Goal: Task Accomplishment & Management: Manage account settings

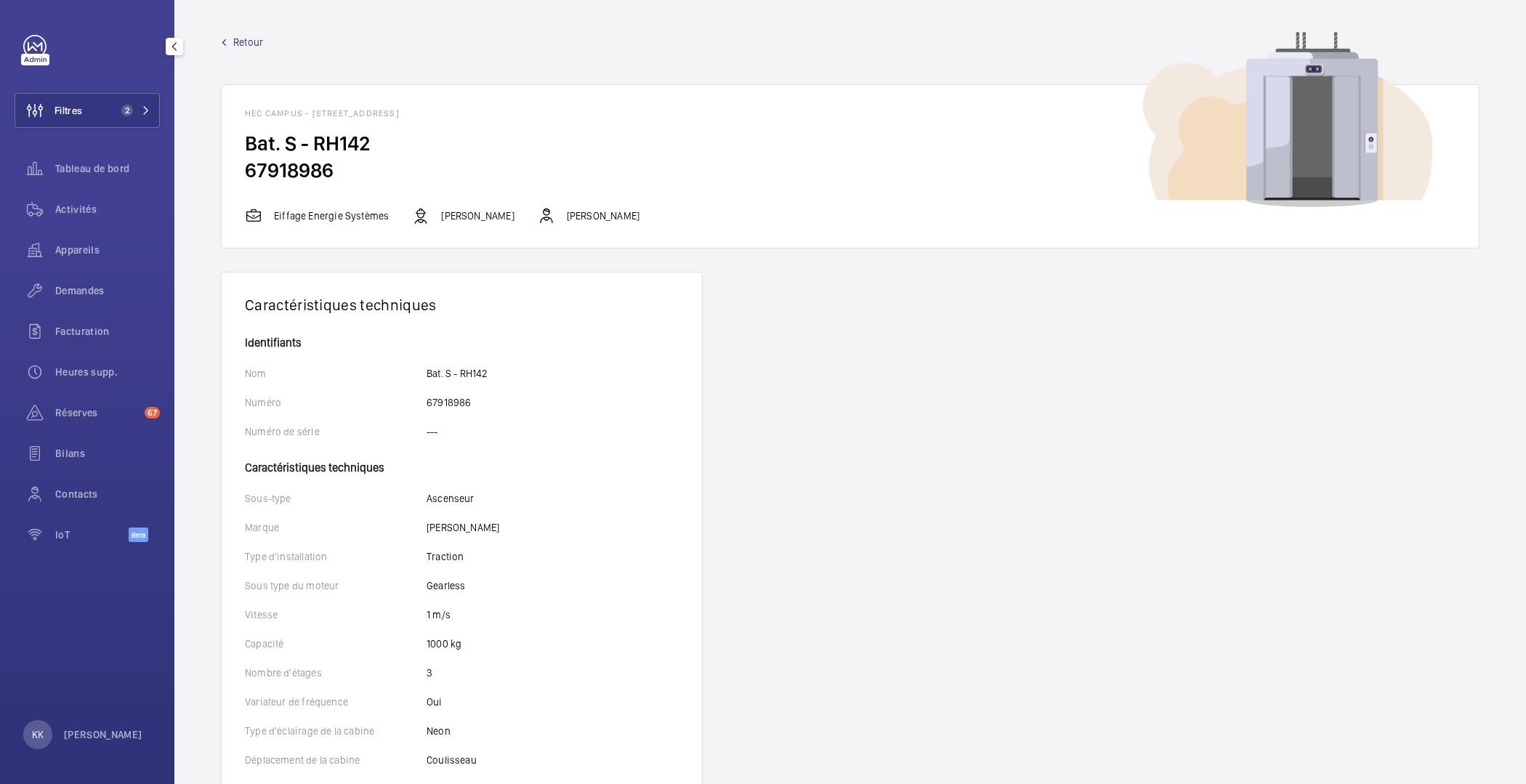
click at [525, 168] on h2 "67918986" at bounding box center [850, 170] width 1211 height 27
click at [66, 165] on span "Tableau de bord" at bounding box center [107, 168] width 104 height 15
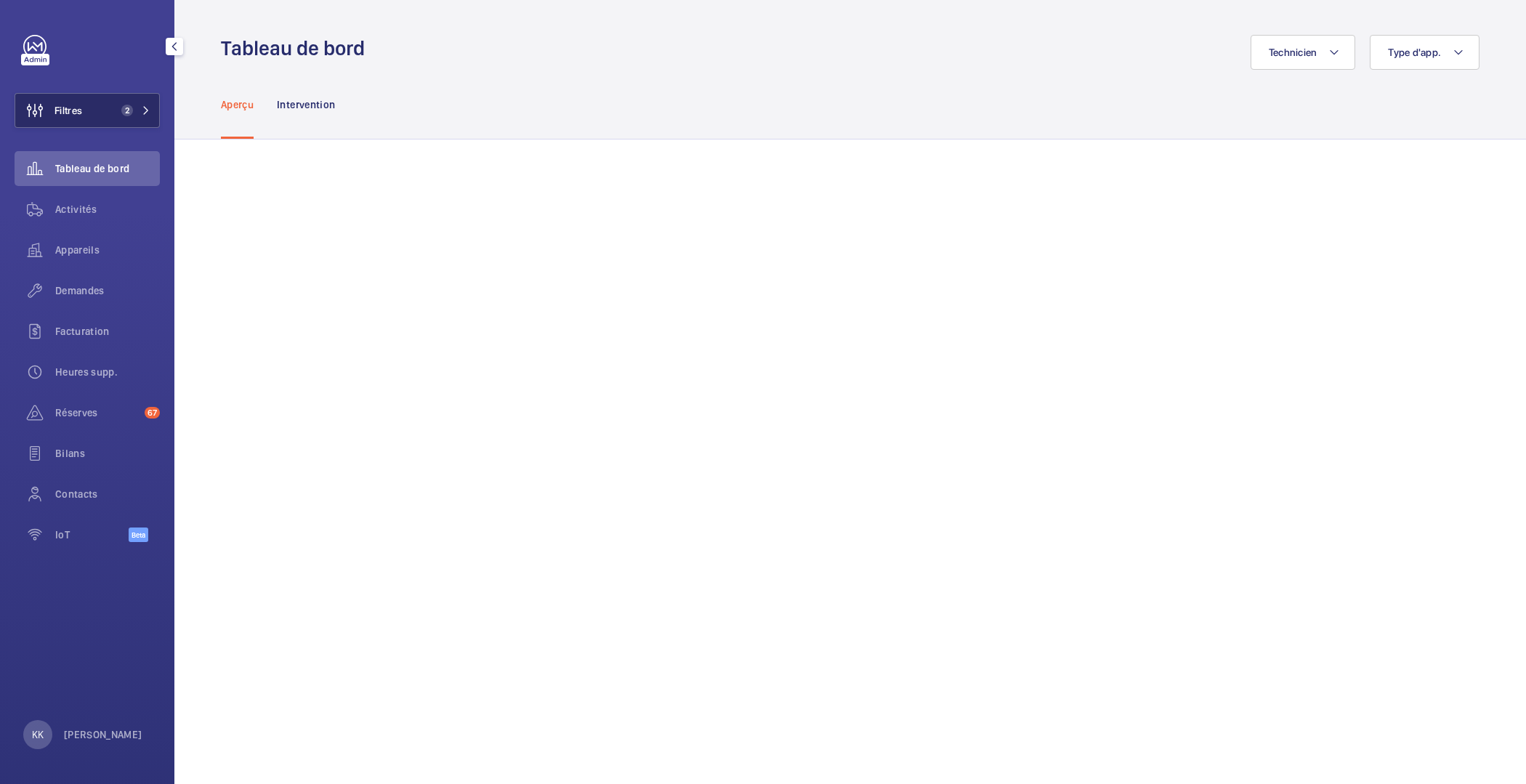
click at [81, 127] on span "Filtres" at bounding box center [49, 110] width 67 height 35
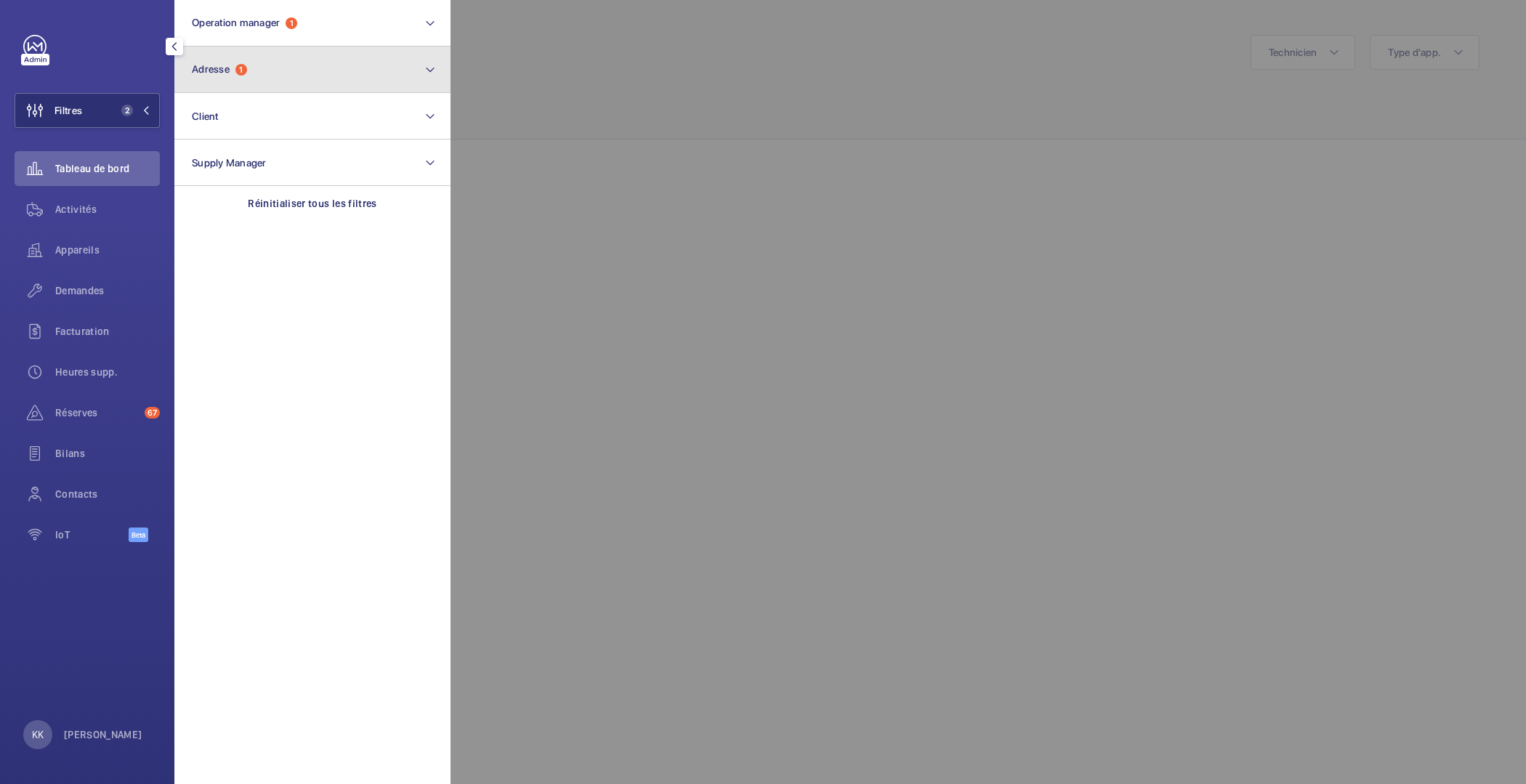
click at [288, 66] on button "Adresse 1" at bounding box center [312, 70] width 276 height 46
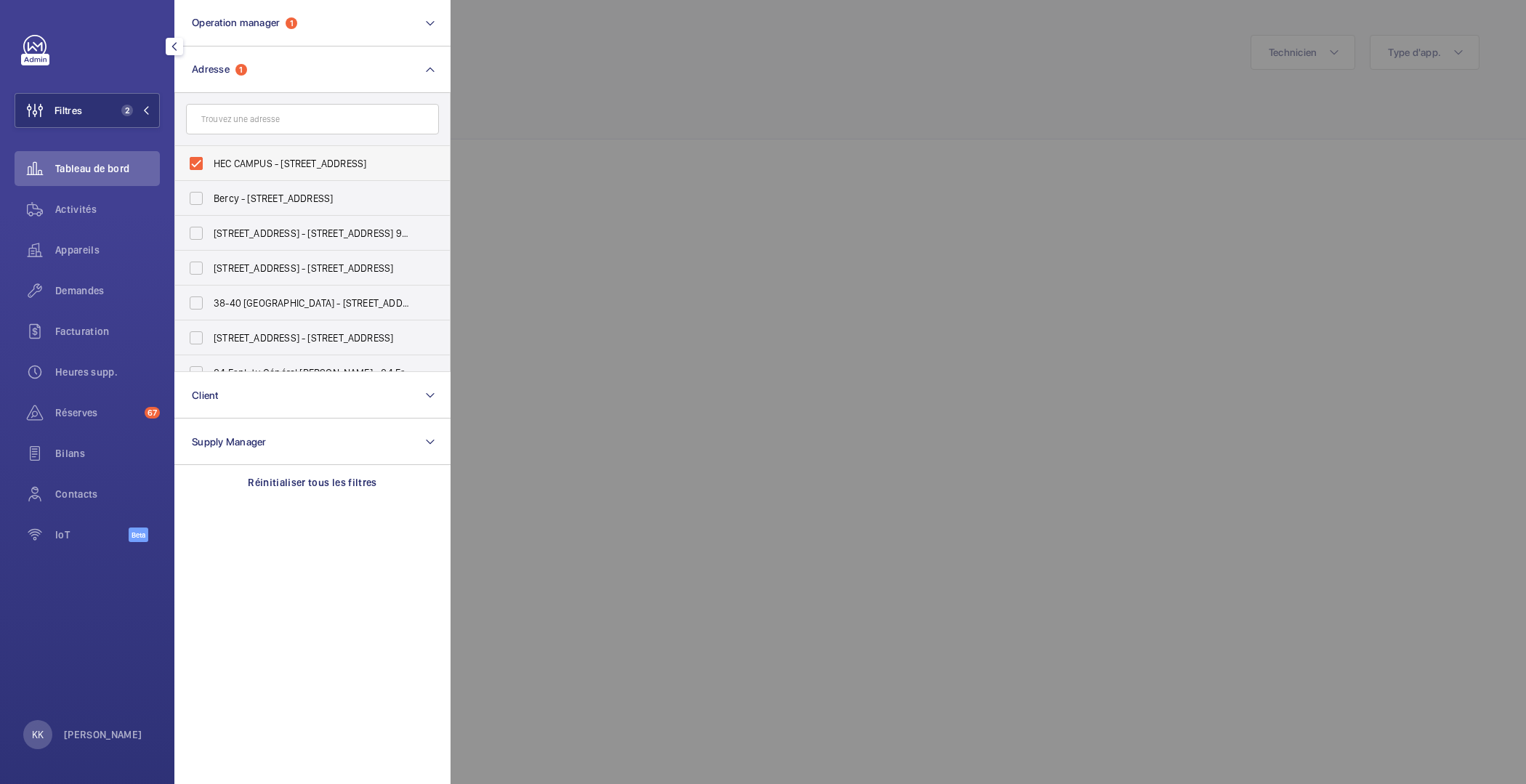
click at [217, 171] on label "HEC CAMPUS - [STREET_ADDRESS]" at bounding box center [301, 163] width 253 height 35
click at [211, 171] on input "HEC CAMPUS - [STREET_ADDRESS]" at bounding box center [196, 164] width 29 height 29
checkbox input "false"
click at [569, 101] on div at bounding box center [1213, 392] width 1526 height 784
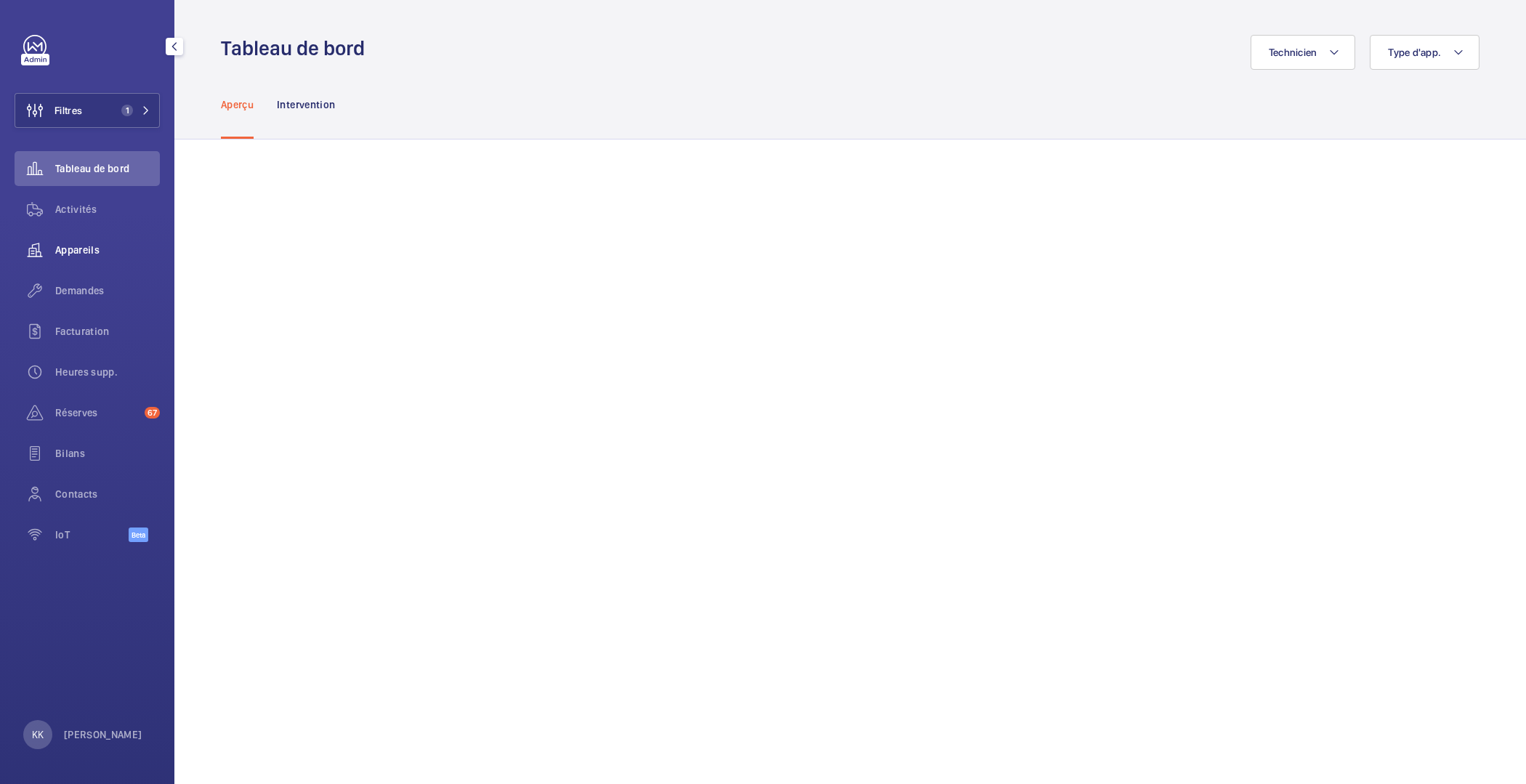
click at [69, 250] on span "Appareils" at bounding box center [107, 249] width 104 height 15
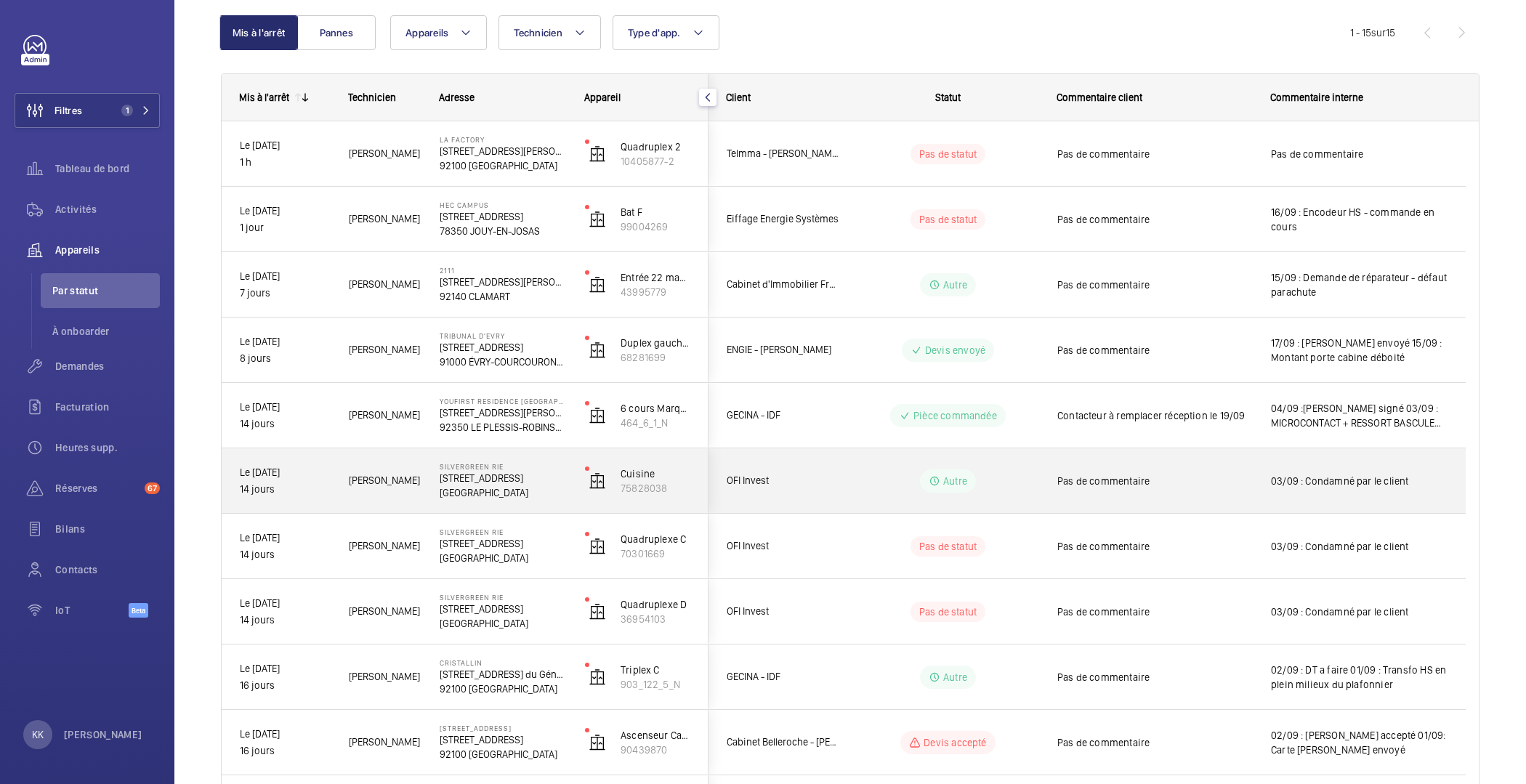
scroll to position [101, 0]
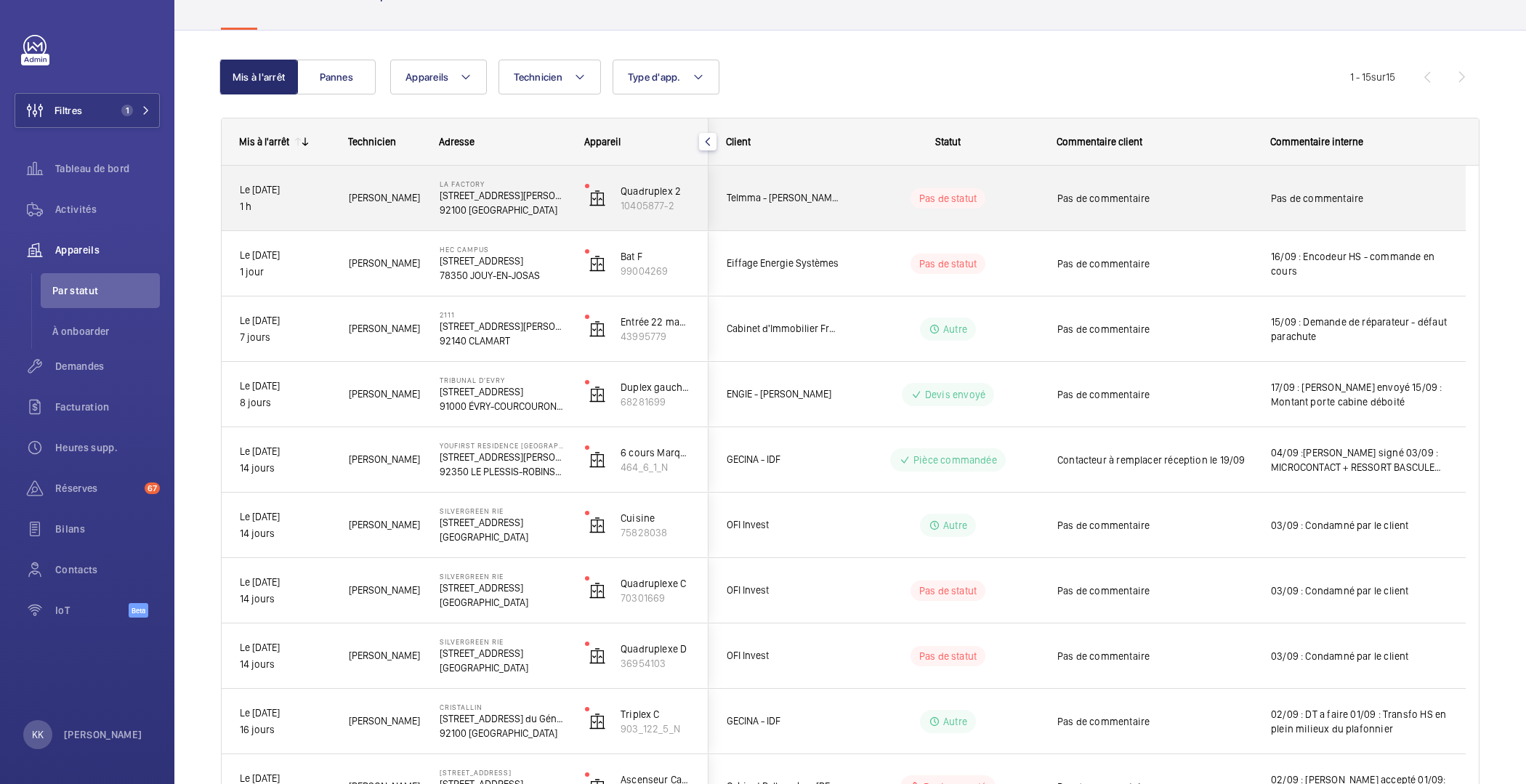
click at [430, 181] on div "[GEOGRAPHIC_DATA][STREET_ADDRESS][PERSON_NAME]" at bounding box center [494, 198] width 144 height 66
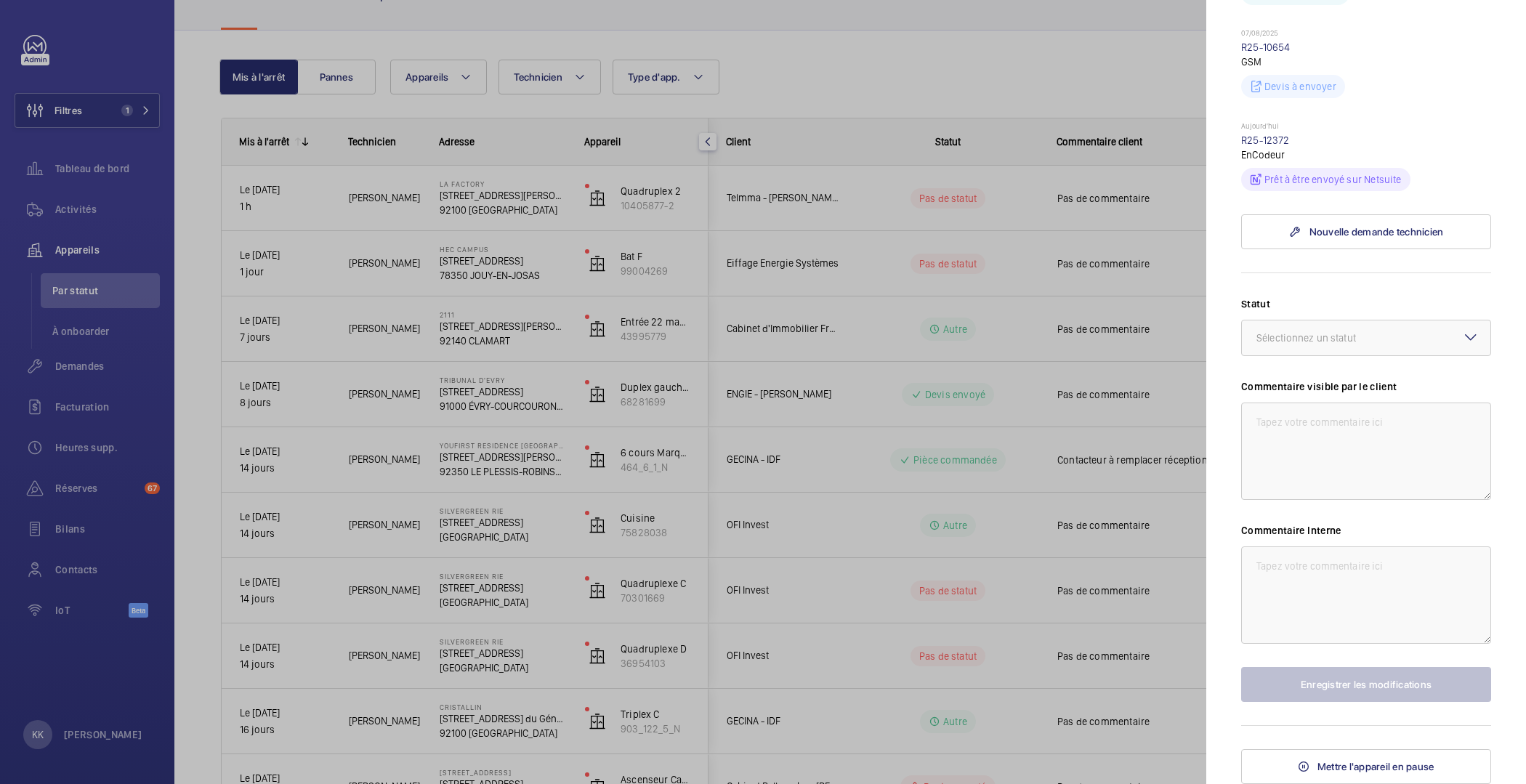
scroll to position [684, 0]
click at [1298, 568] on textarea at bounding box center [1366, 595] width 250 height 97
click at [1286, 352] on div at bounding box center [1366, 338] width 249 height 35
click at [1284, 507] on span "Autre" at bounding box center [1366, 509] width 219 height 15
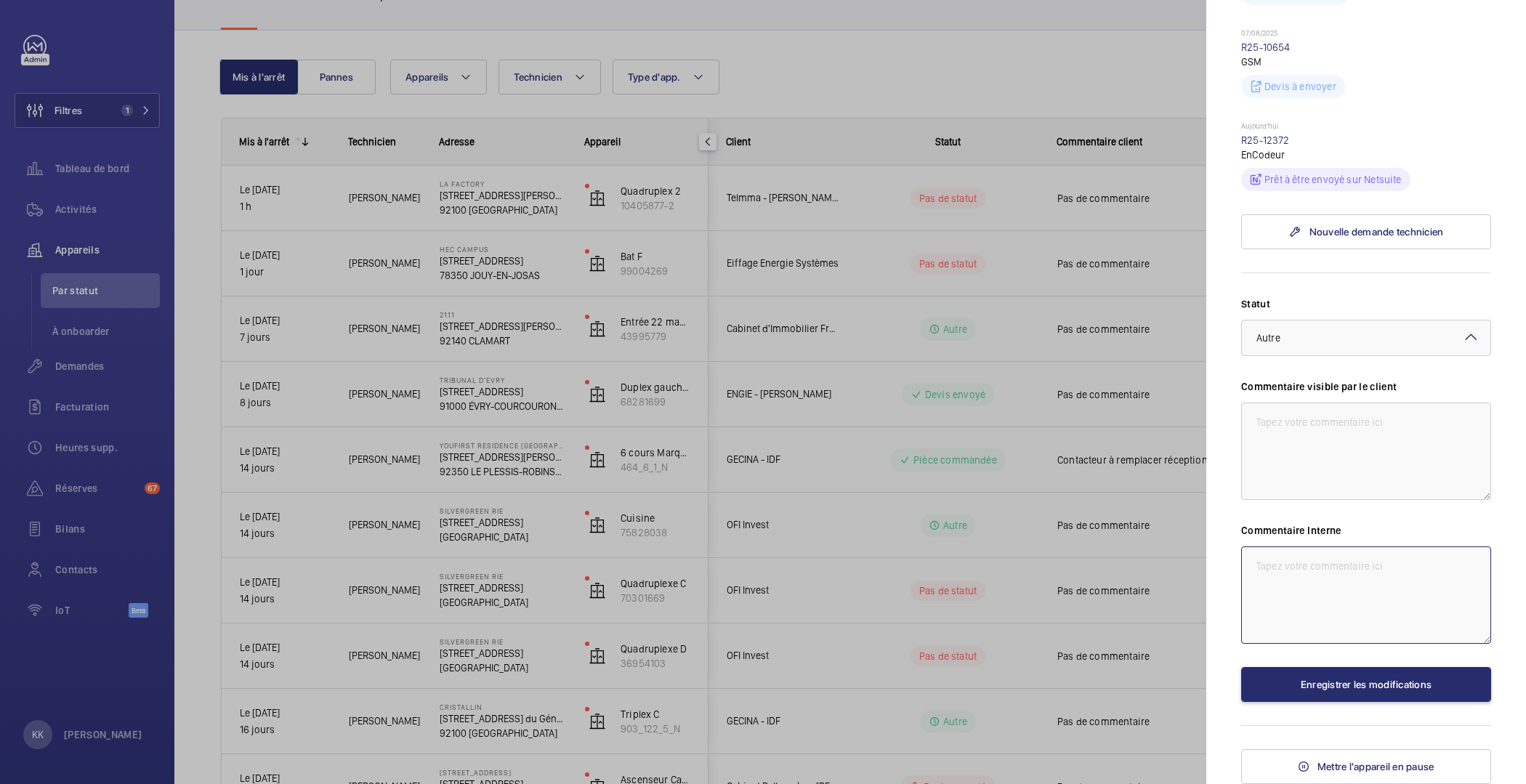
click at [1285, 564] on textarea at bounding box center [1366, 595] width 250 height 97
type textarea "17/09 : VF HS"
click at [1317, 687] on button "Enregistrer les modifications" at bounding box center [1366, 684] width 250 height 35
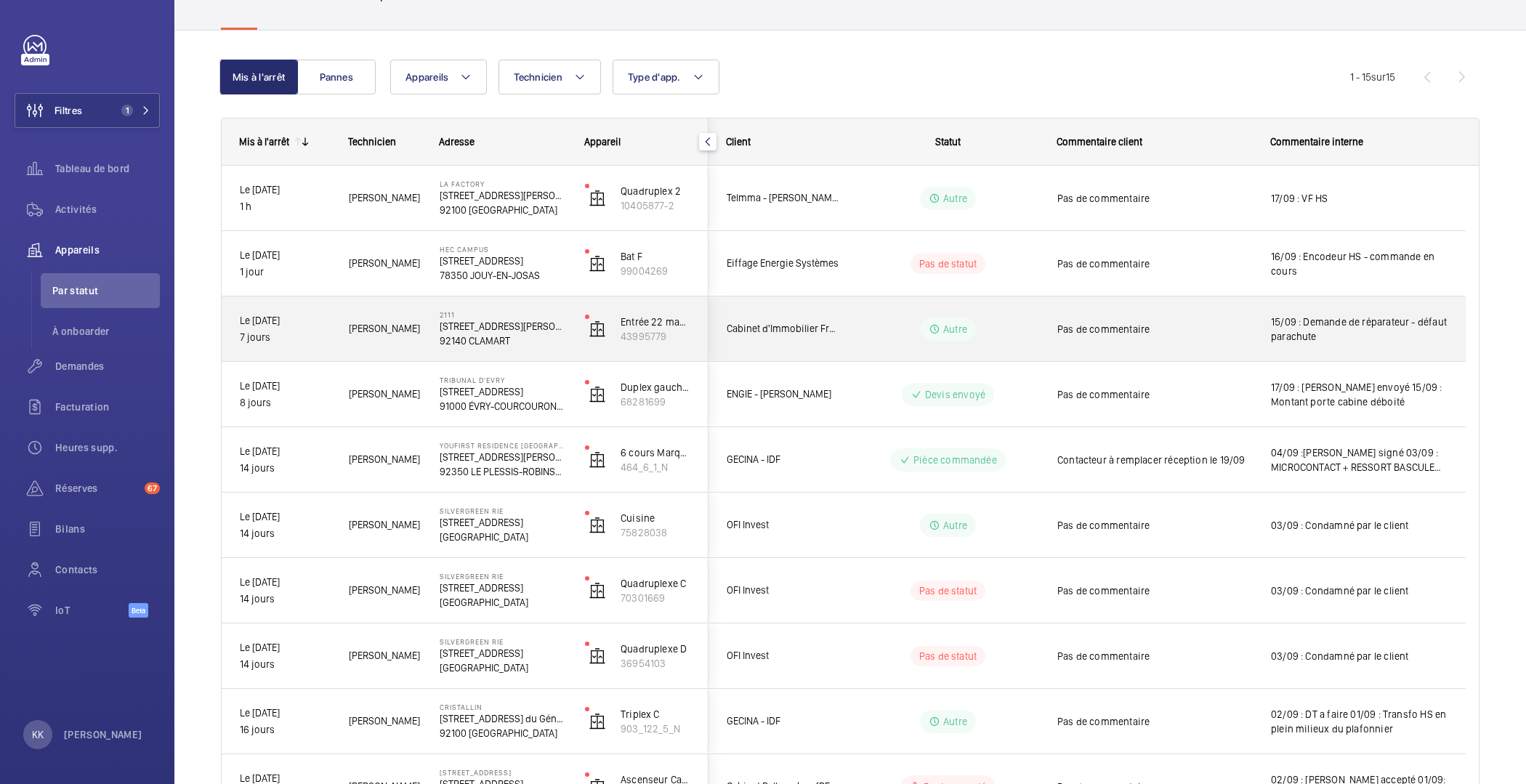
scroll to position [0, 0]
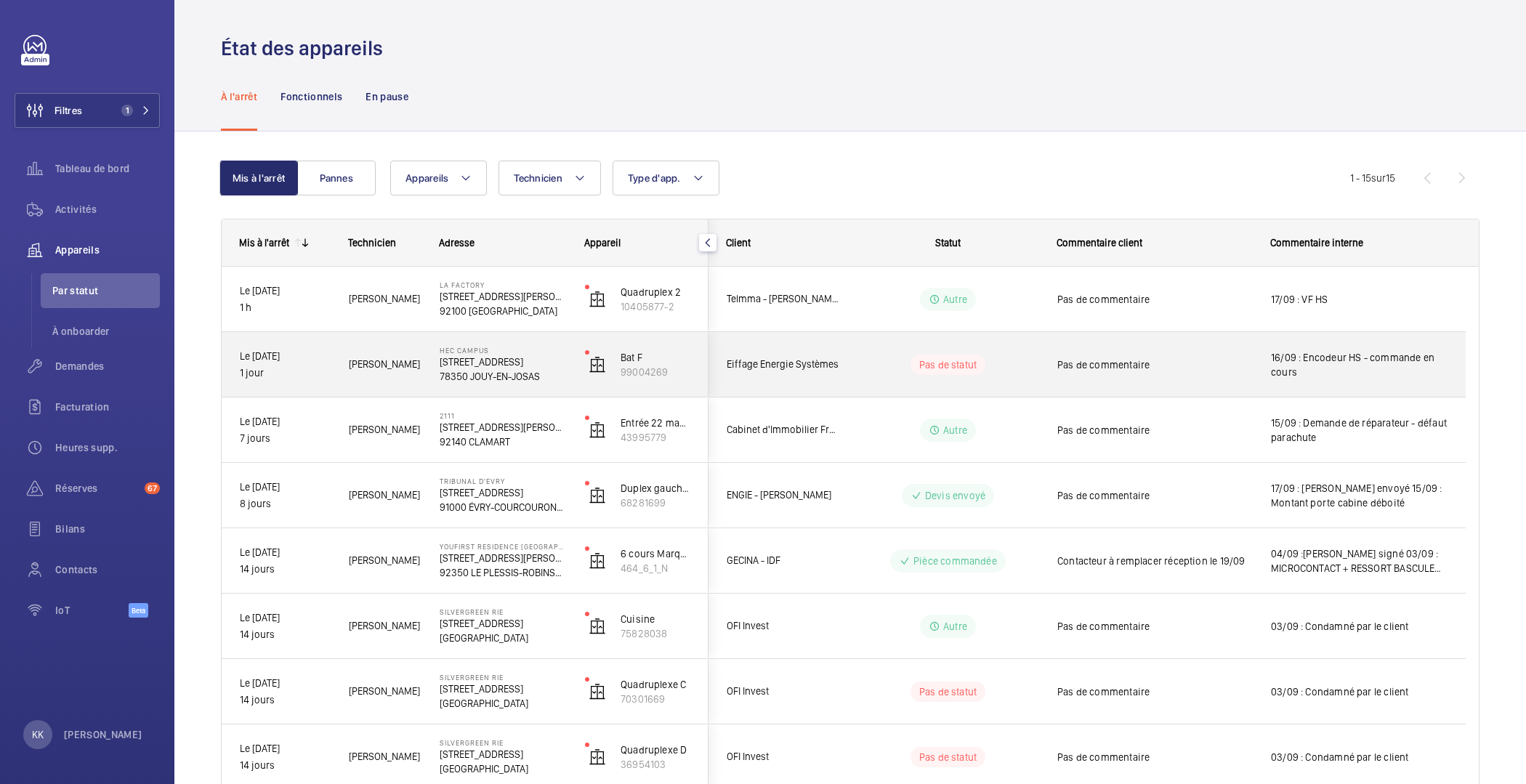
click at [446, 368] on p "[STREET_ADDRESS]" at bounding box center [503, 361] width 127 height 15
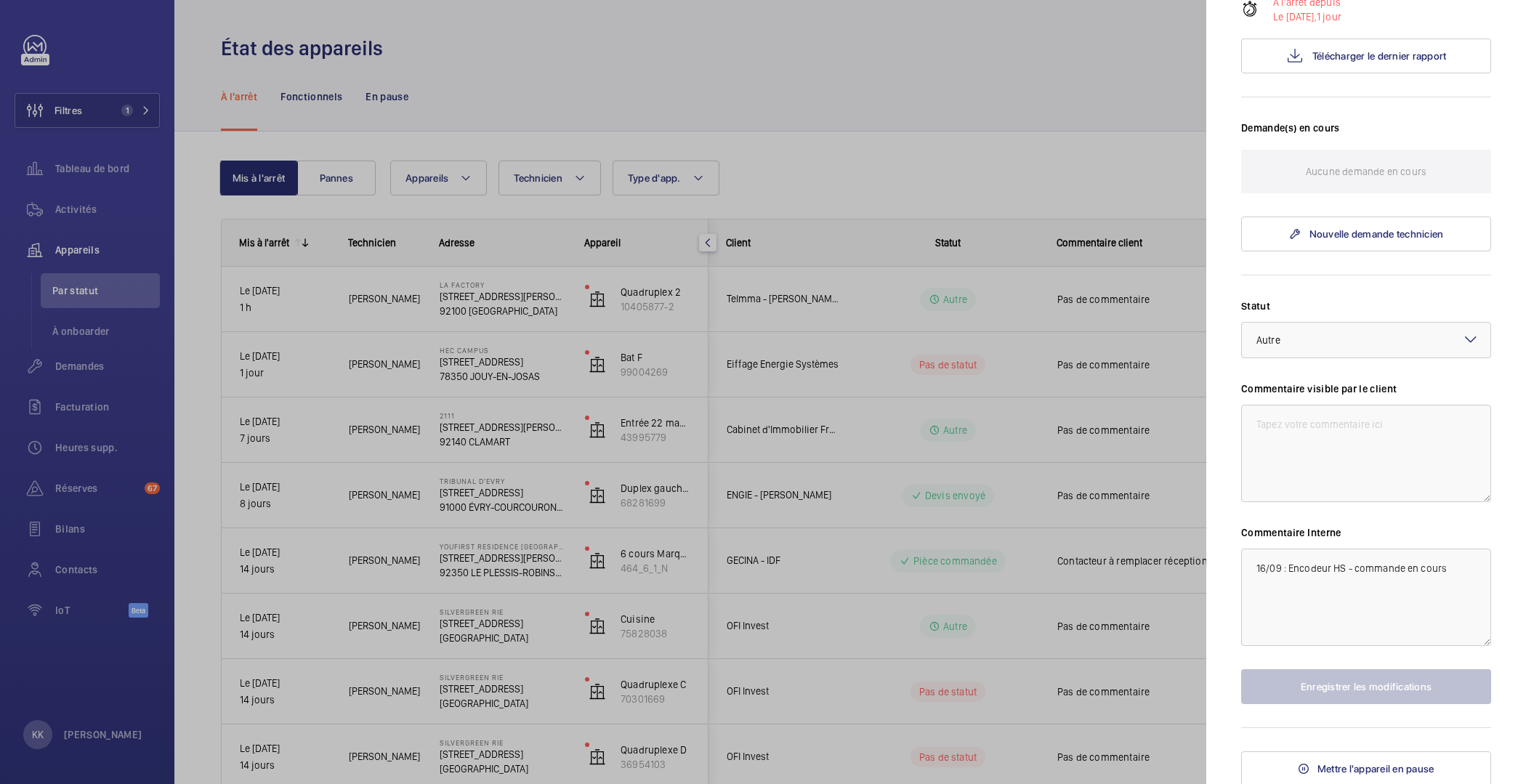
scroll to position [226, 0]
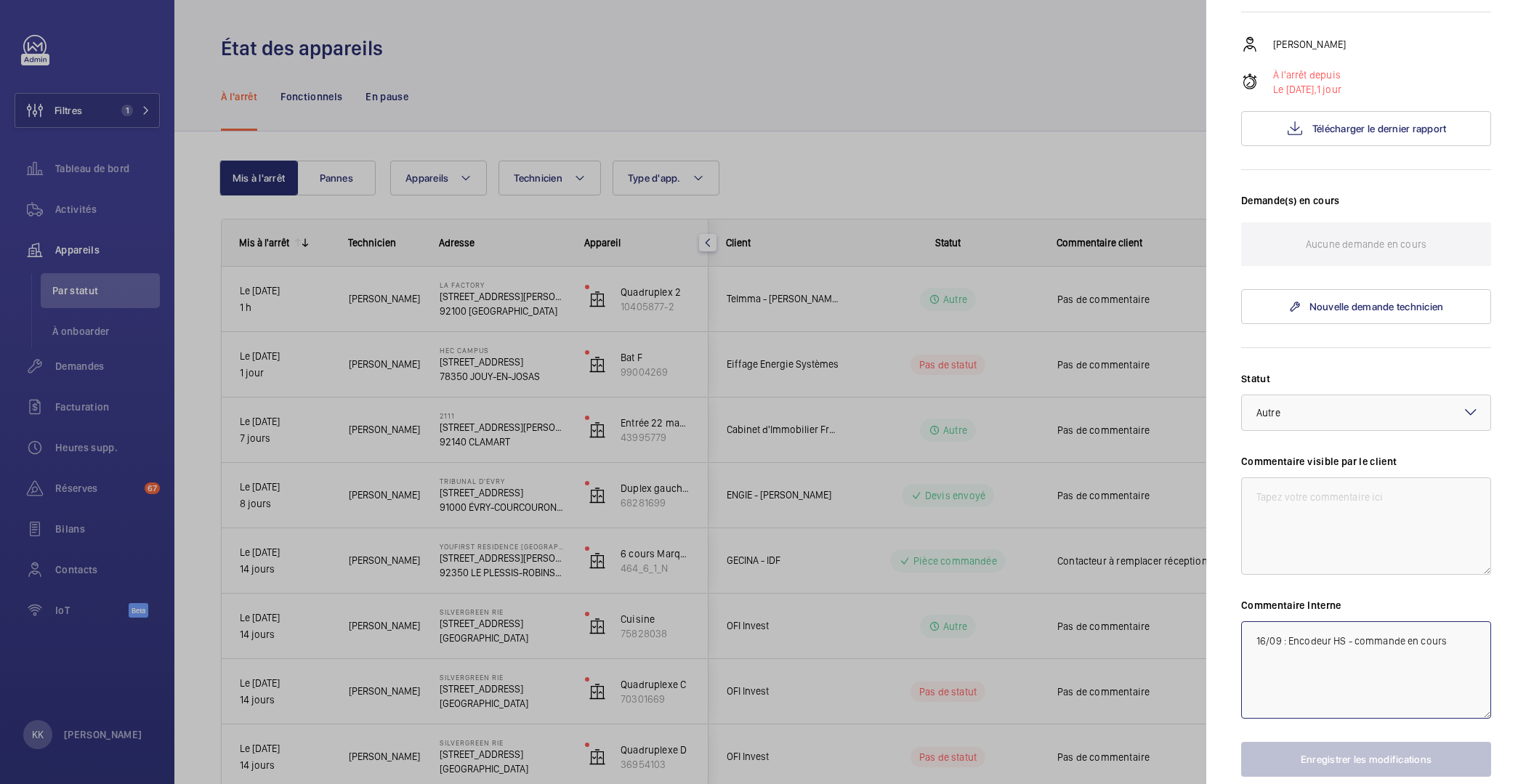
drag, startPoint x: 1474, startPoint y: 660, endPoint x: 1453, endPoint y: 646, distance: 25.2
click at [1474, 660] on textarea "16/09 : Encodeur HS - commande en cours" at bounding box center [1366, 670] width 250 height 97
click at [1345, 638] on textarea "16/09 : Encodeur HS - commande en cours" at bounding box center [1366, 670] width 250 height 97
click at [1332, 640] on textarea "16/09 : Encodeur HS - commande en cours" at bounding box center [1366, 670] width 250 height 97
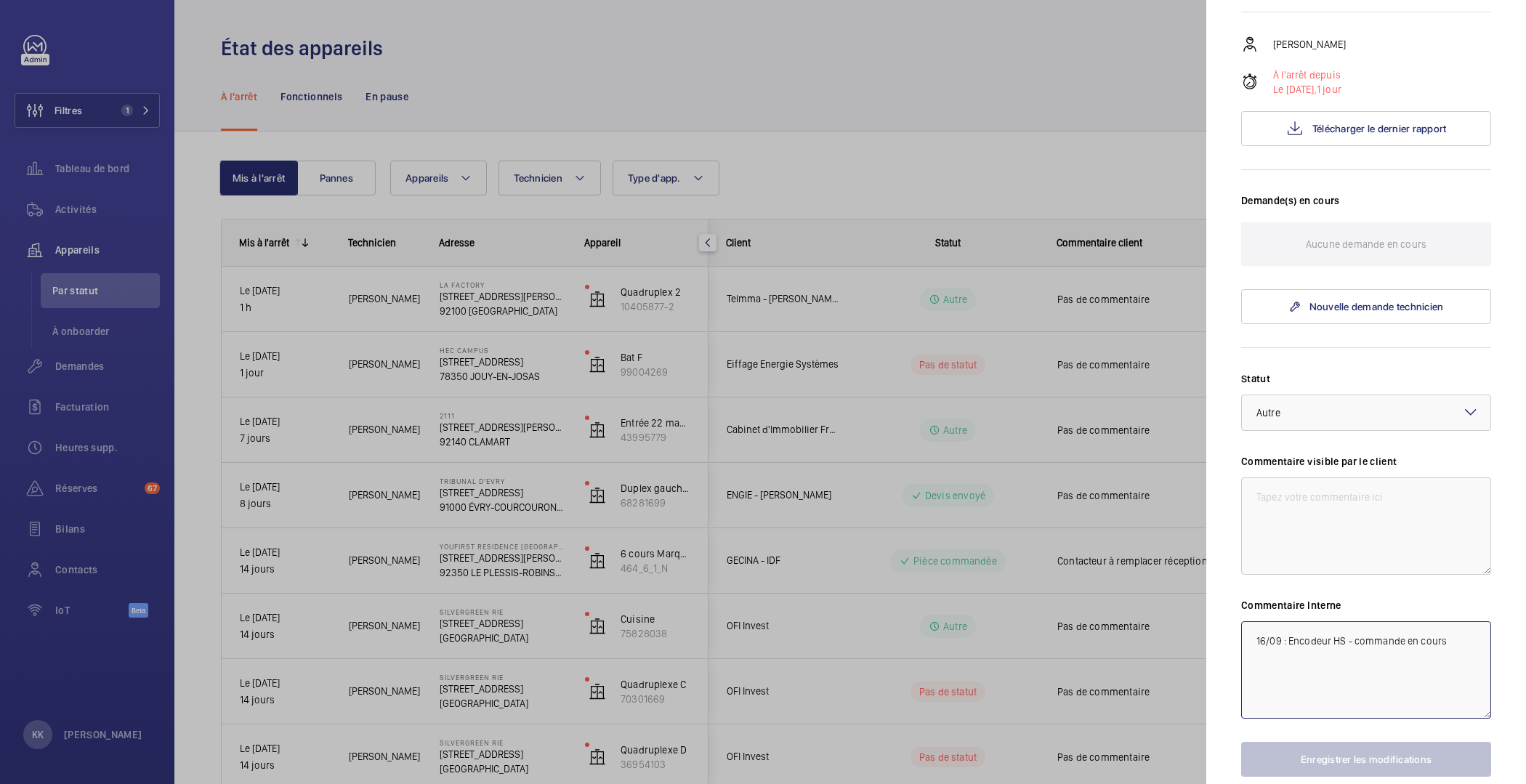
click at [1445, 640] on textarea "16/09 : Encodeur HS - commande en cours" at bounding box center [1366, 670] width 250 height 97
drag, startPoint x: 1451, startPoint y: 639, endPoint x: 1288, endPoint y: 643, distance: 163.0
click at [1288, 643] on textarea "16/09 : Encodeur HS - commande en cours" at bounding box center [1366, 670] width 250 height 97
click at [1364, 629] on textarea "16/09 : Encodeur HS - commande en cours" at bounding box center [1366, 670] width 250 height 97
click at [1378, 641] on textarea "16/09 : Encodeur HS - commande en cours" at bounding box center [1366, 670] width 250 height 97
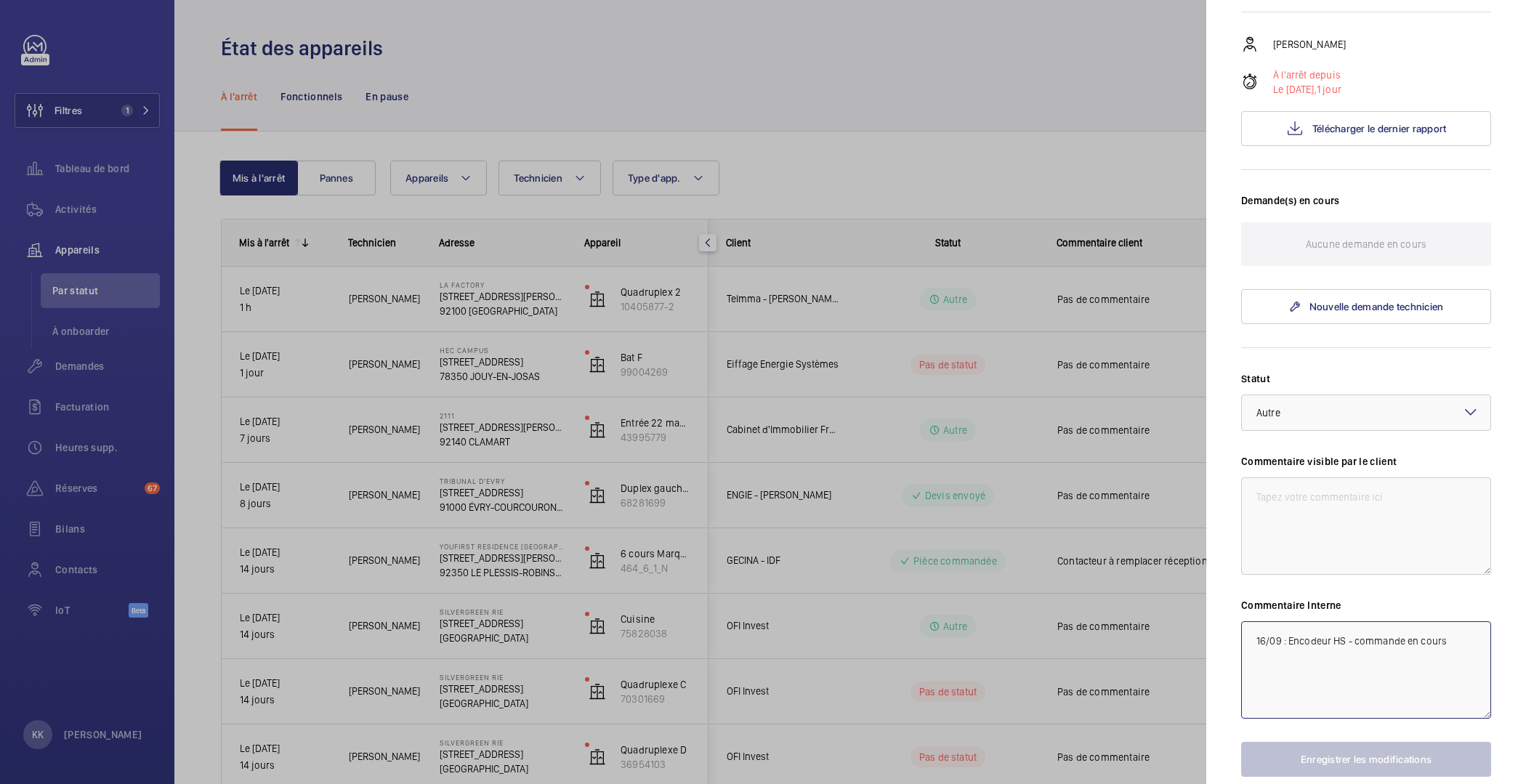
click at [1378, 641] on textarea "16/09 : Encodeur HS - commande en cours" at bounding box center [1366, 670] width 250 height 97
click at [1402, 640] on textarea "16/09 : Encodeur HS - commande en cours" at bounding box center [1366, 670] width 250 height 97
drag, startPoint x: 1475, startPoint y: 636, endPoint x: 1352, endPoint y: 640, distance: 123.1
click at [1352, 640] on textarea "16/09 : Encodeur HS - commande en cours" at bounding box center [1366, 670] width 250 height 97
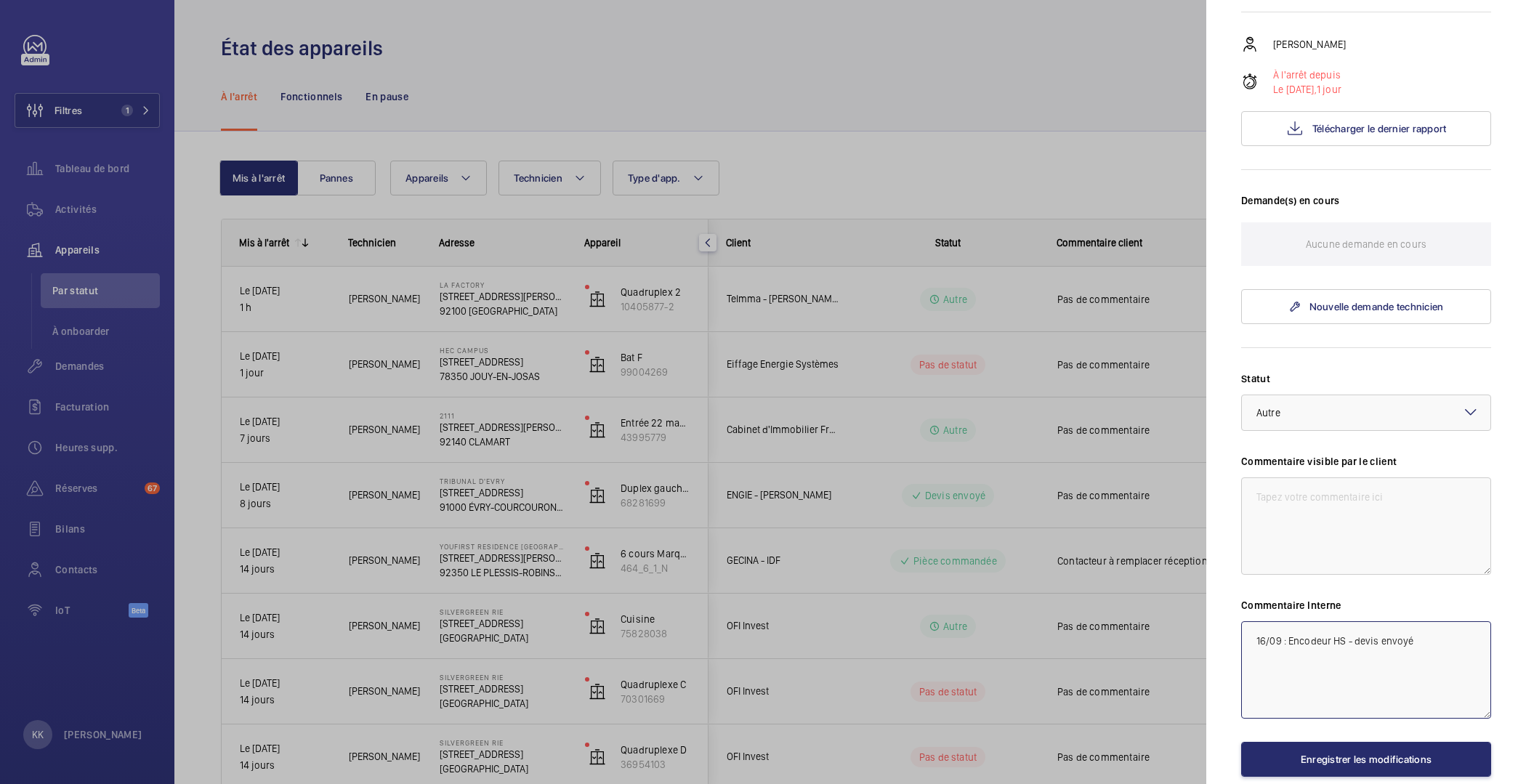
click at [1454, 639] on textarea "16/09 : Encodeur HS - devis envoyé" at bounding box center [1366, 670] width 250 height 97
paste textarea "Q00022286"
type textarea "16/09 : Encodeur HS - devis envoyé Q00022286"
click at [1309, 764] on button "Enregistrer les modifications" at bounding box center [1366, 759] width 250 height 35
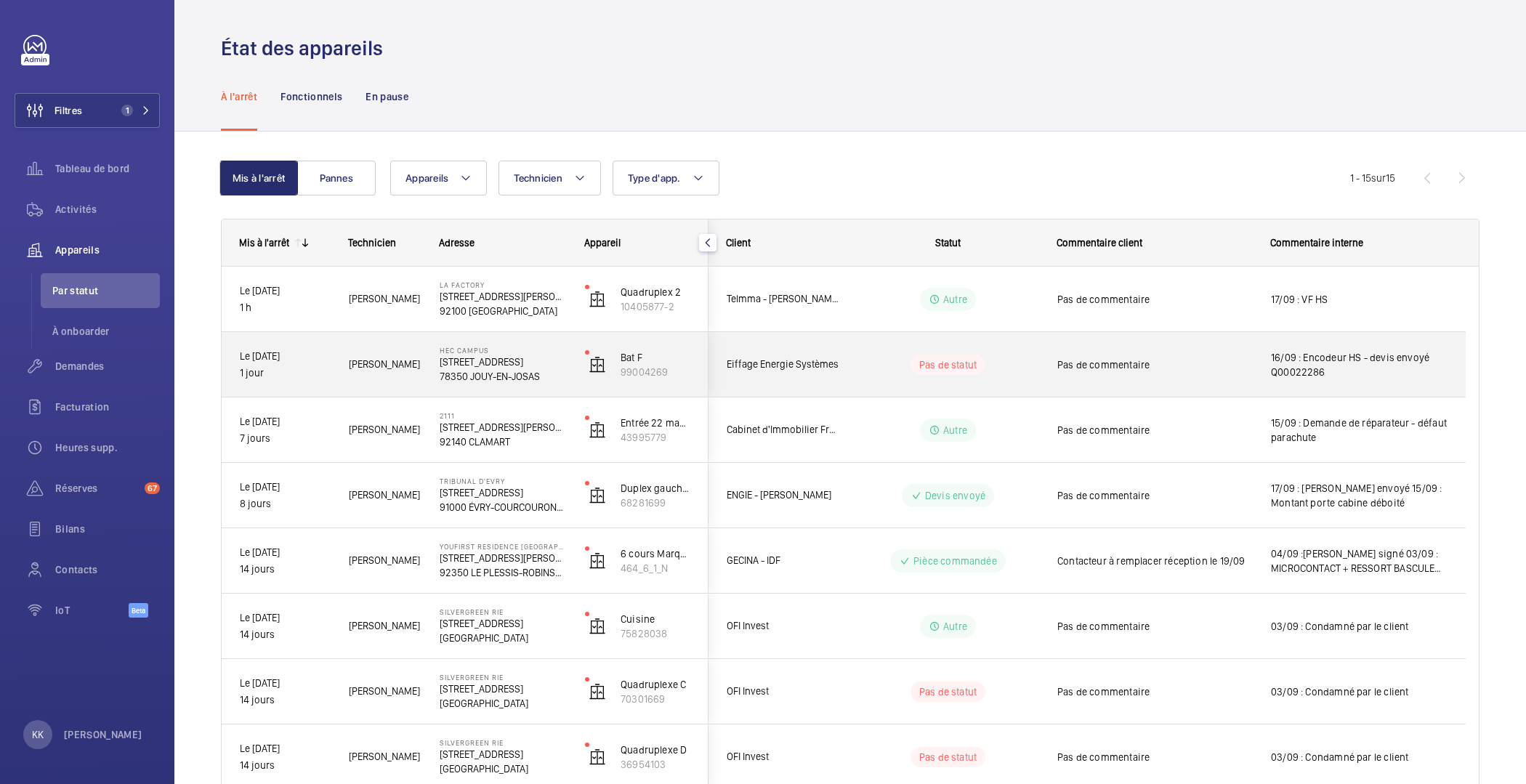
click at [444, 363] on p "[STREET_ADDRESS]" at bounding box center [503, 361] width 127 height 15
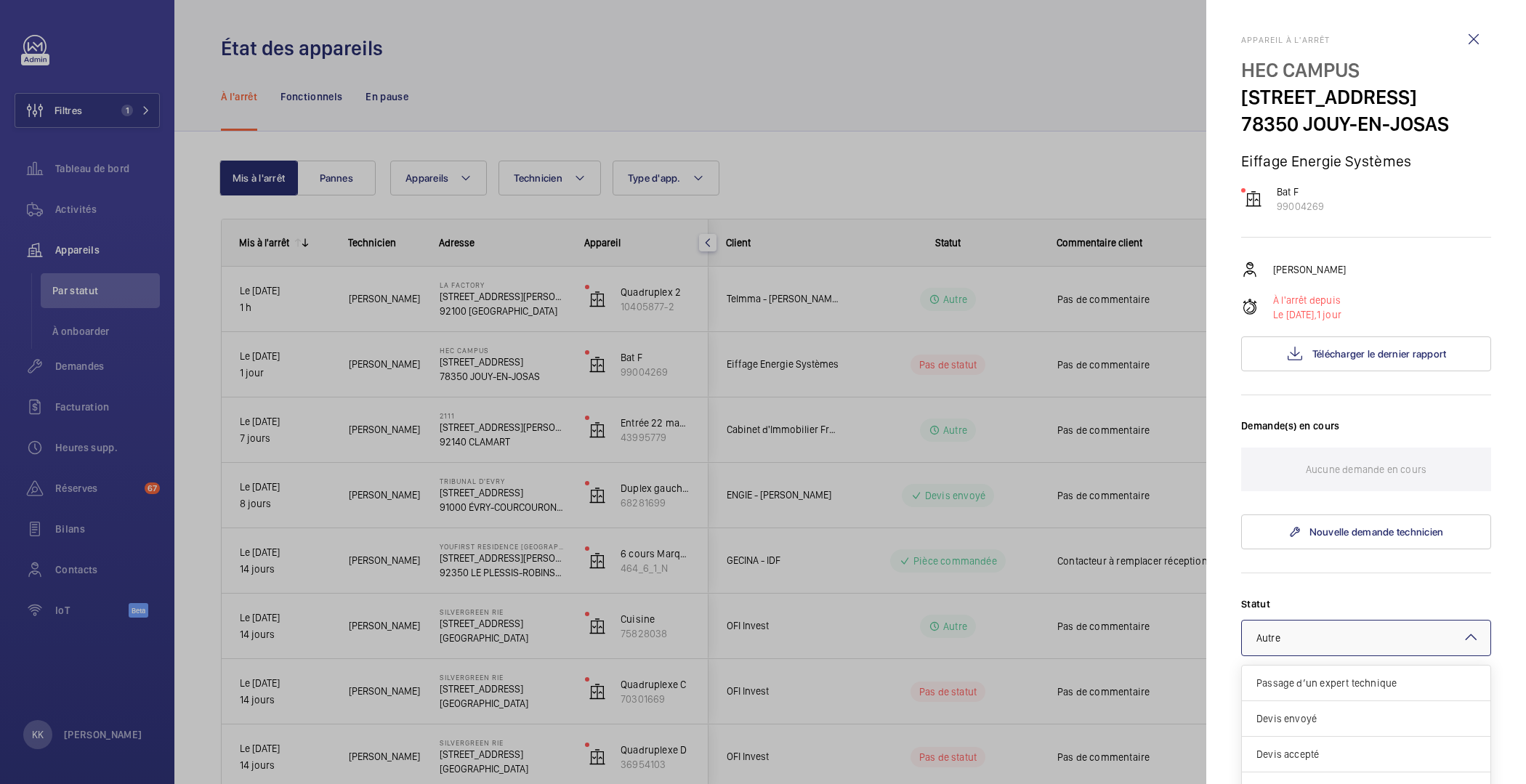
click at [1327, 633] on div at bounding box center [1366, 637] width 249 height 35
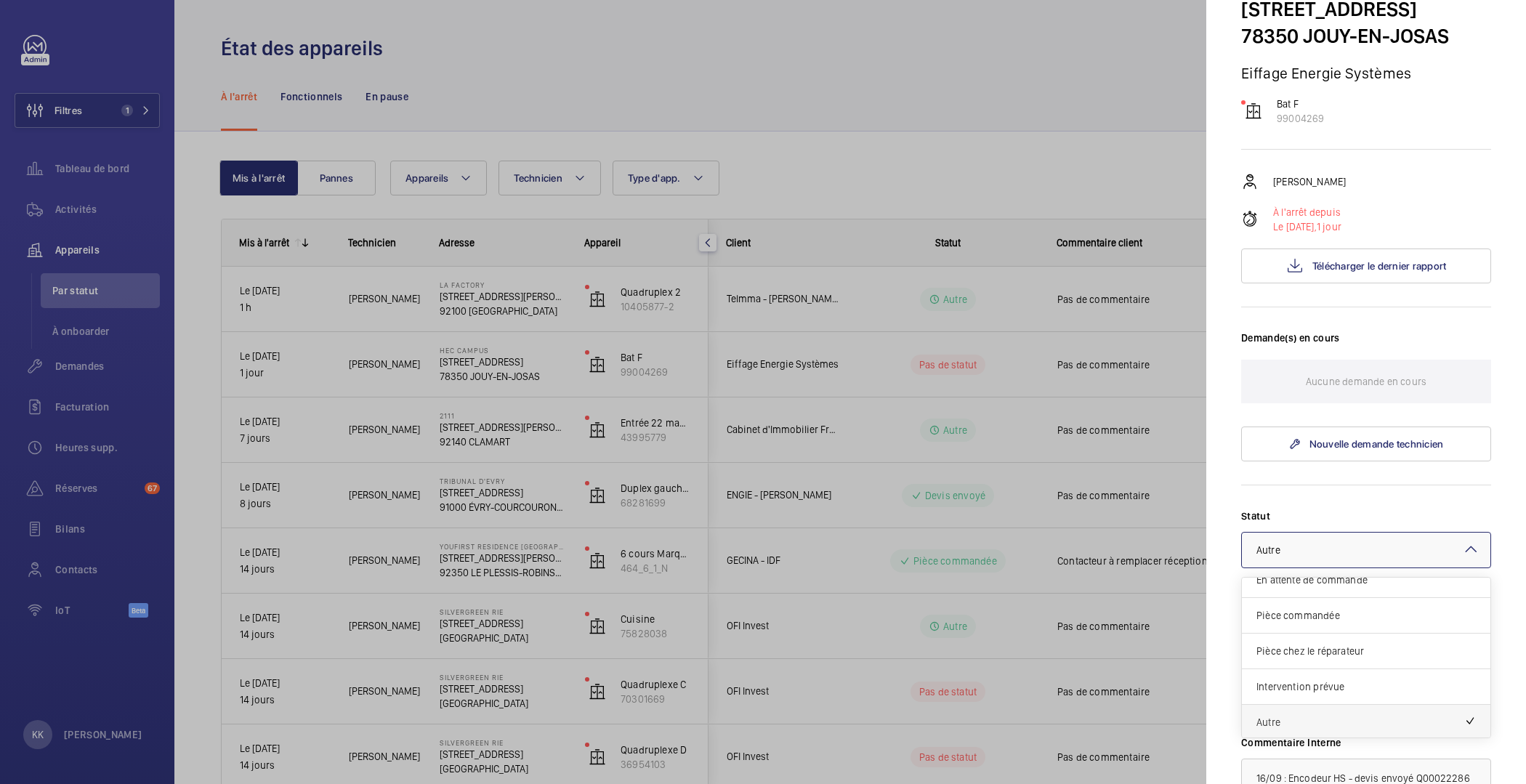
click at [1273, 714] on span "Autre" at bounding box center [1360, 721] width 208 height 15
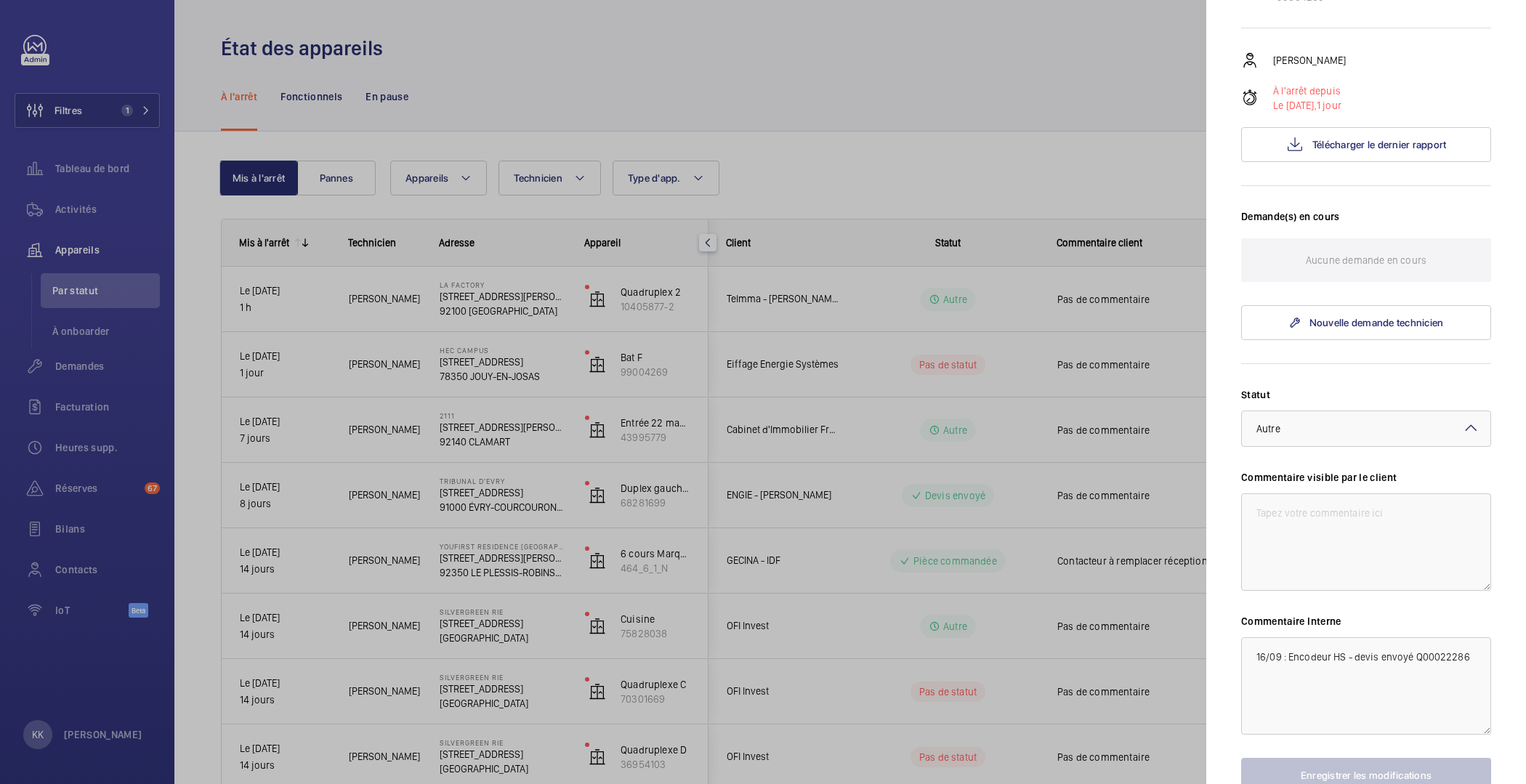
scroll to position [298, 0]
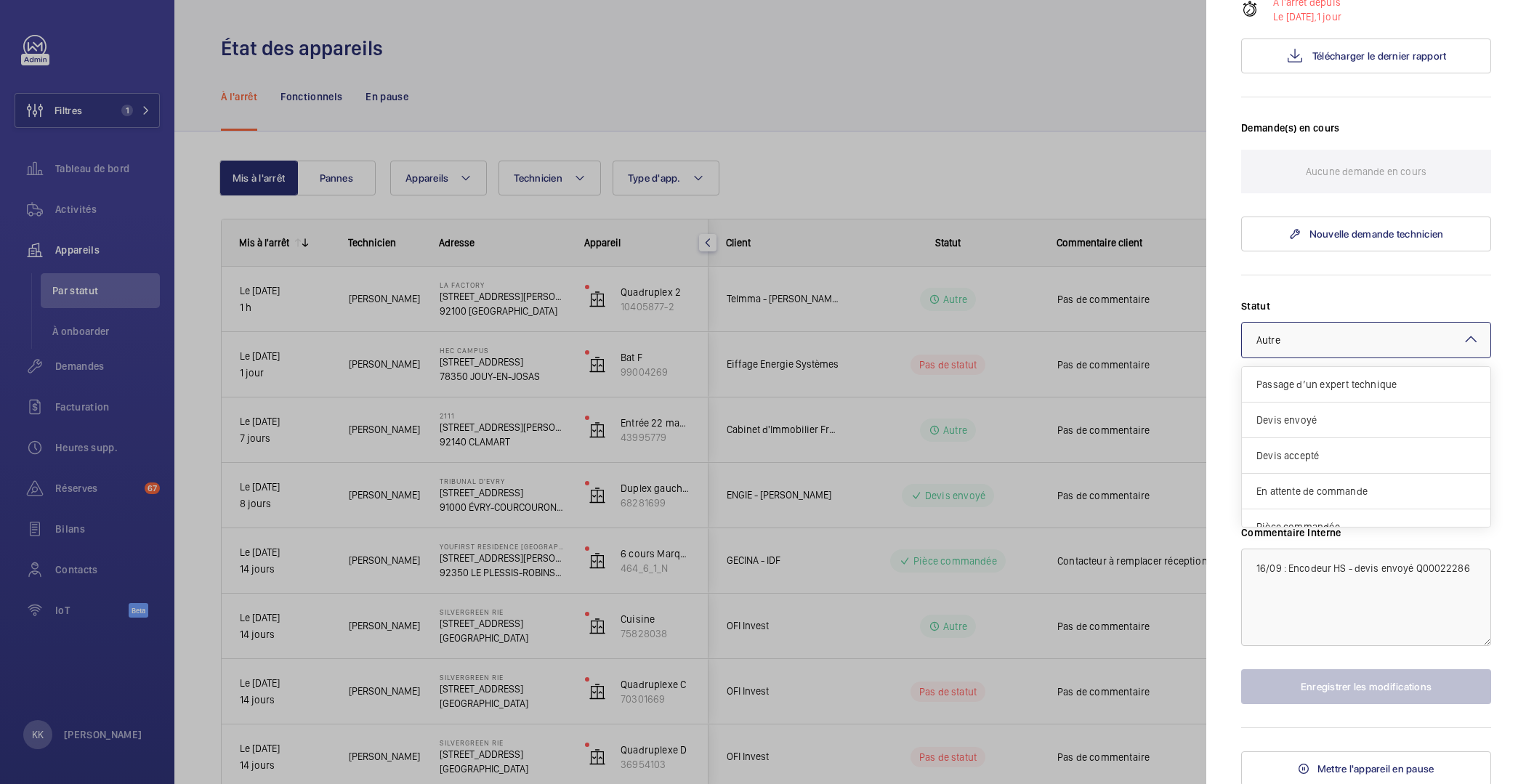
click at [1309, 333] on div "× Autre" at bounding box center [1286, 340] width 60 height 15
drag, startPoint x: 1289, startPoint y: 399, endPoint x: 1291, endPoint y: 429, distance: 30.1
click at [1290, 399] on span "Devis envoyé" at bounding box center [1366, 402] width 219 height 15
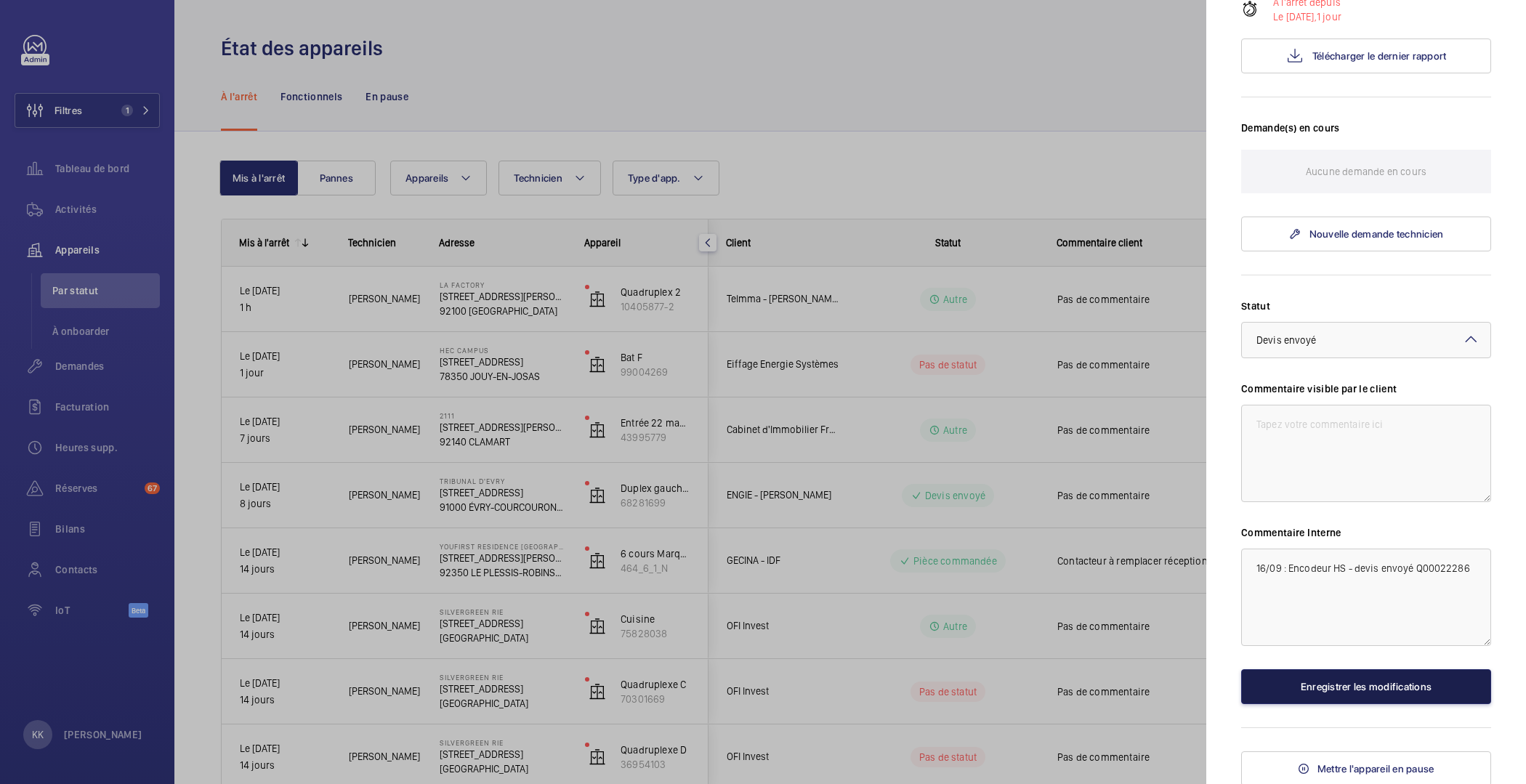
click at [1291, 684] on button "Enregistrer les modifications" at bounding box center [1366, 686] width 250 height 35
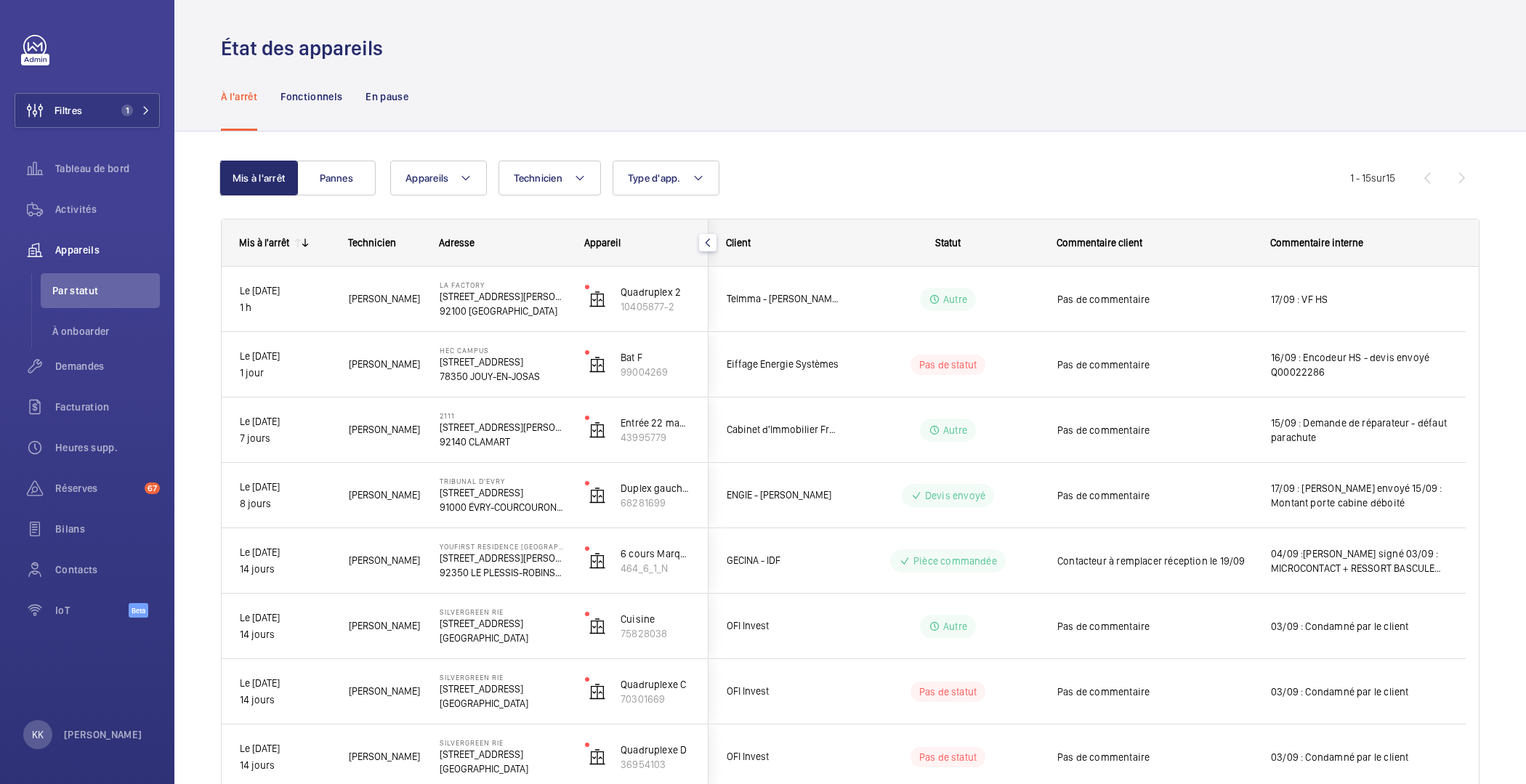
scroll to position [0, 0]
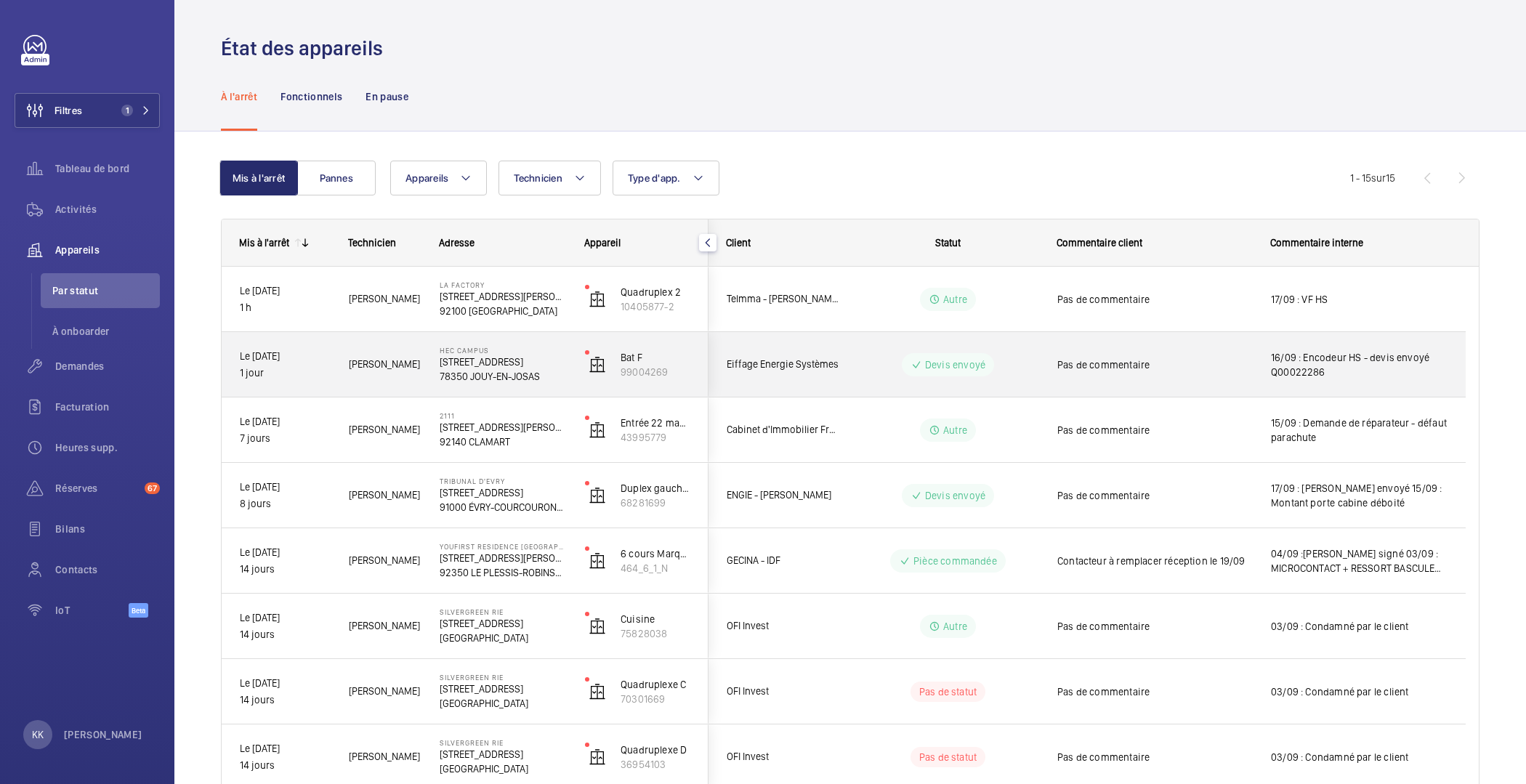
click at [536, 378] on p "78350 JOUY-EN-JOSAS" at bounding box center [503, 376] width 127 height 15
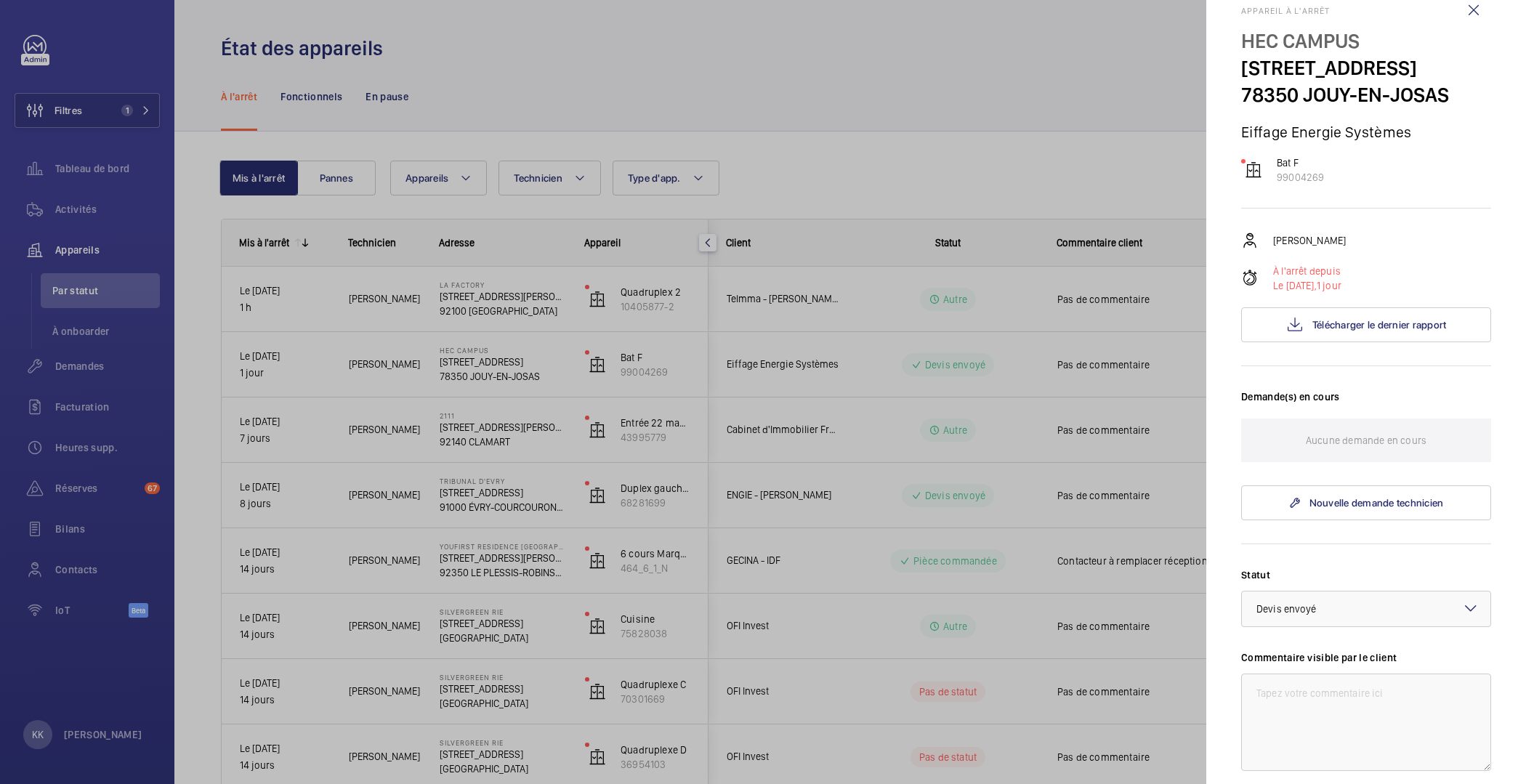
scroll to position [59, 0]
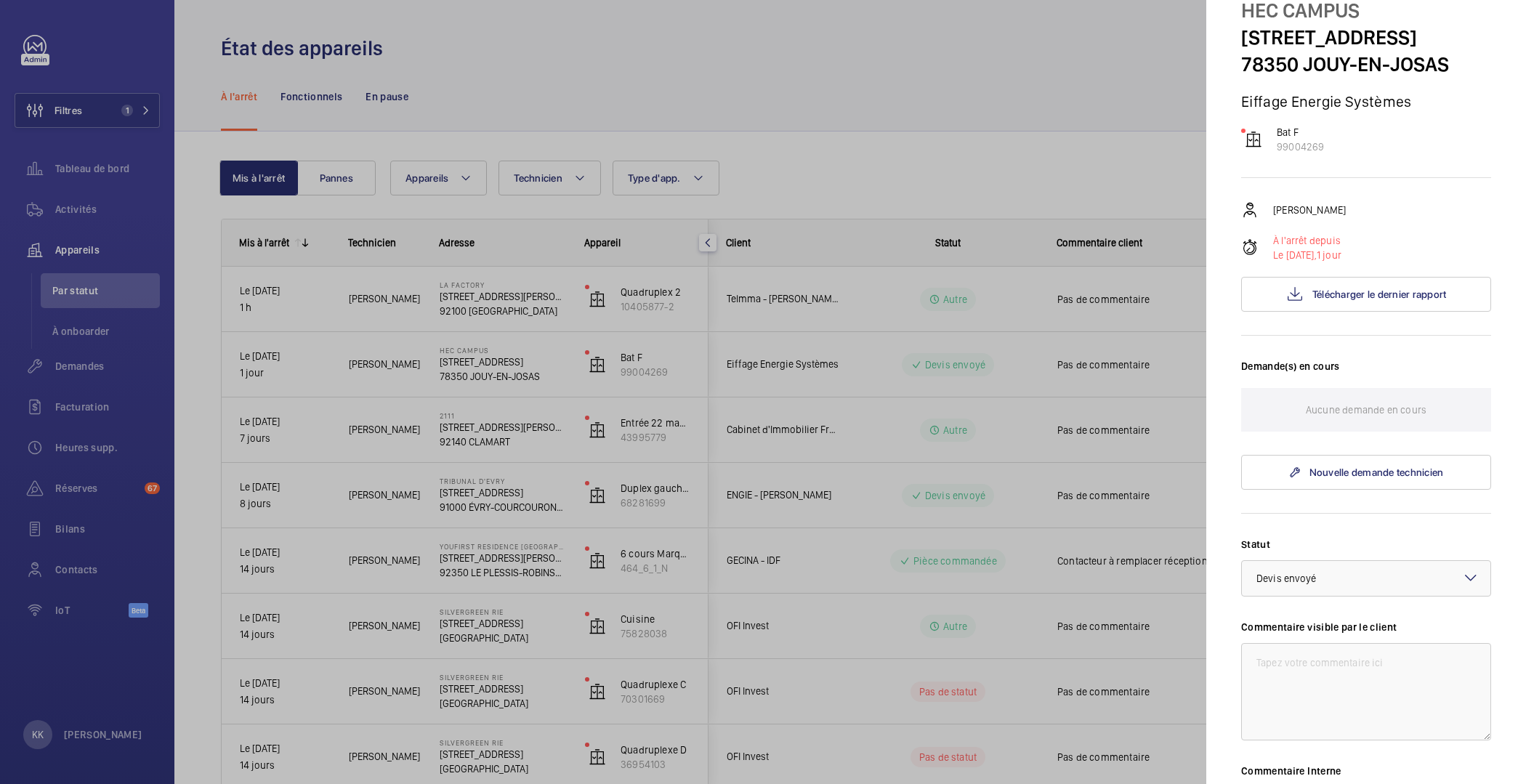
click at [601, 399] on div at bounding box center [763, 392] width 1526 height 784
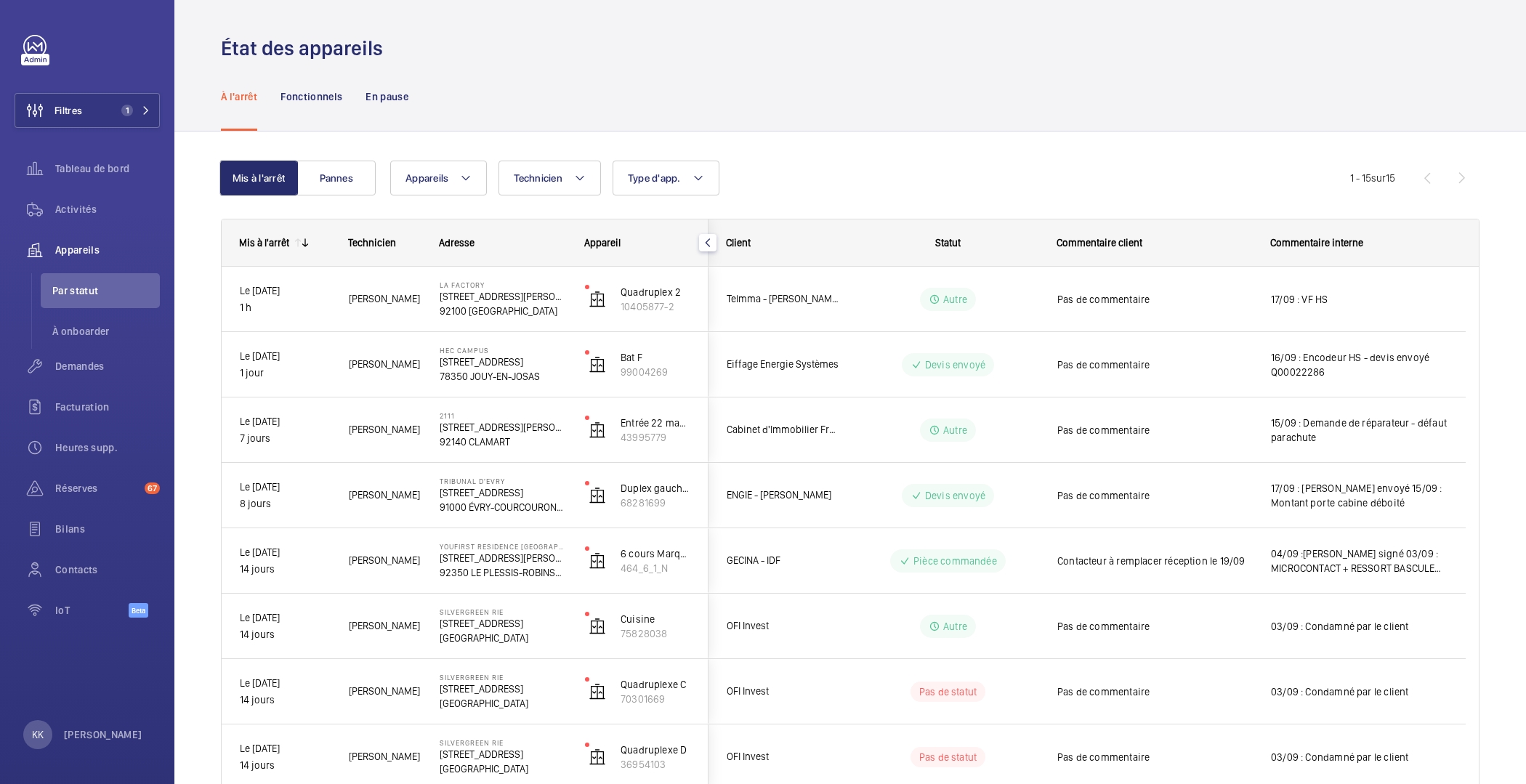
scroll to position [0, 0]
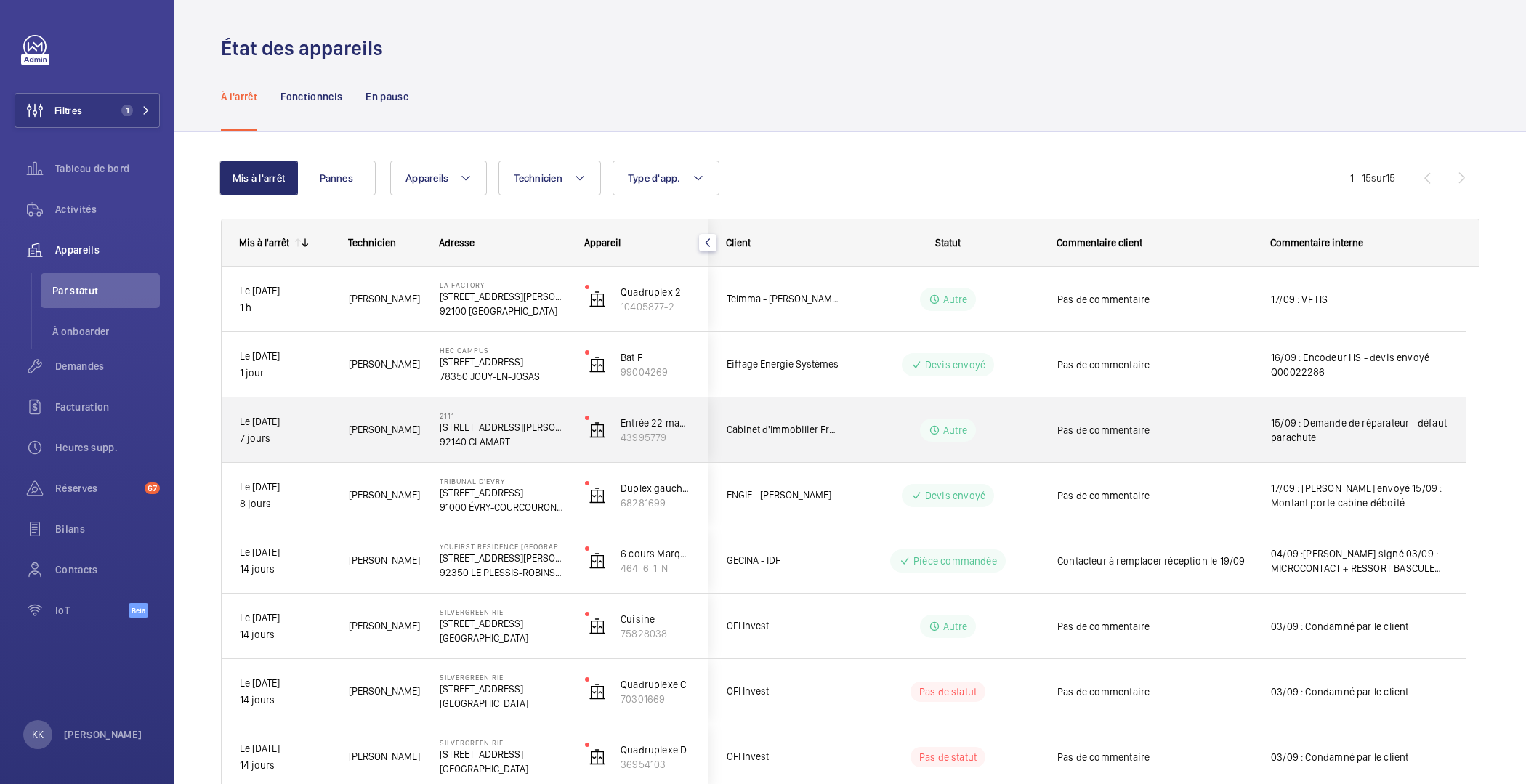
click at [438, 446] on div "2111 [STREET_ADDRESS][PERSON_NAME]" at bounding box center [494, 429] width 144 height 66
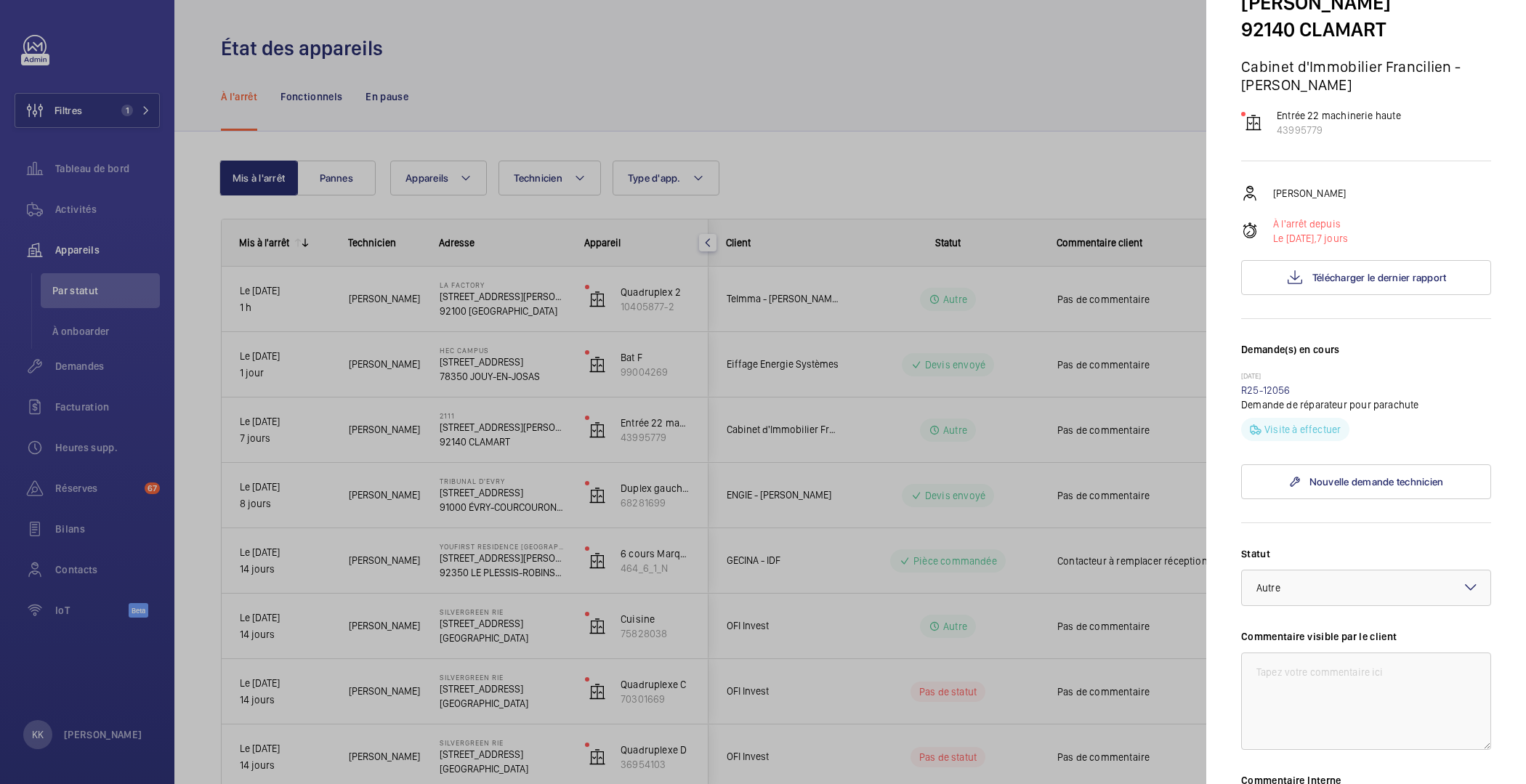
scroll to position [210, 0]
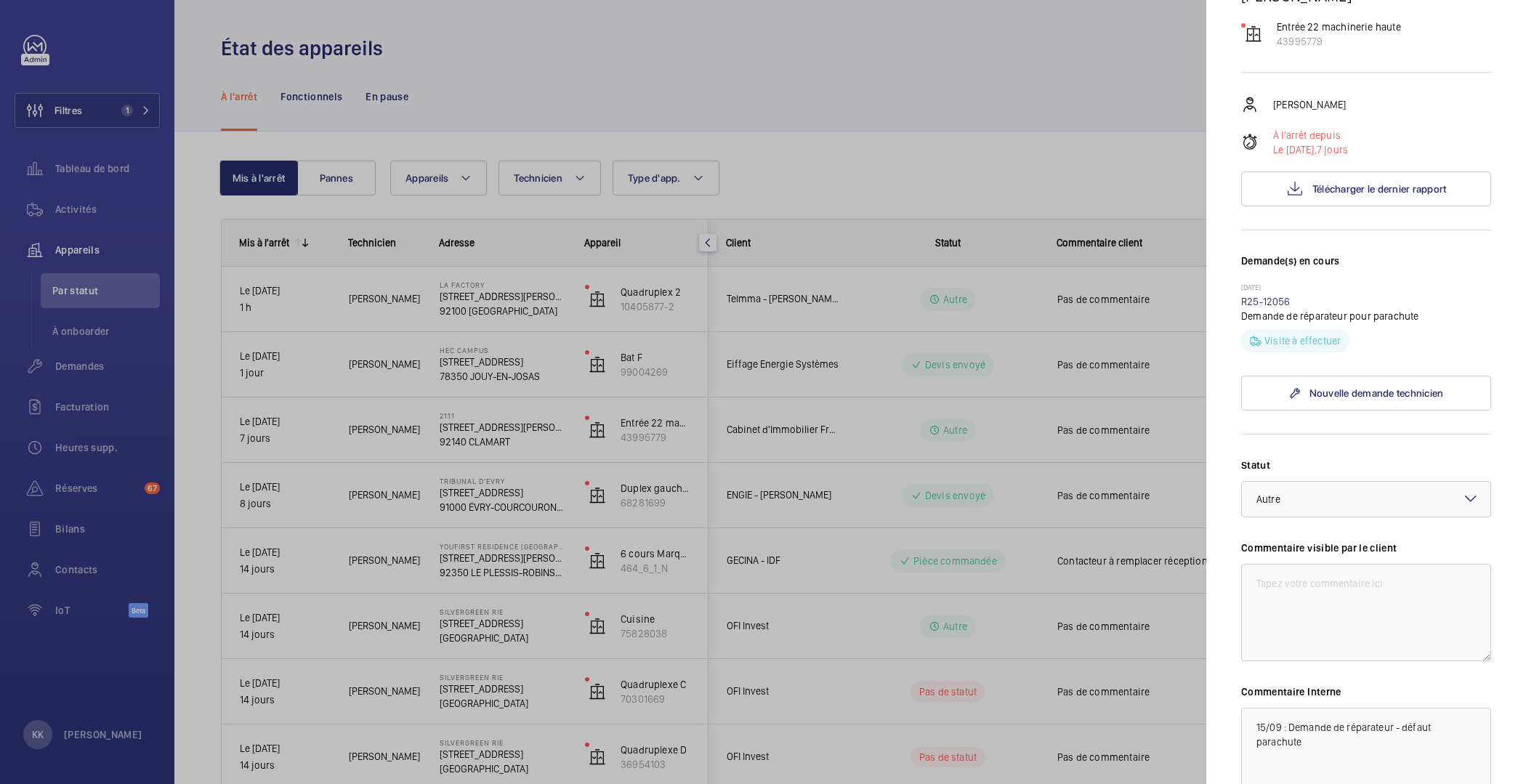
click at [443, 328] on div at bounding box center [763, 392] width 1526 height 784
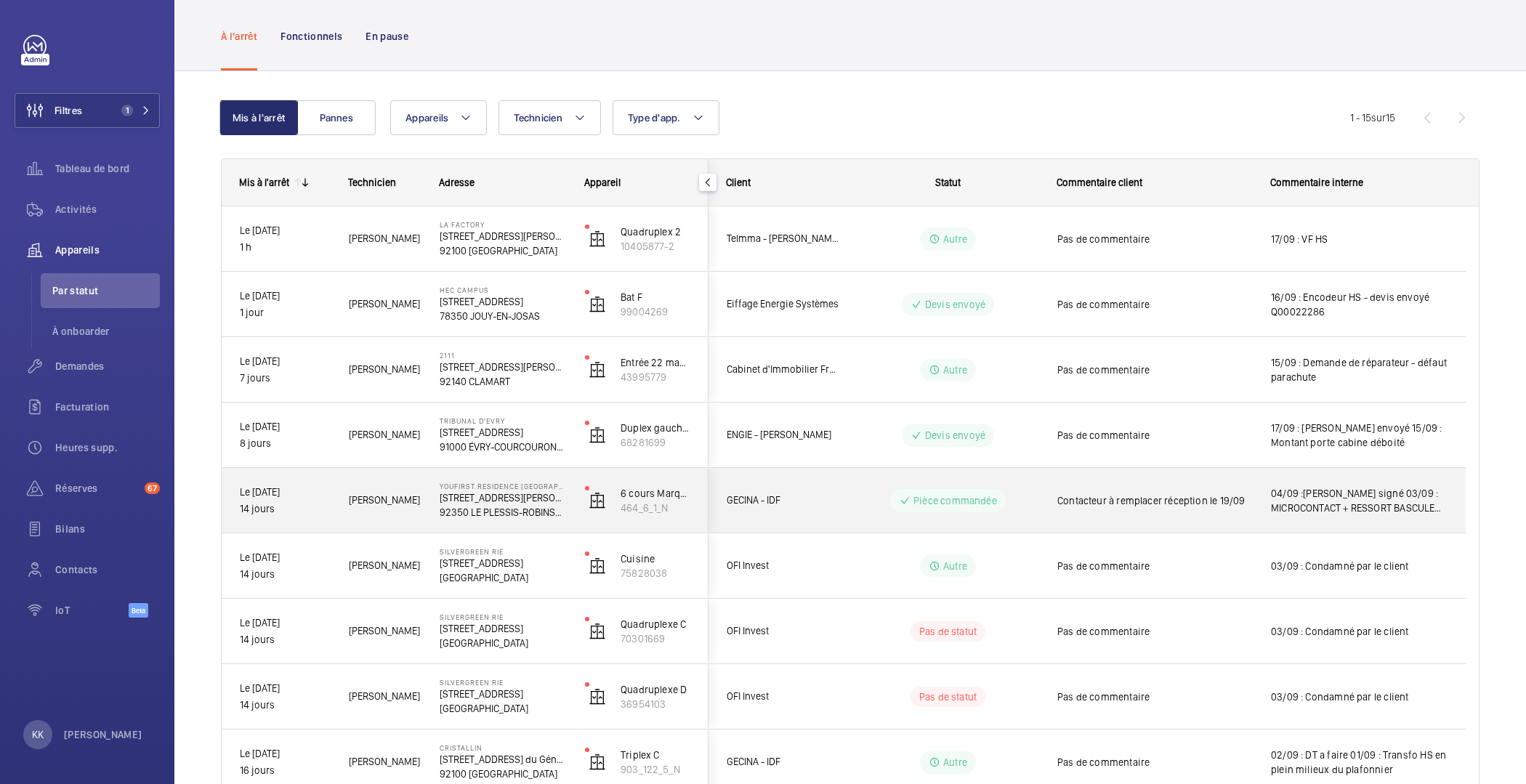
scroll to position [134, 0]
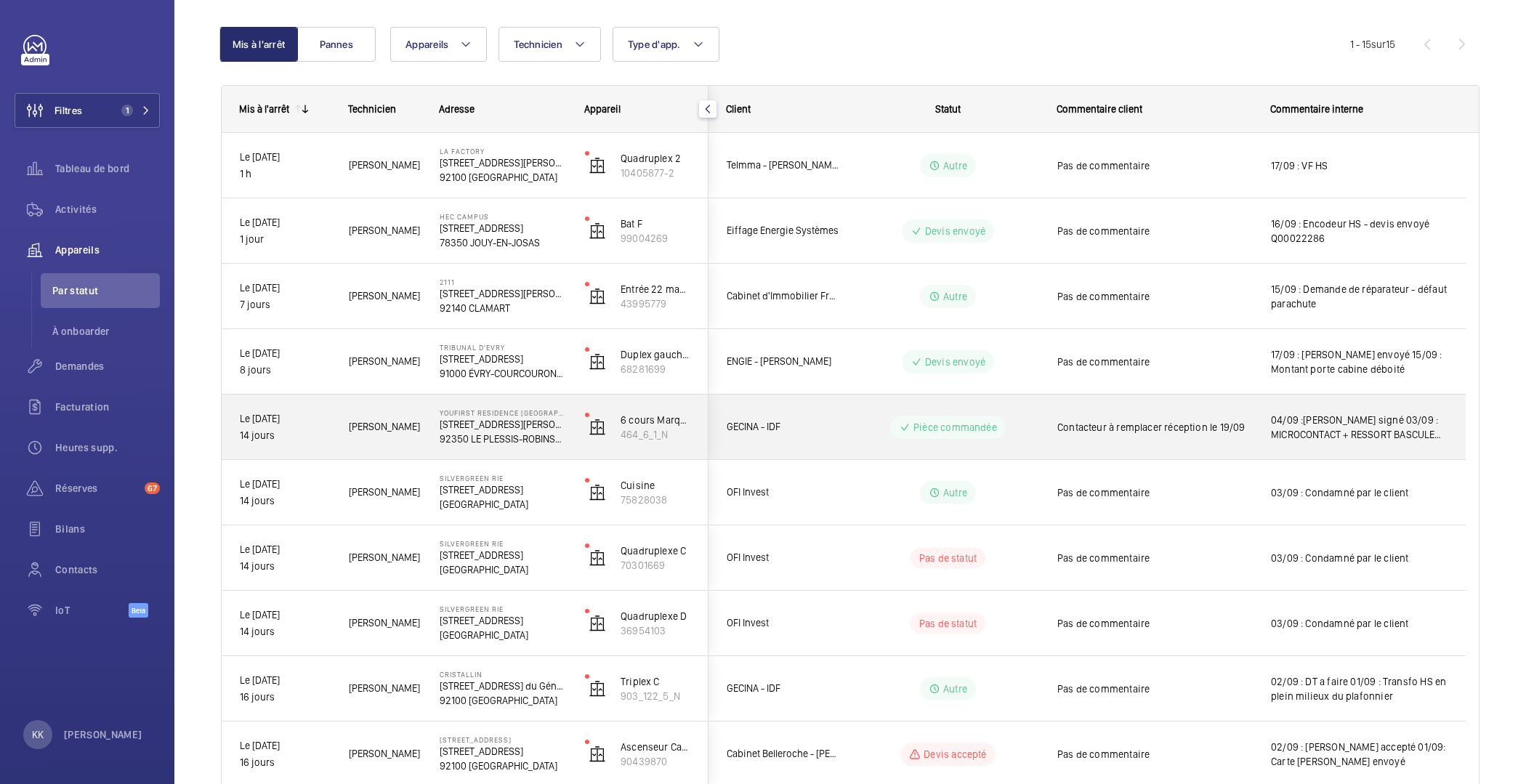
click at [385, 448] on div "[PERSON_NAME]" at bounding box center [376, 426] width 90 height 46
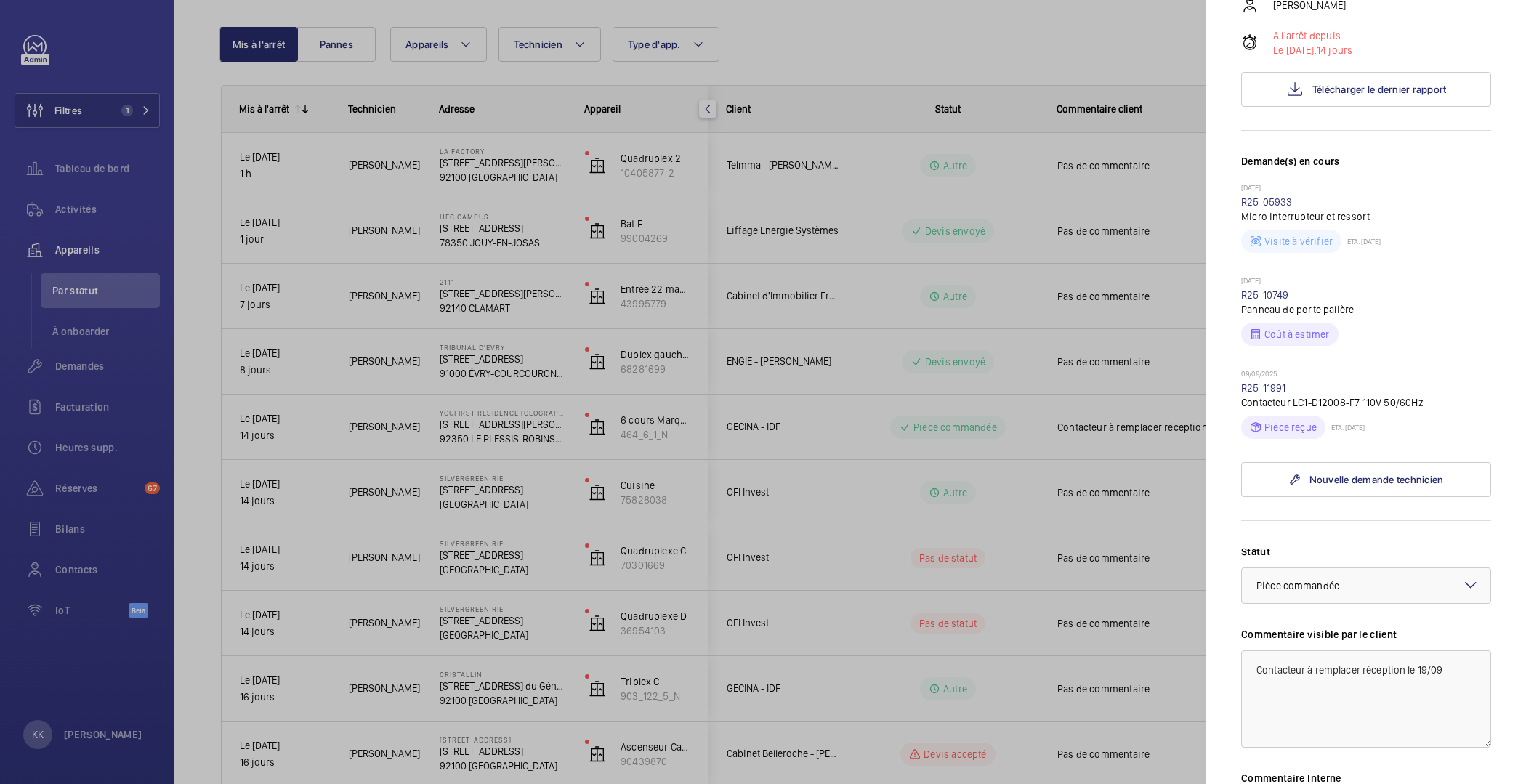
scroll to position [564, 0]
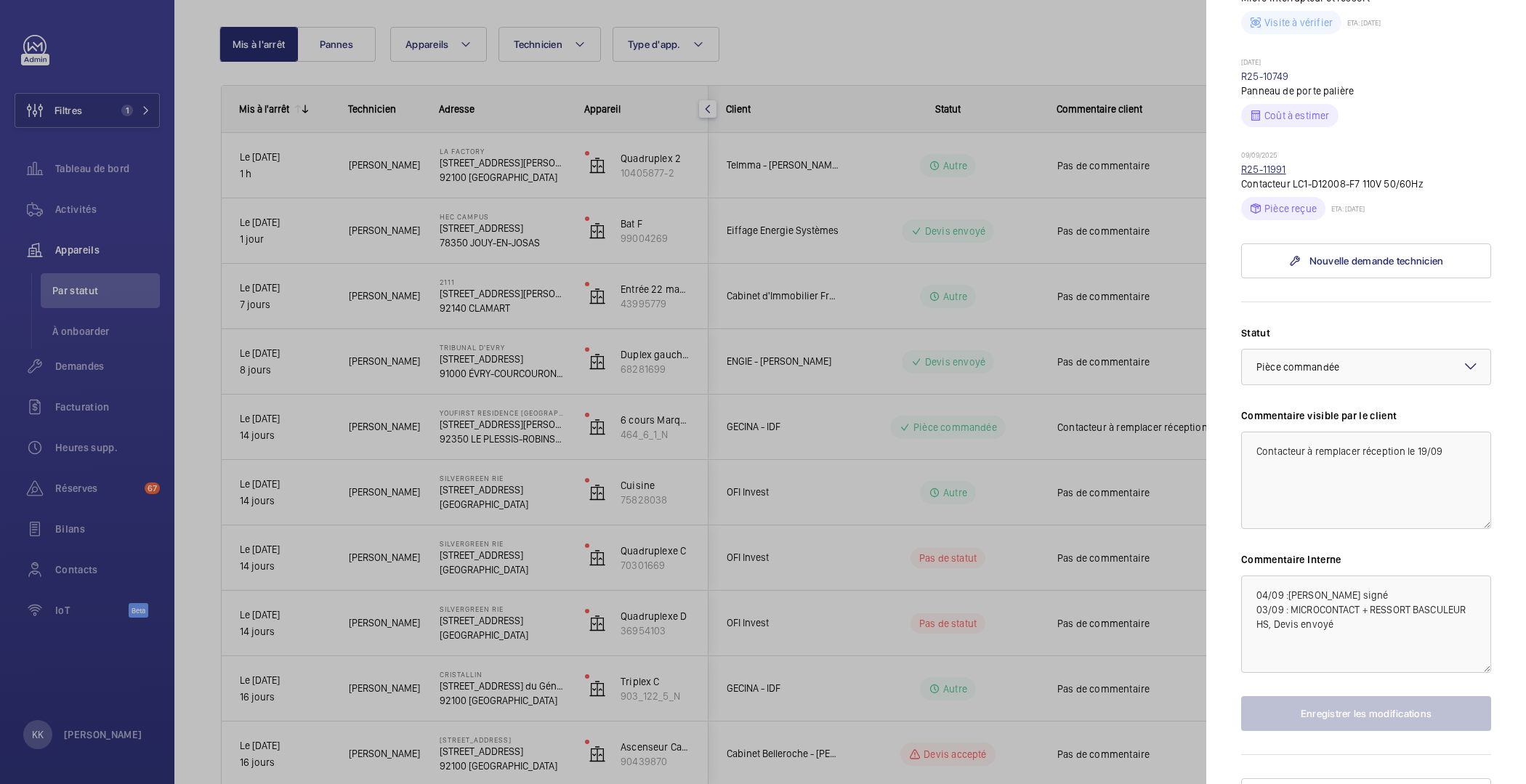
click at [1263, 164] on link "R25-11991" at bounding box center [1263, 169] width 45 height 12
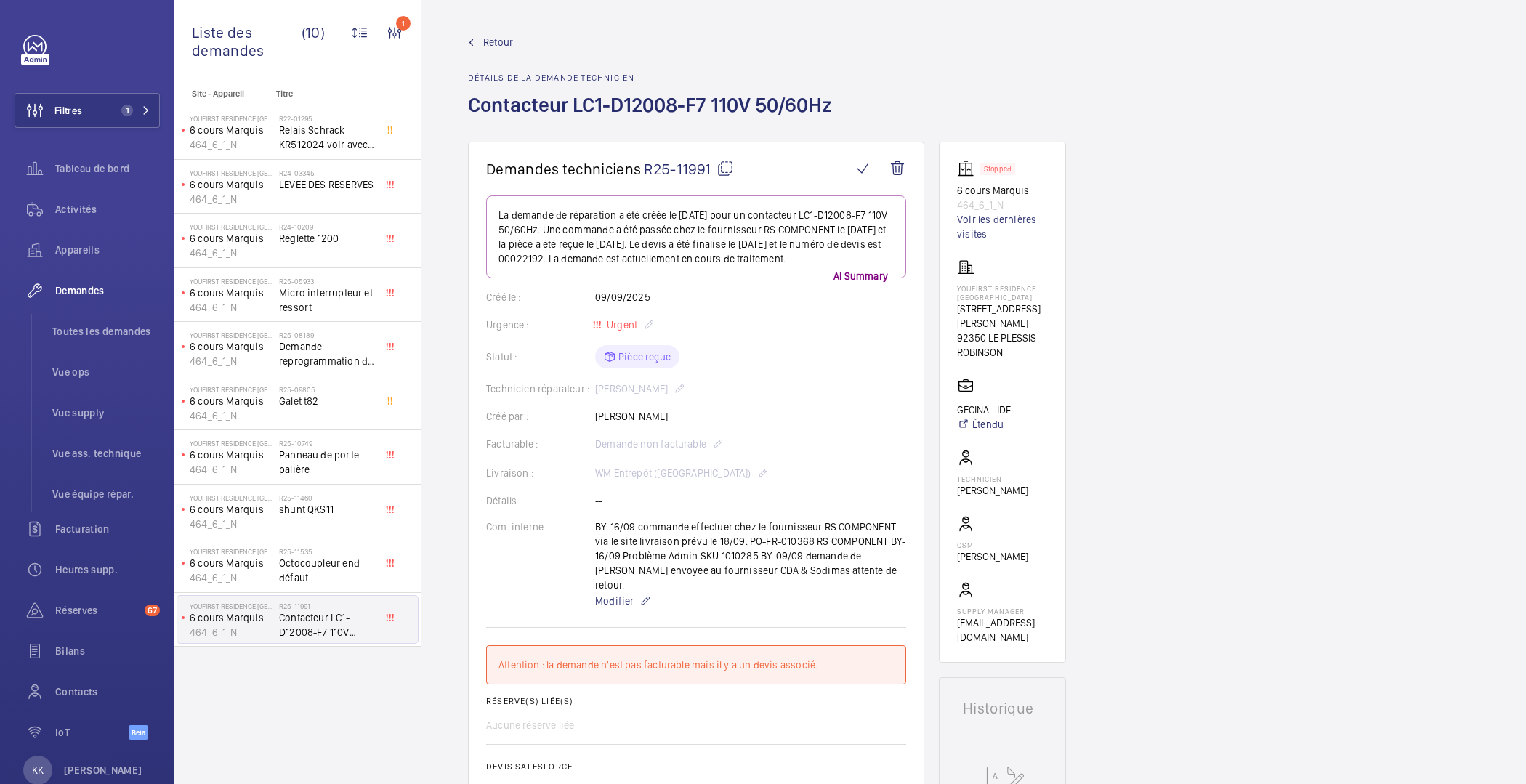
click at [725, 168] on mat-icon at bounding box center [725, 168] width 18 height 18
click at [493, 41] on span "Retour" at bounding box center [498, 42] width 30 height 15
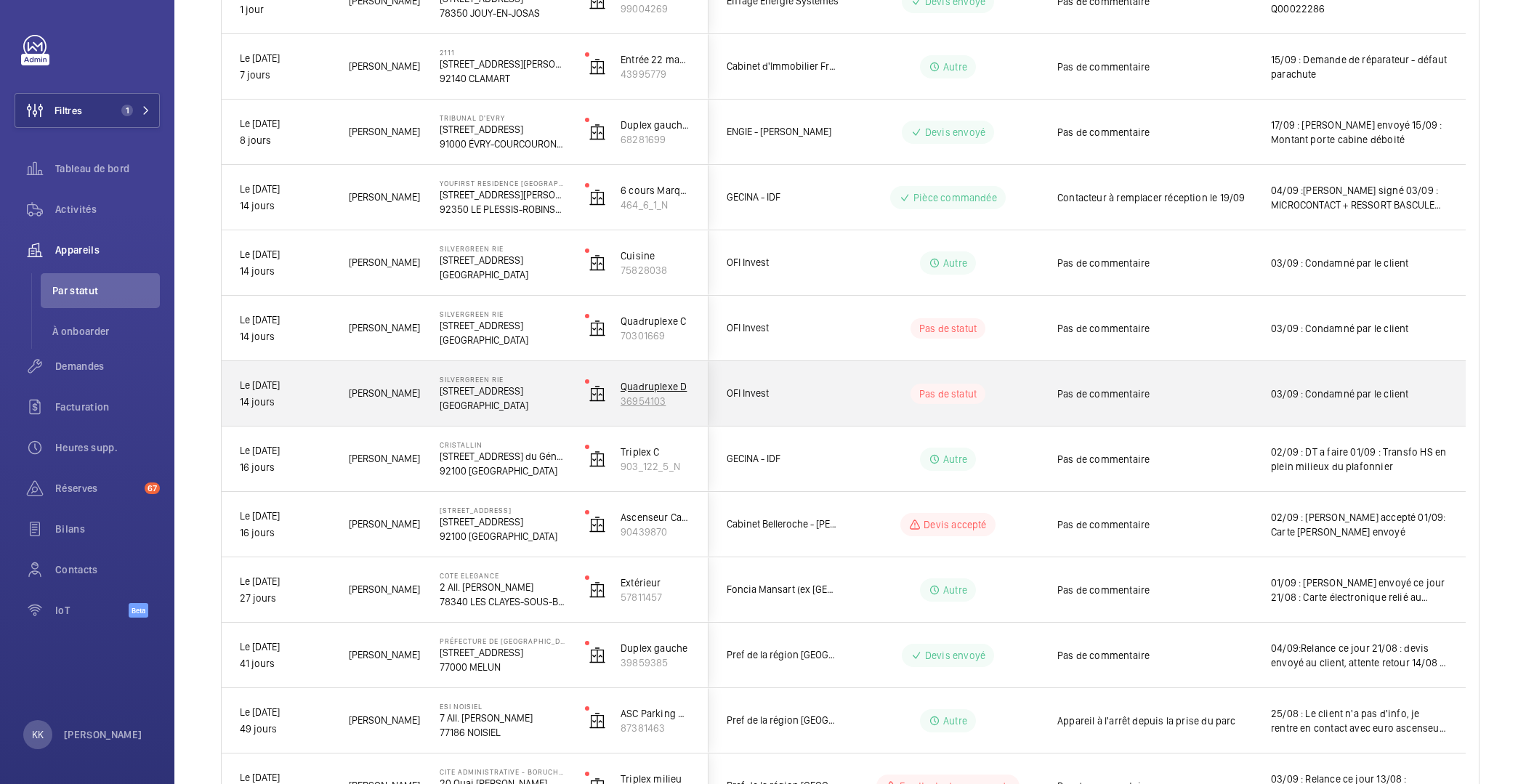
scroll to position [345, 0]
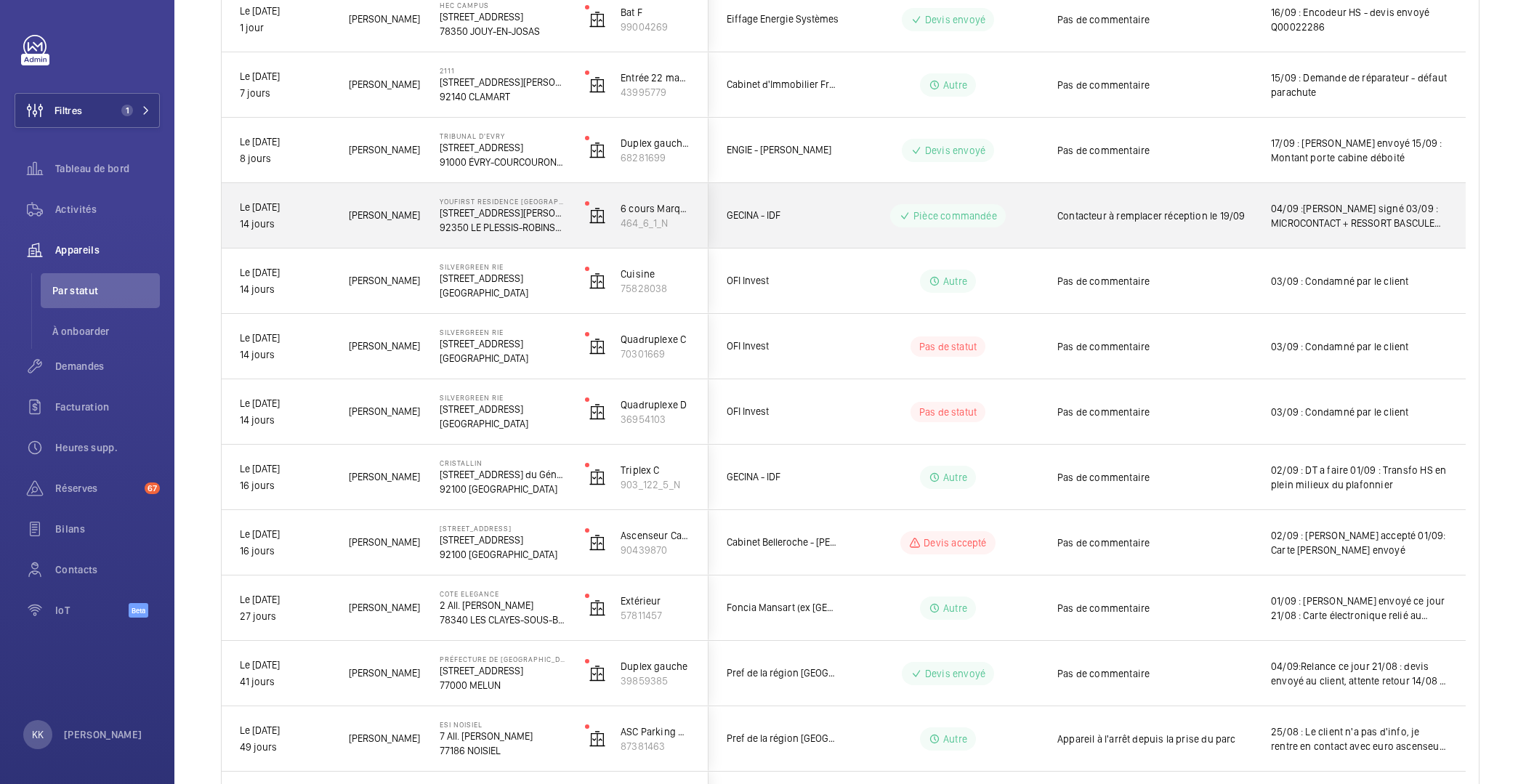
click at [507, 237] on div "YouFirst Residence [GEOGRAPHIC_DATA] [STREET_ADDRESS][PERSON_NAME]" at bounding box center [494, 216] width 144 height 66
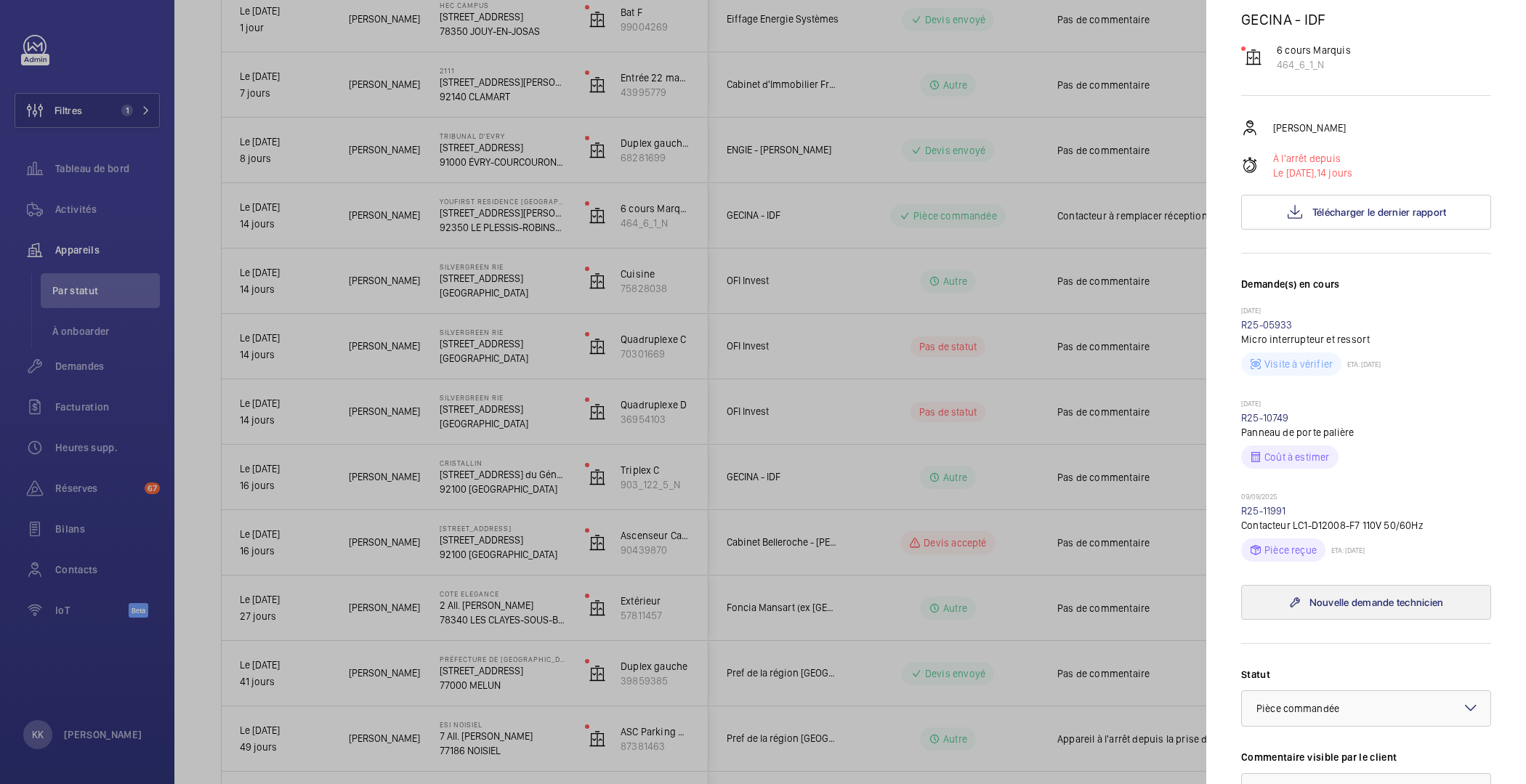
scroll to position [564, 0]
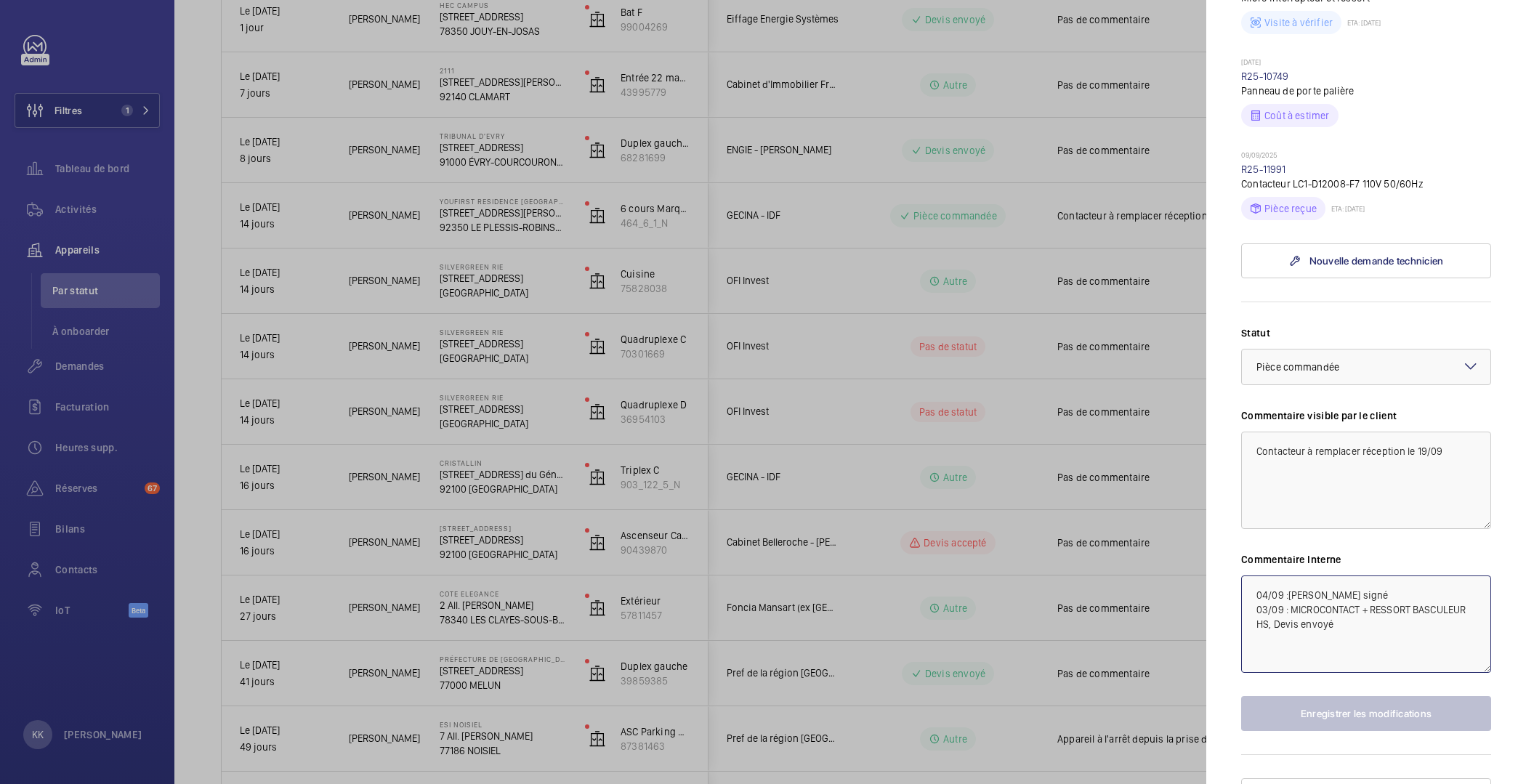
click at [1256, 575] on textarea "04/09 :[PERSON_NAME] signé 03/09 : MICROCONTACT + RESSORT BASCULEUR HS, Devis e…" at bounding box center [1366, 624] width 250 height 97
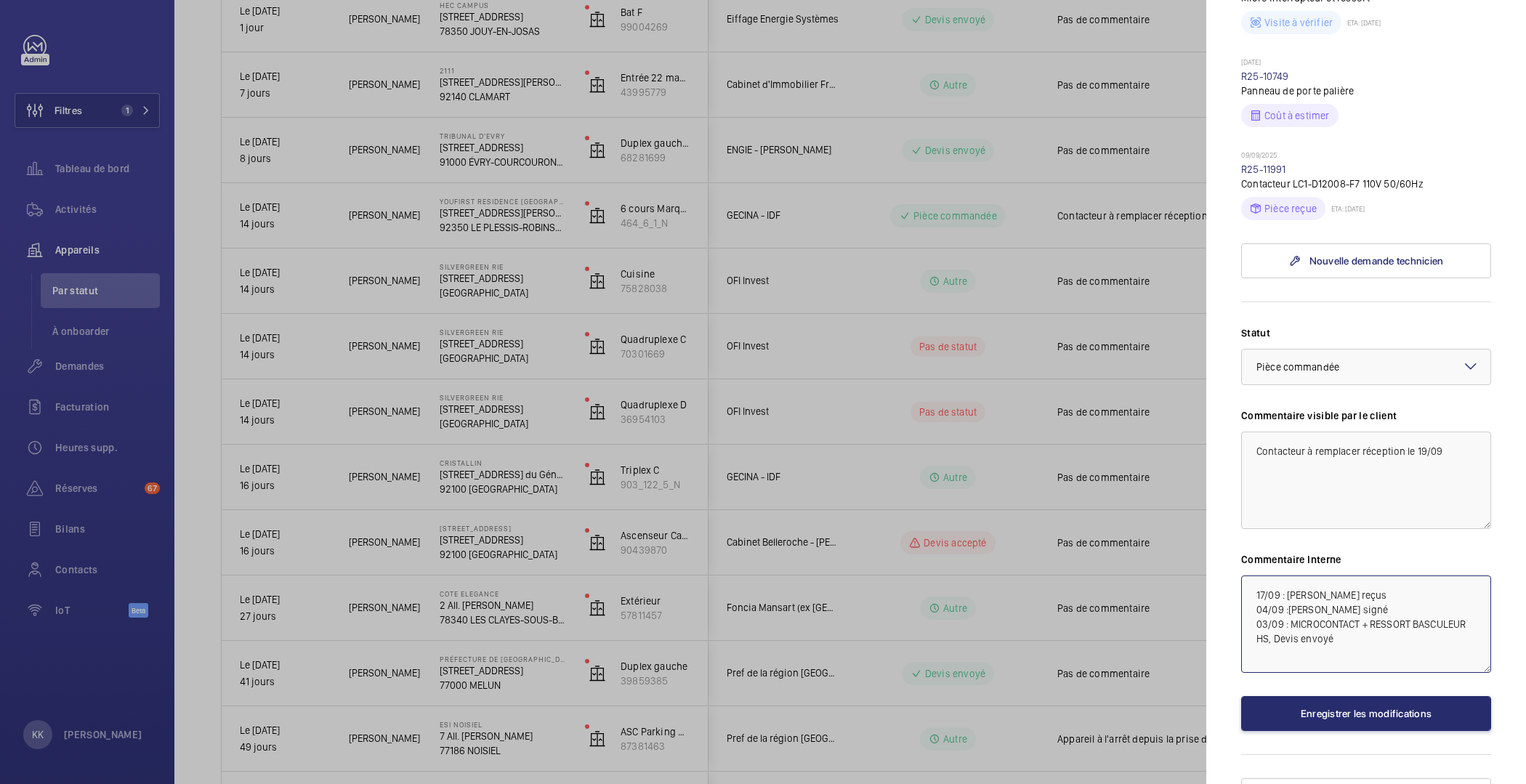
type textarea "17/09 : [PERSON_NAME] reçus 04/09 :[PERSON_NAME] signé 03/09 : MICROCONTACT + R…"
click at [1356, 658] on div "Statut Sélectionnez un statut × Pièce commandée × Commentaire visible par le cl…" at bounding box center [1366, 528] width 250 height 406
click at [1351, 696] on button "Enregistrer les modifications" at bounding box center [1366, 713] width 250 height 35
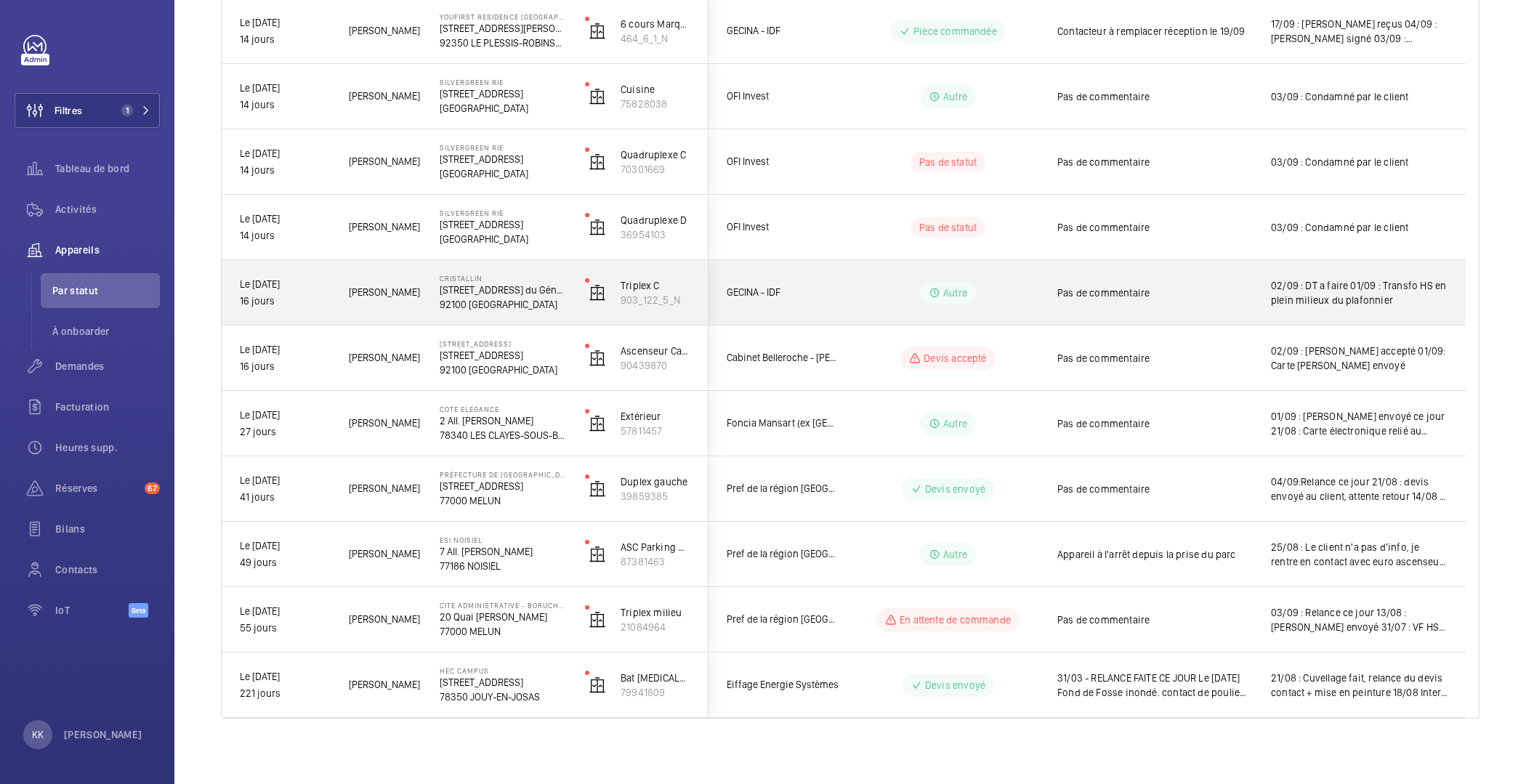
scroll to position [533, 0]
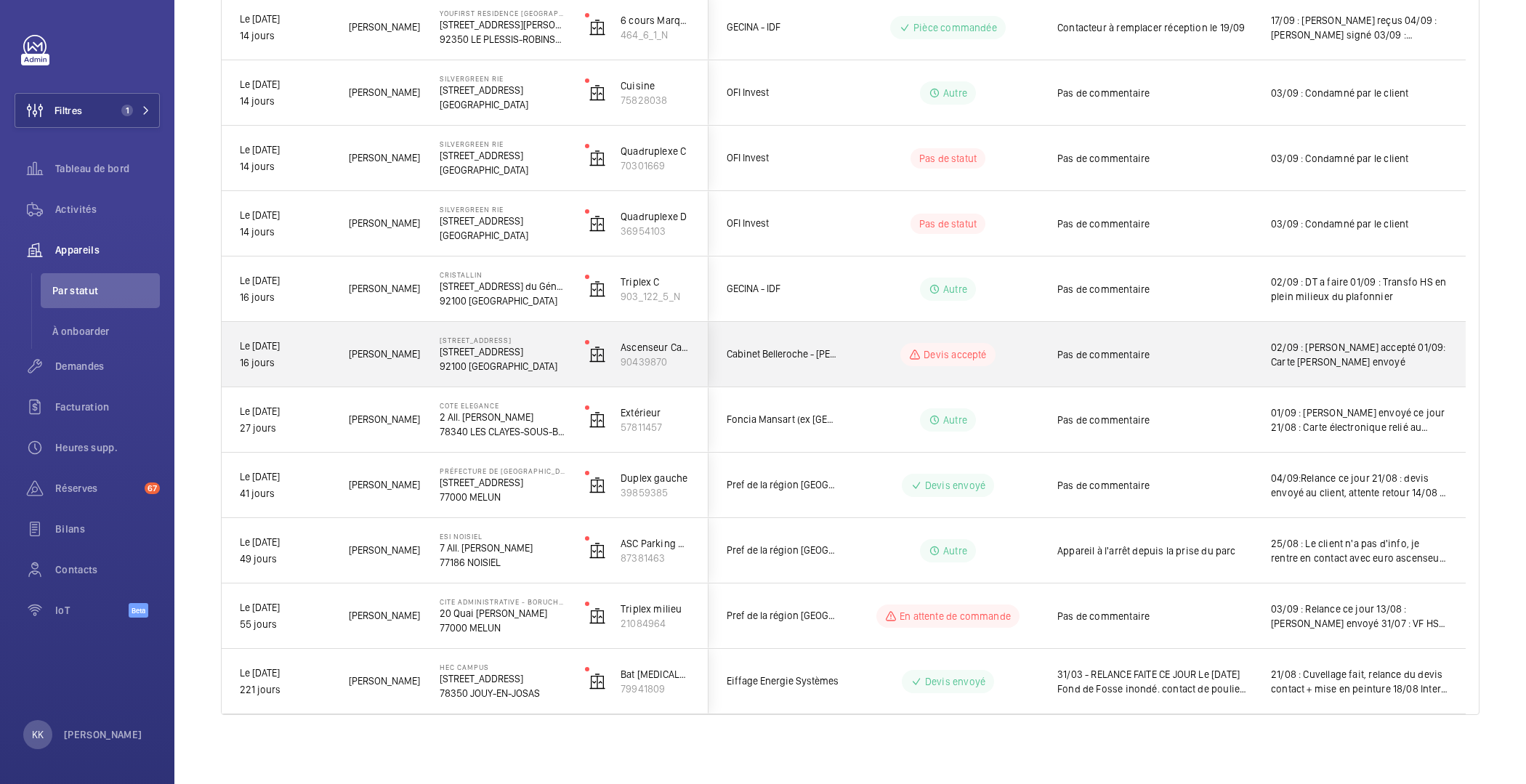
click at [482, 381] on div "[STREET_ADDRESS][GEOGRAPHIC_DATA] [STREET_ADDRESS]" at bounding box center [494, 355] width 144 height 66
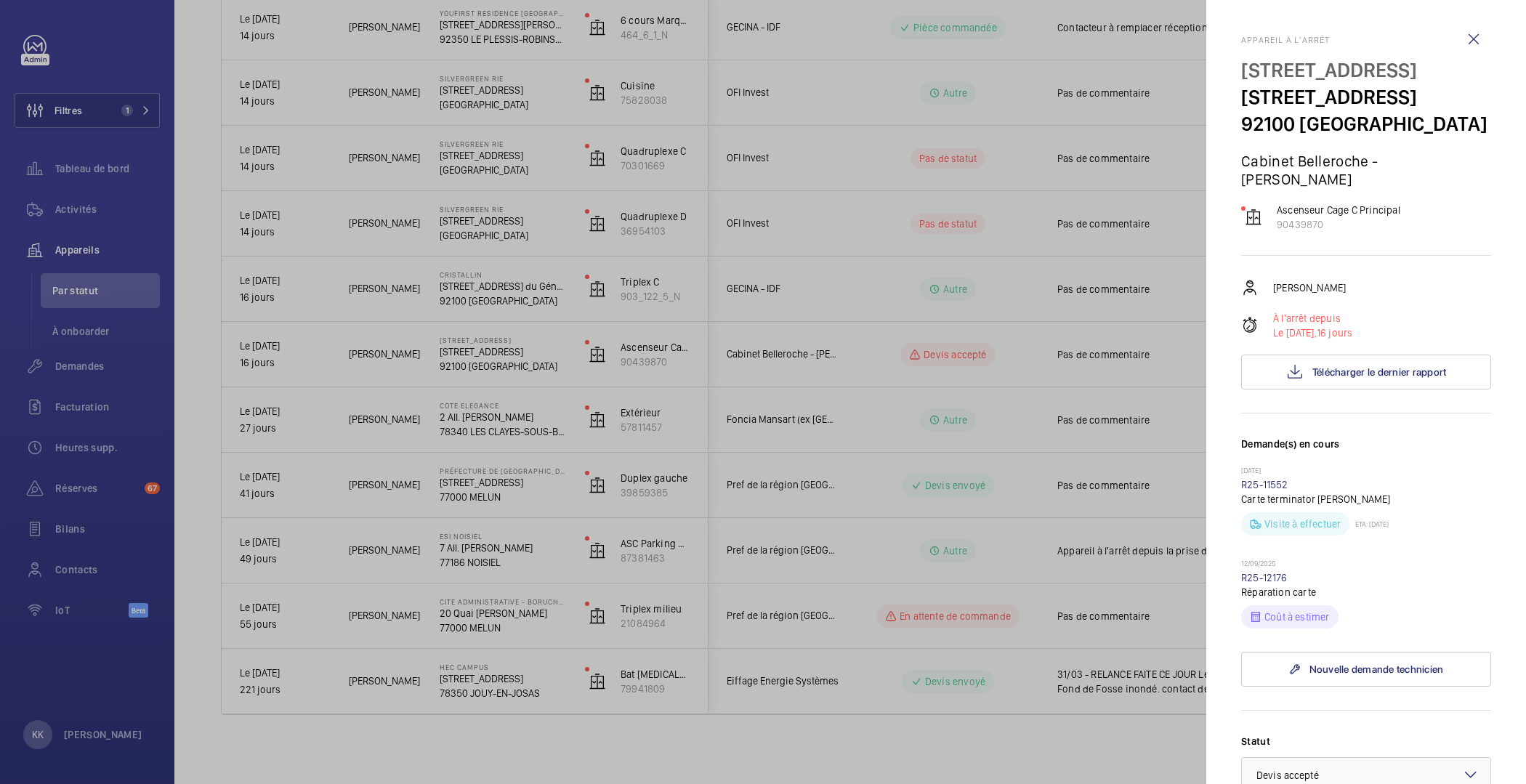
click at [1106, 498] on div at bounding box center [763, 392] width 1526 height 784
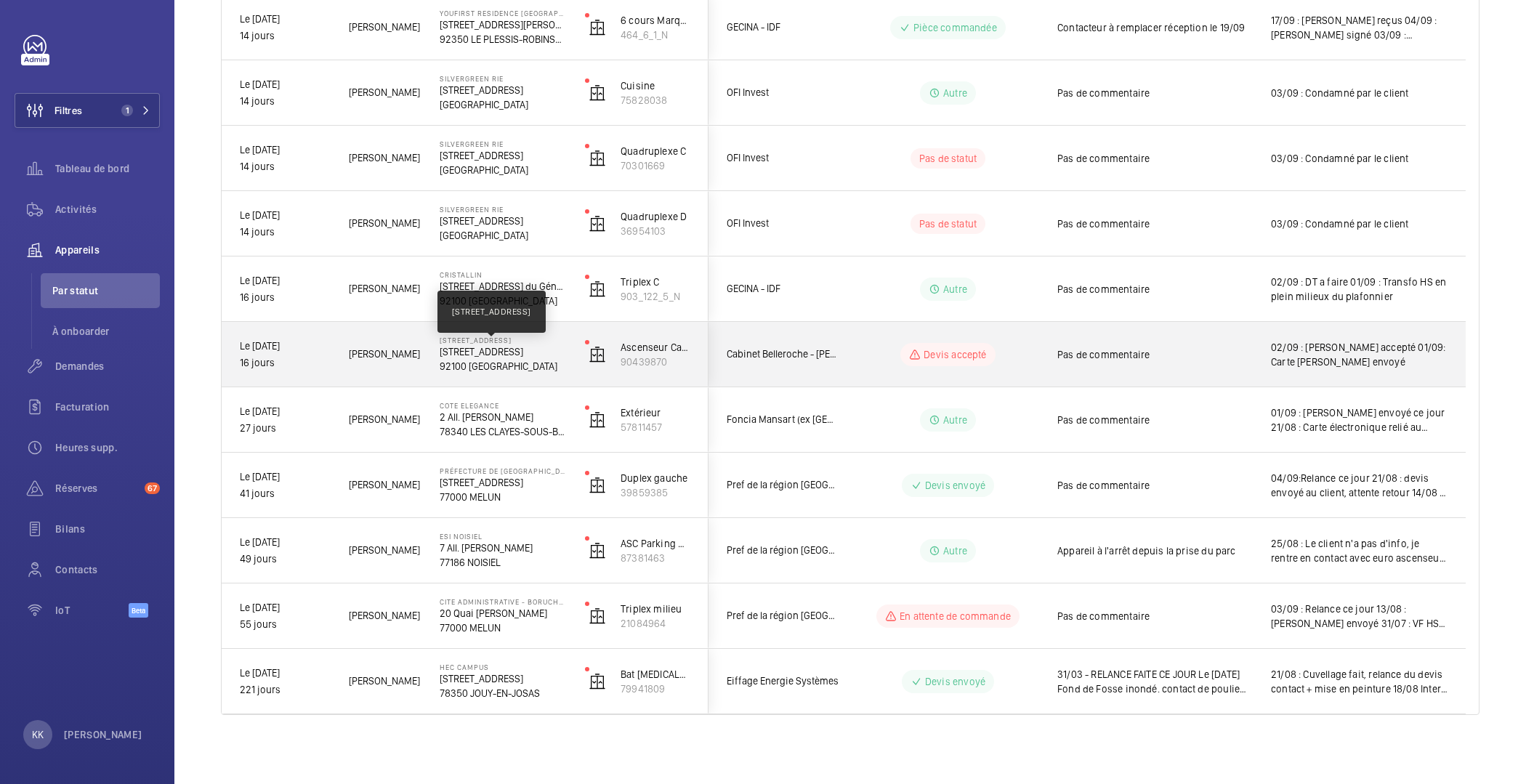
click at [453, 348] on p "[STREET_ADDRESS]" at bounding box center [503, 351] width 127 height 15
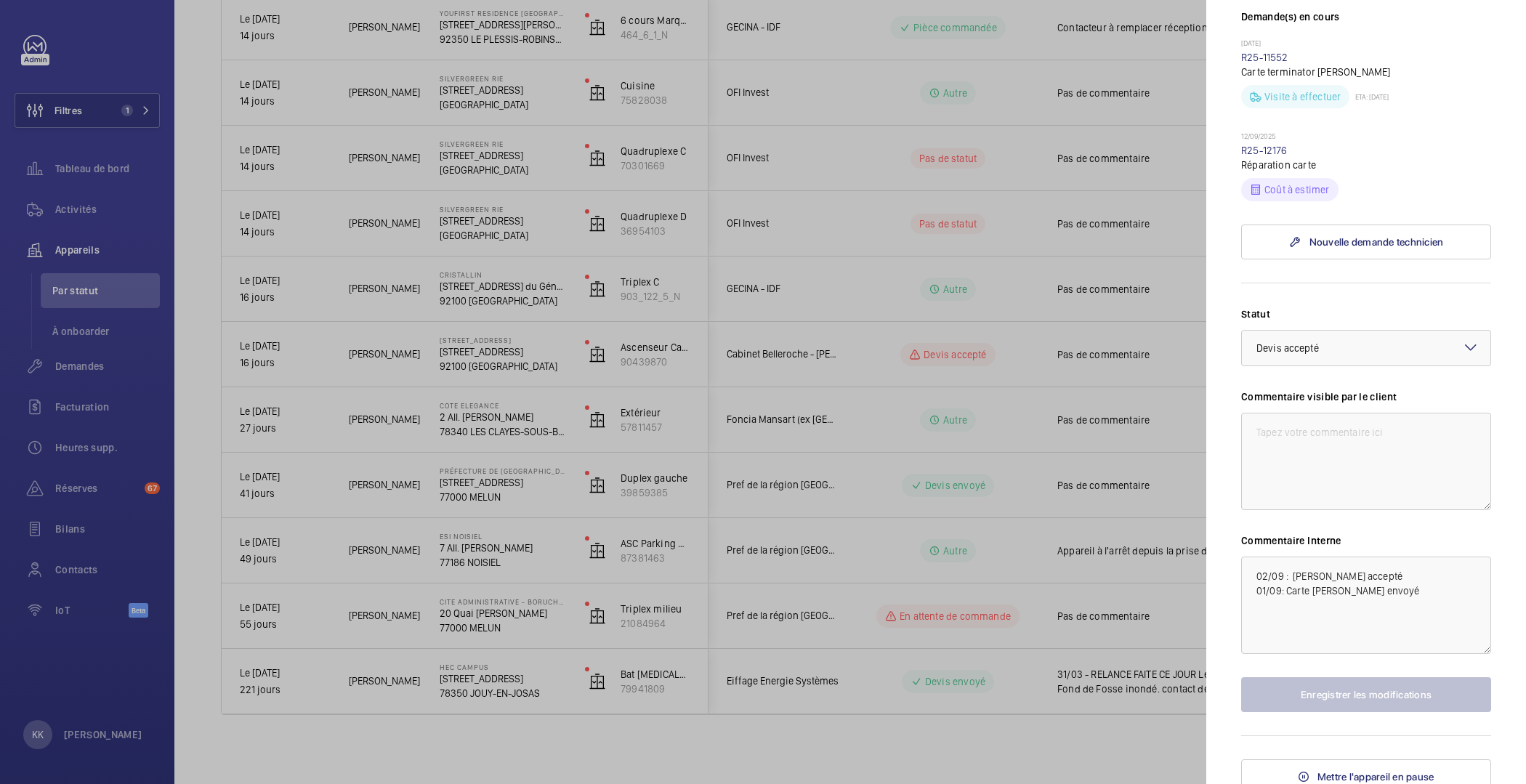
scroll to position [374, 0]
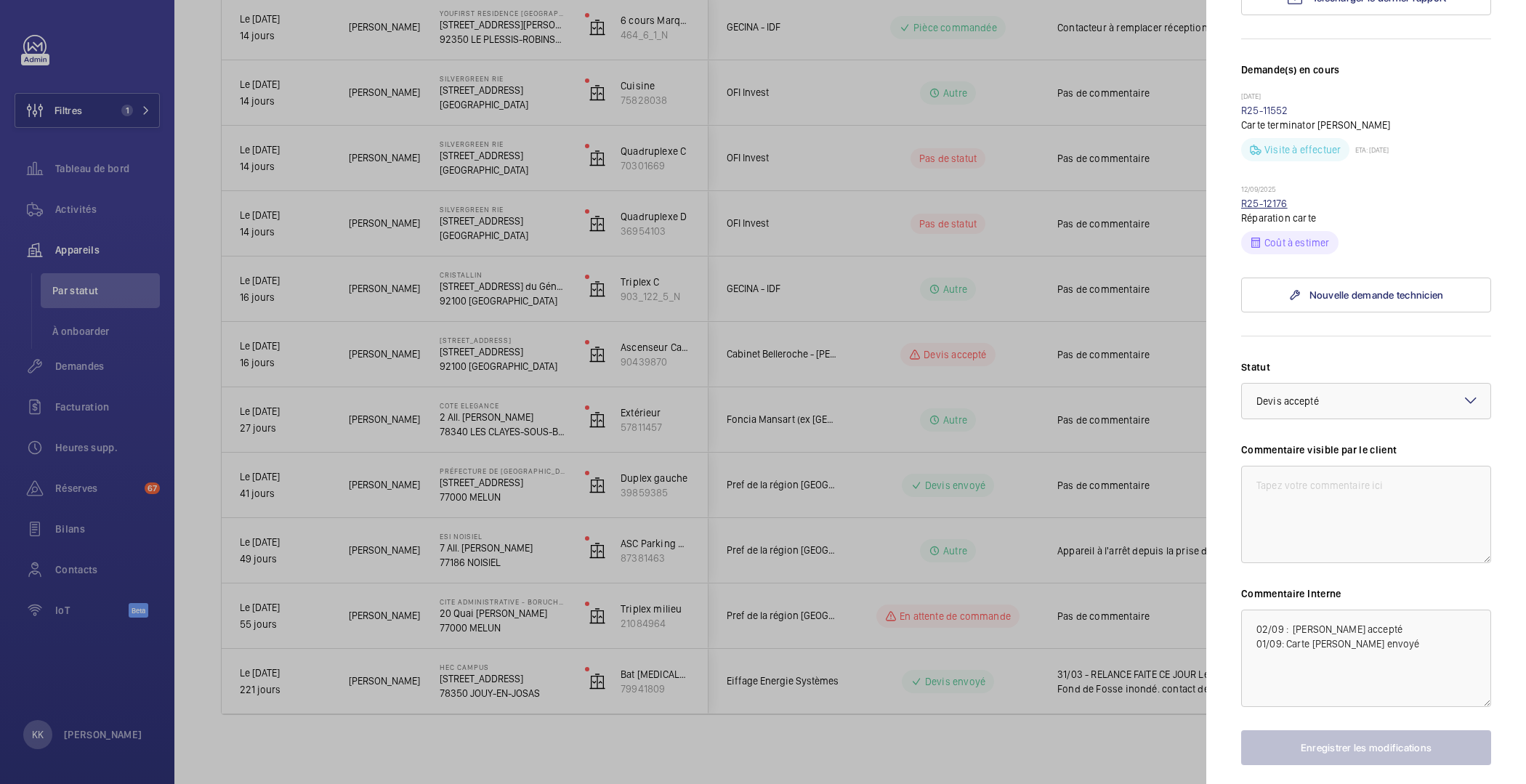
click at [1266, 209] on link "R25-12176" at bounding box center [1264, 203] width 46 height 12
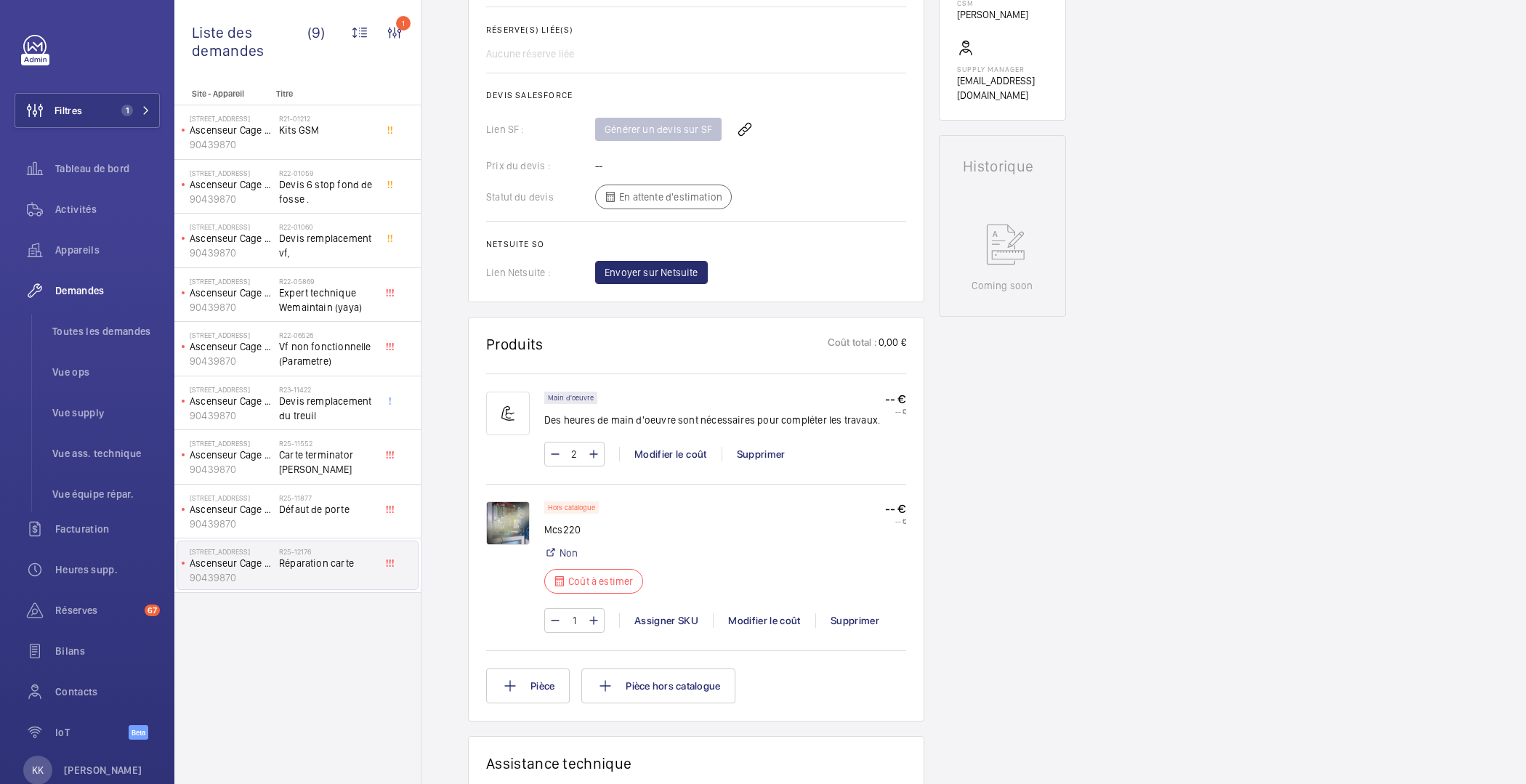
scroll to position [120, 0]
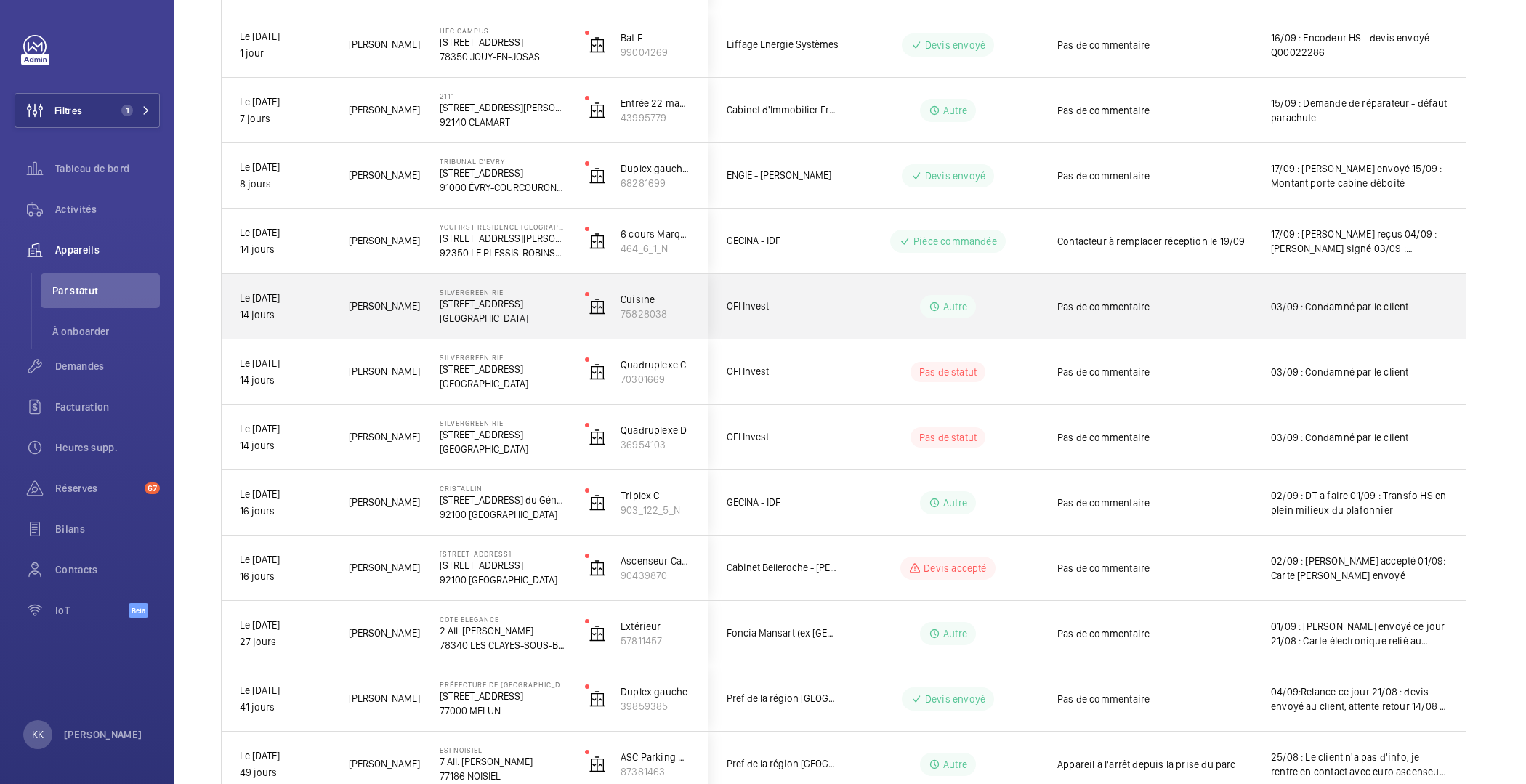
scroll to position [399, 0]
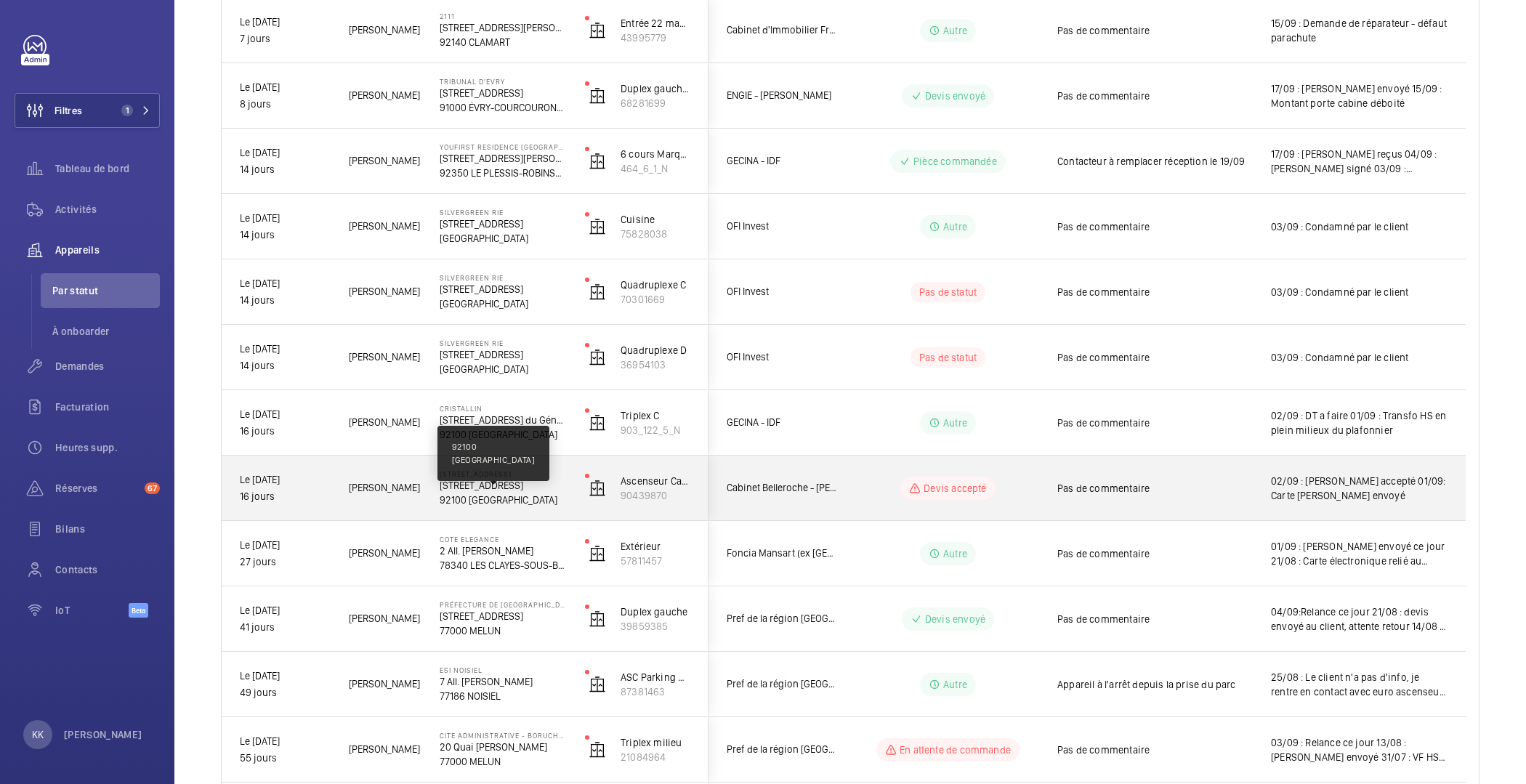
click at [484, 501] on p "92100 [GEOGRAPHIC_DATA]" at bounding box center [503, 500] width 127 height 15
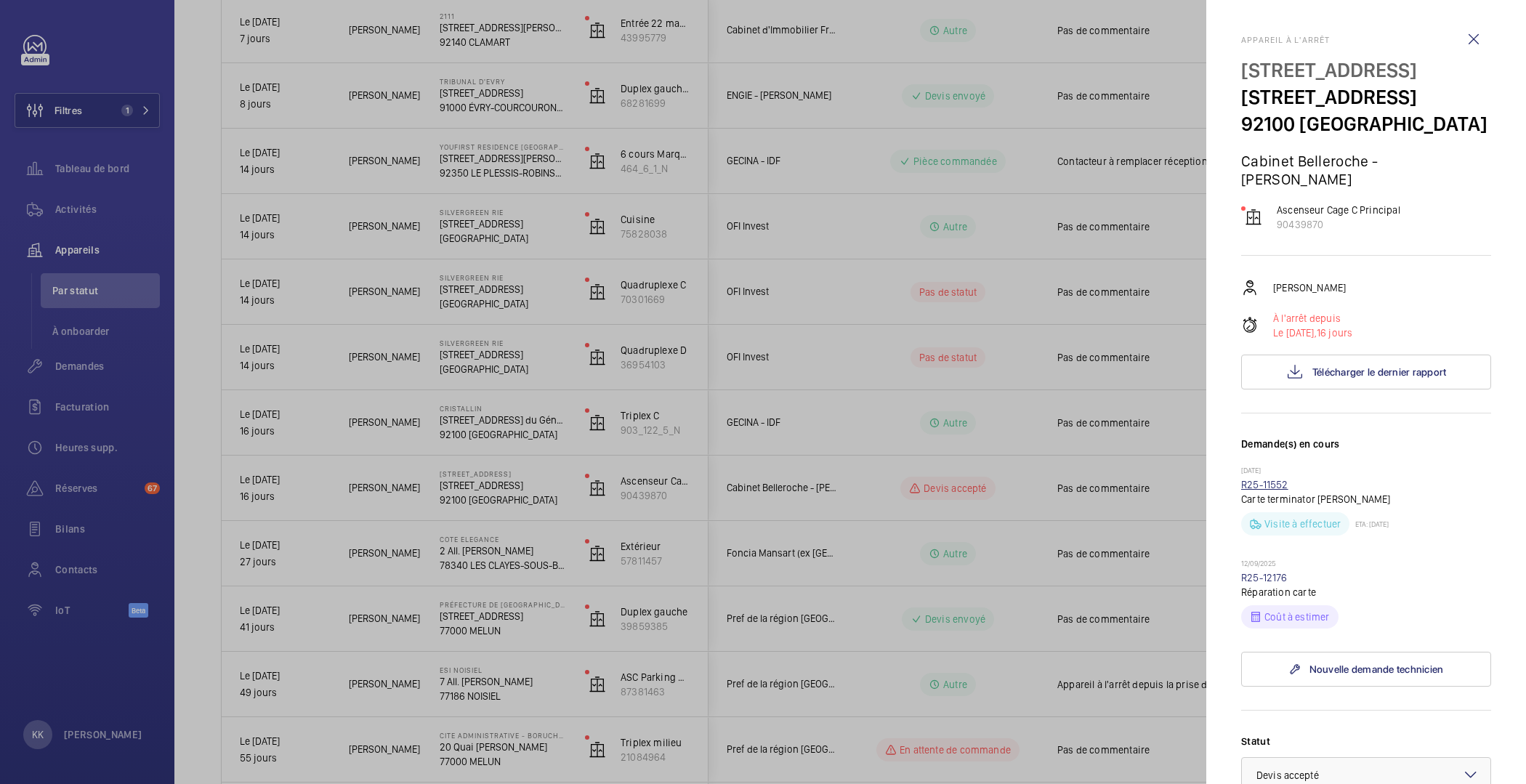
click at [1252, 490] on link "R25-11552" at bounding box center [1264, 484] width 47 height 12
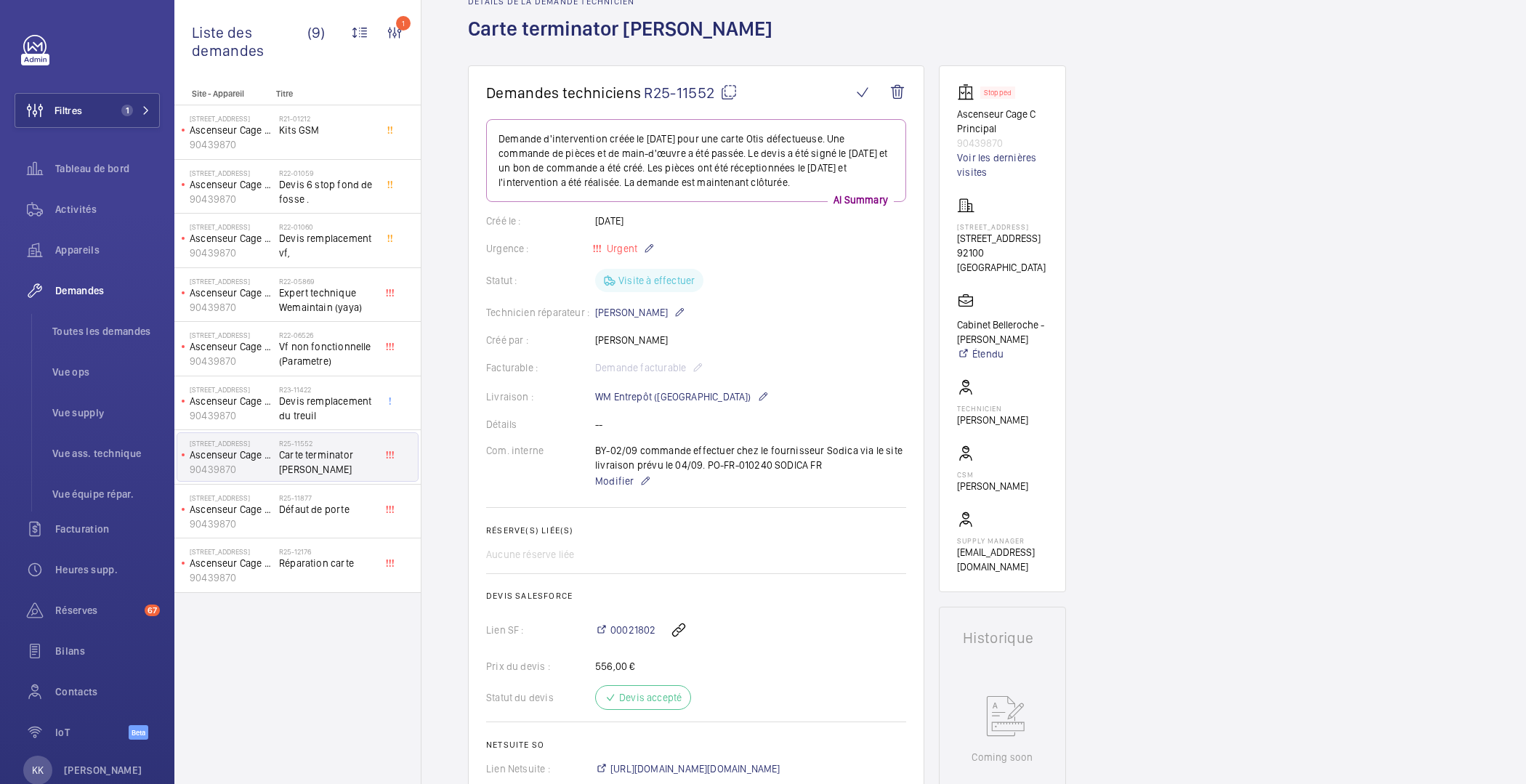
scroll to position [80, 0]
click at [971, 161] on link "Voir les dernières visites" at bounding box center [1003, 161] width 91 height 29
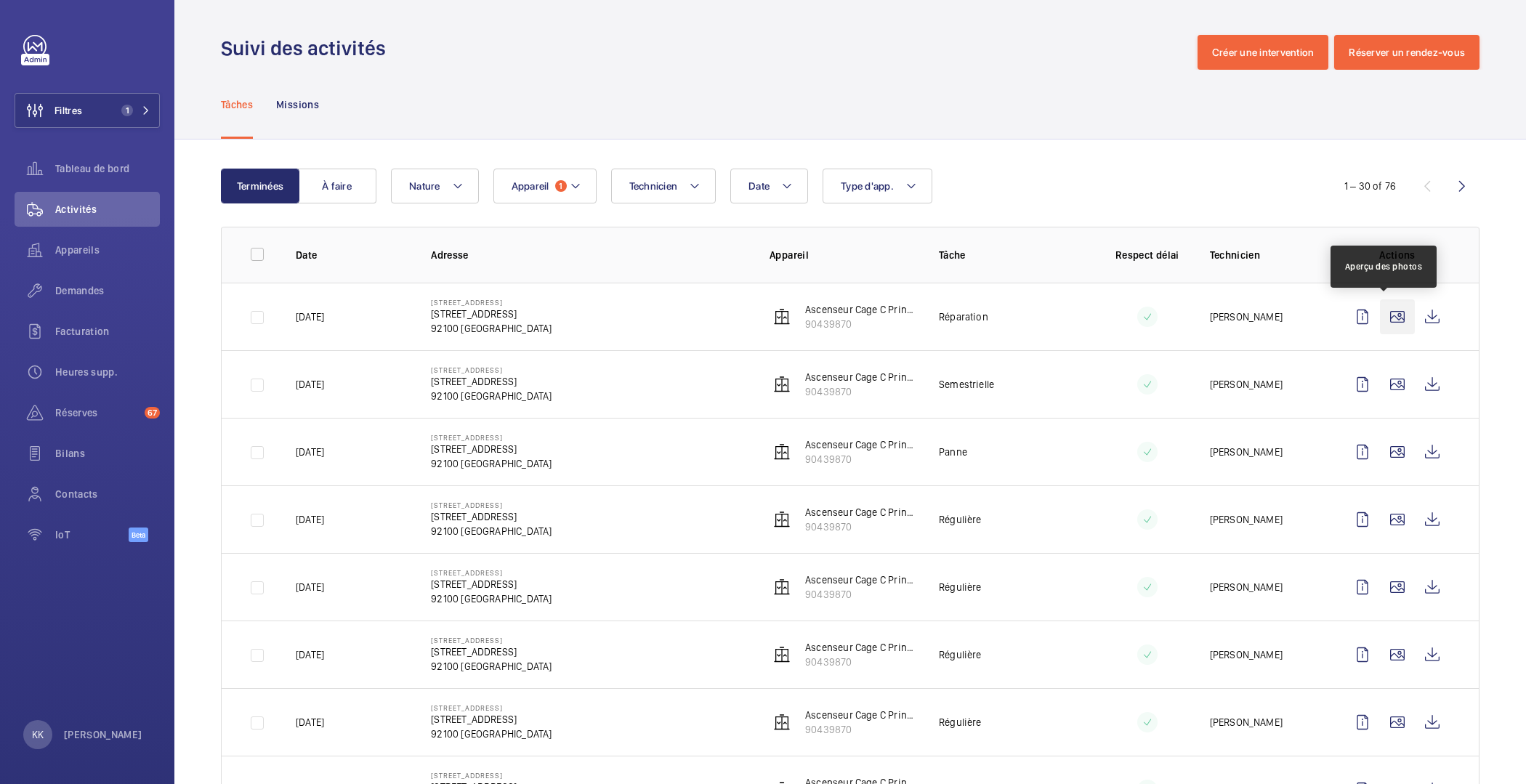
click at [1380, 311] on wm-front-icon-button at bounding box center [1397, 316] width 35 height 35
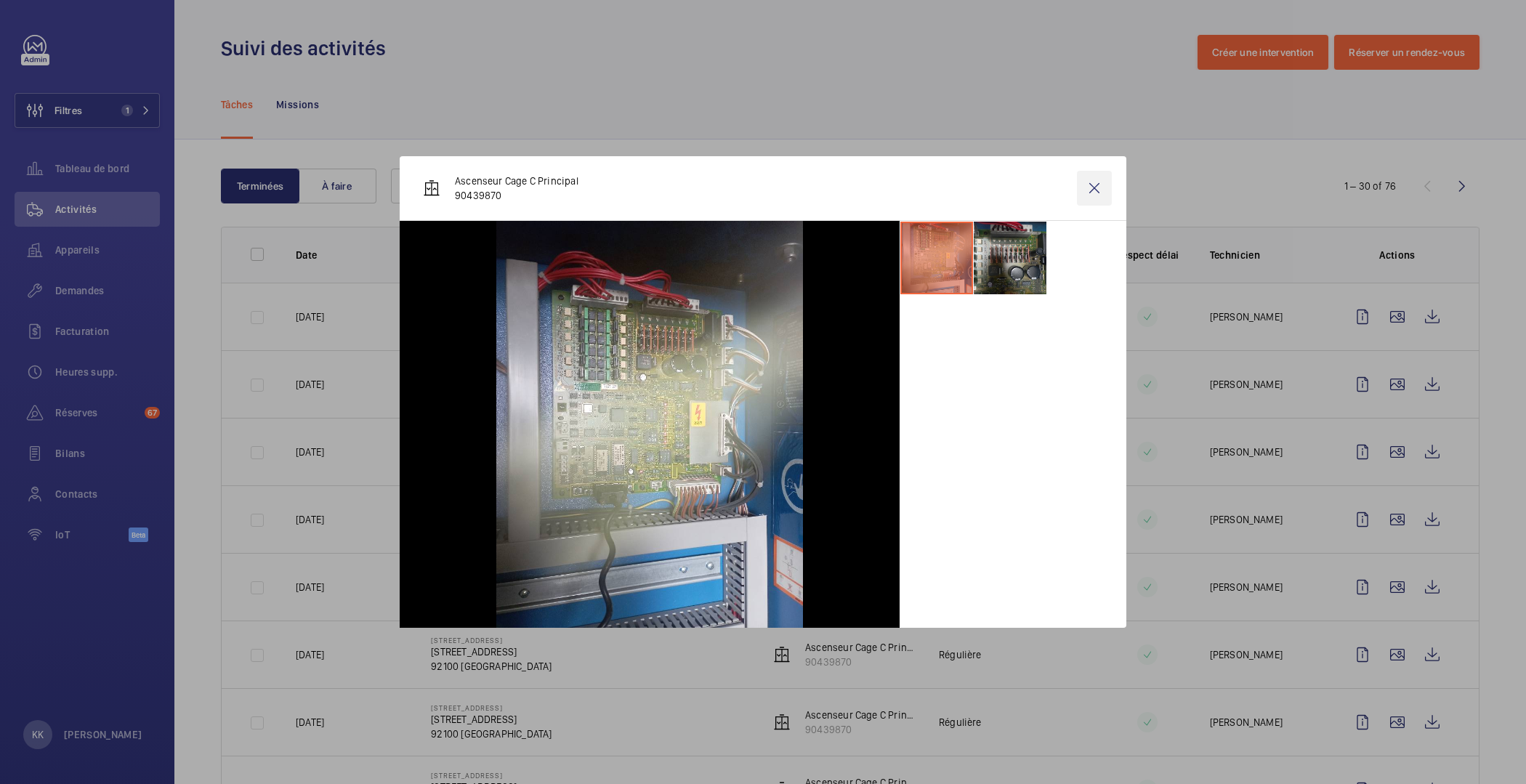
click at [1083, 190] on wm-front-icon-button at bounding box center [1094, 188] width 35 height 35
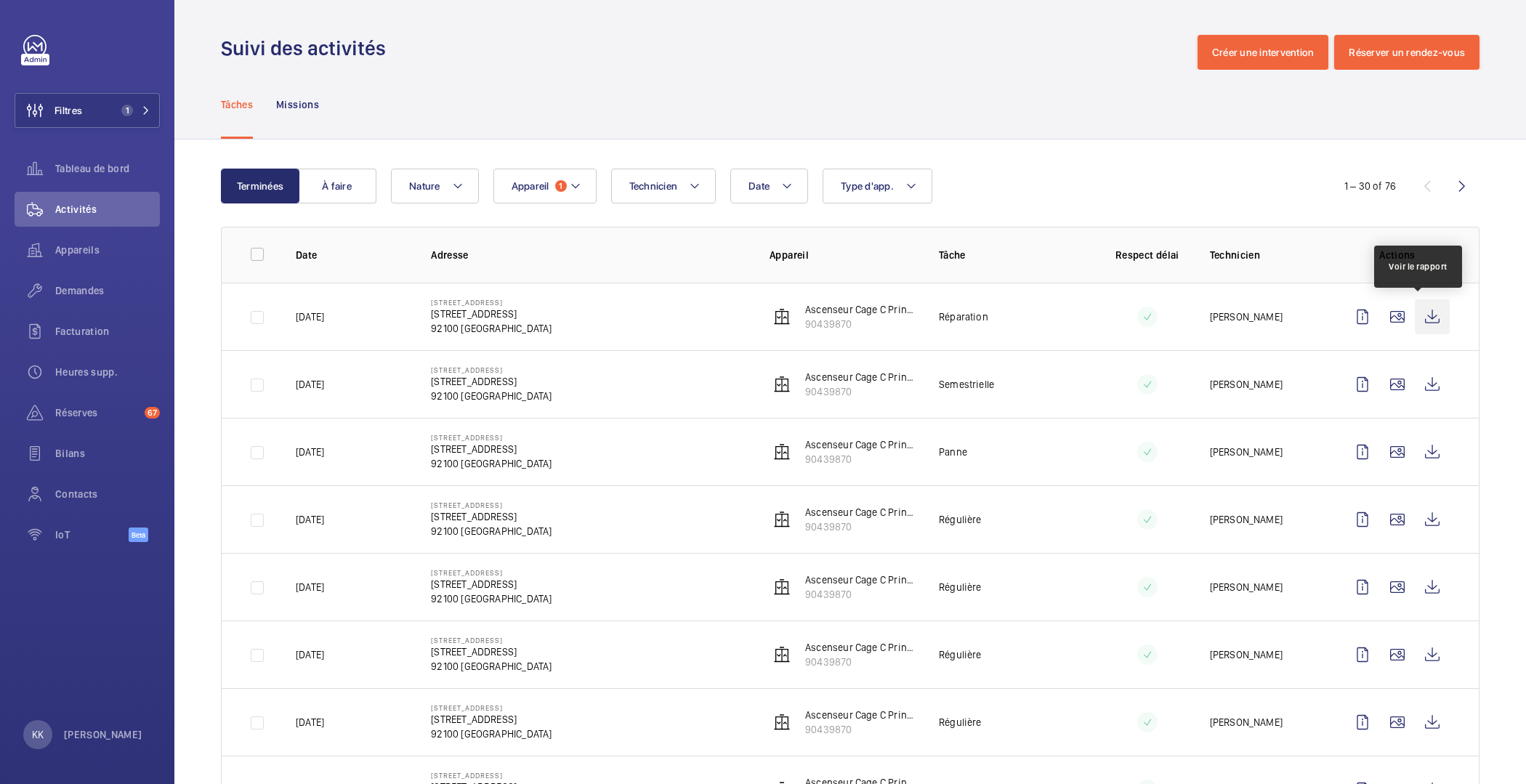
click at [1419, 317] on wm-front-icon-button at bounding box center [1432, 316] width 35 height 35
drag, startPoint x: 444, startPoint y: 176, endPoint x: 440, endPoint y: 168, distance: 8.9
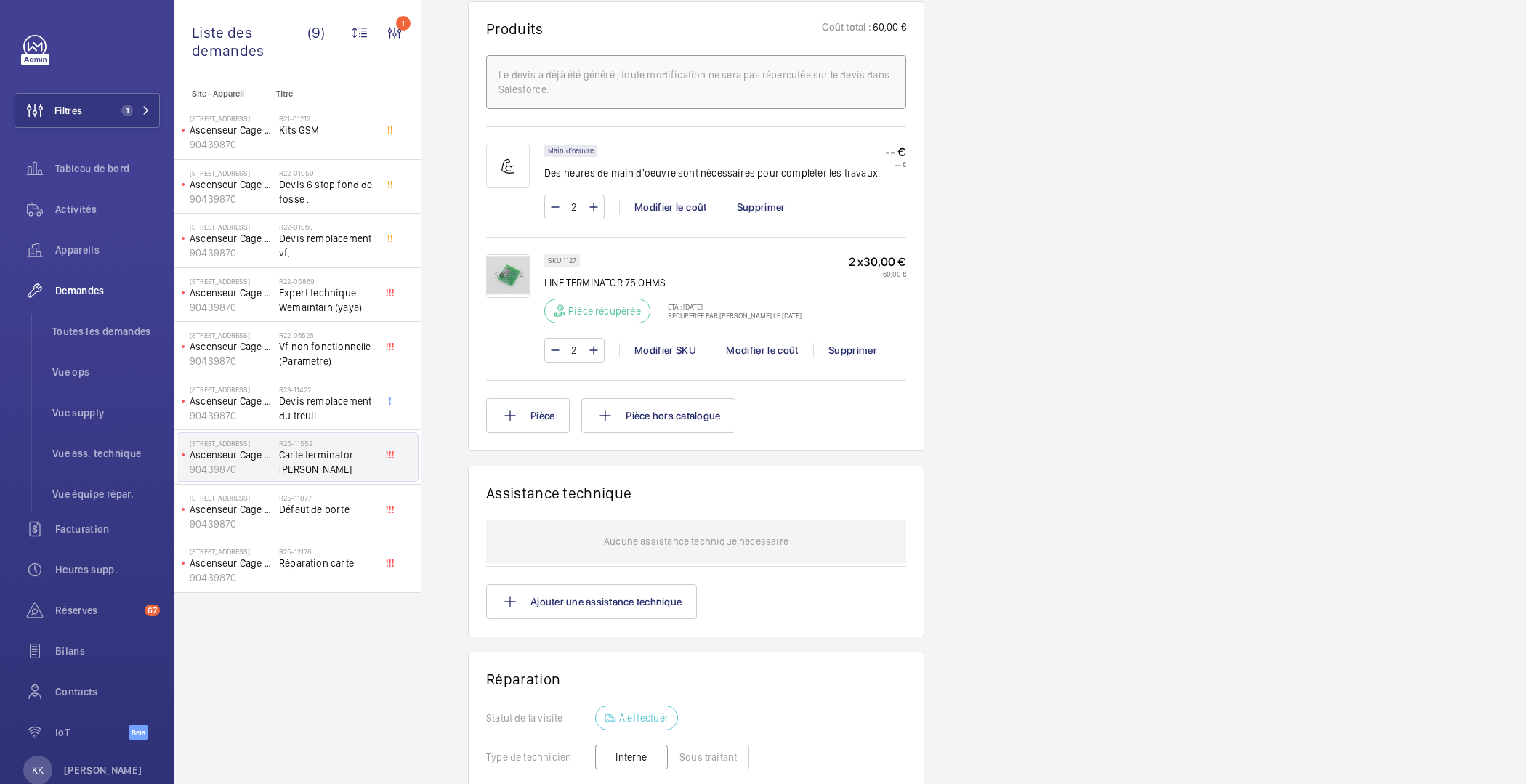
scroll to position [904, 0]
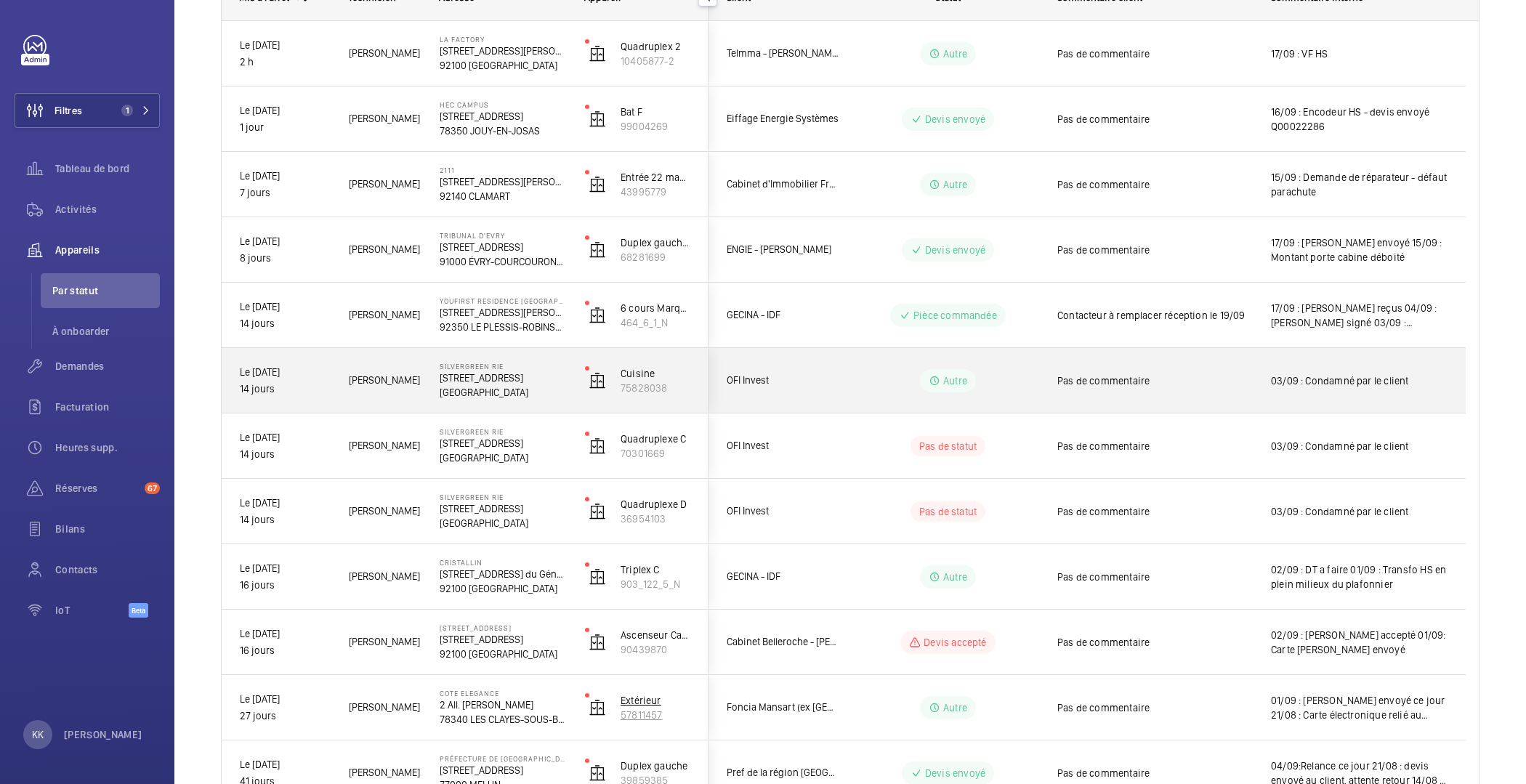
scroll to position [533, 0]
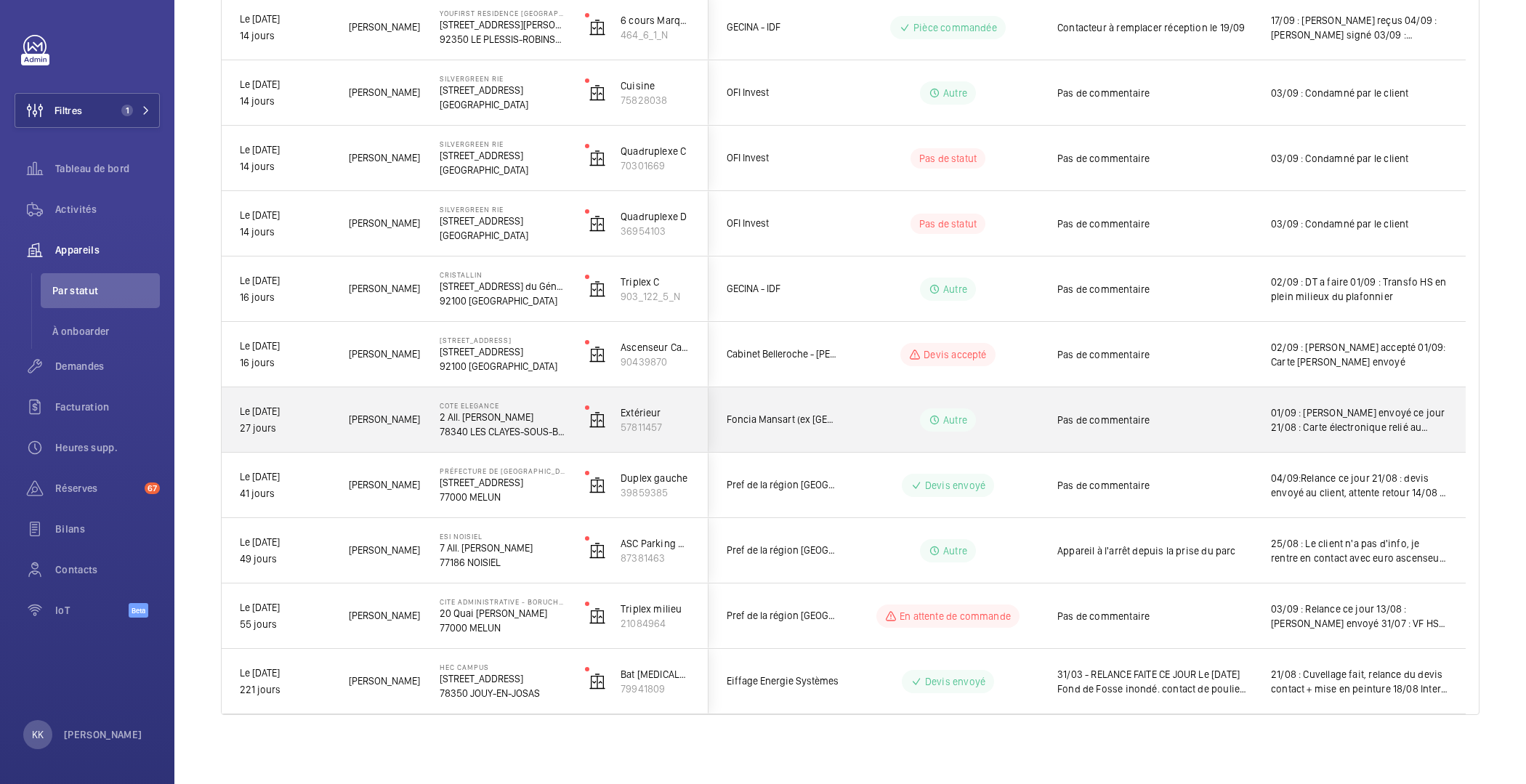
click at [479, 387] on div "COTE ELEGANCE 2 All. [PERSON_NAME] 78340 [GEOGRAPHIC_DATA]" at bounding box center [494, 419] width 144 height 66
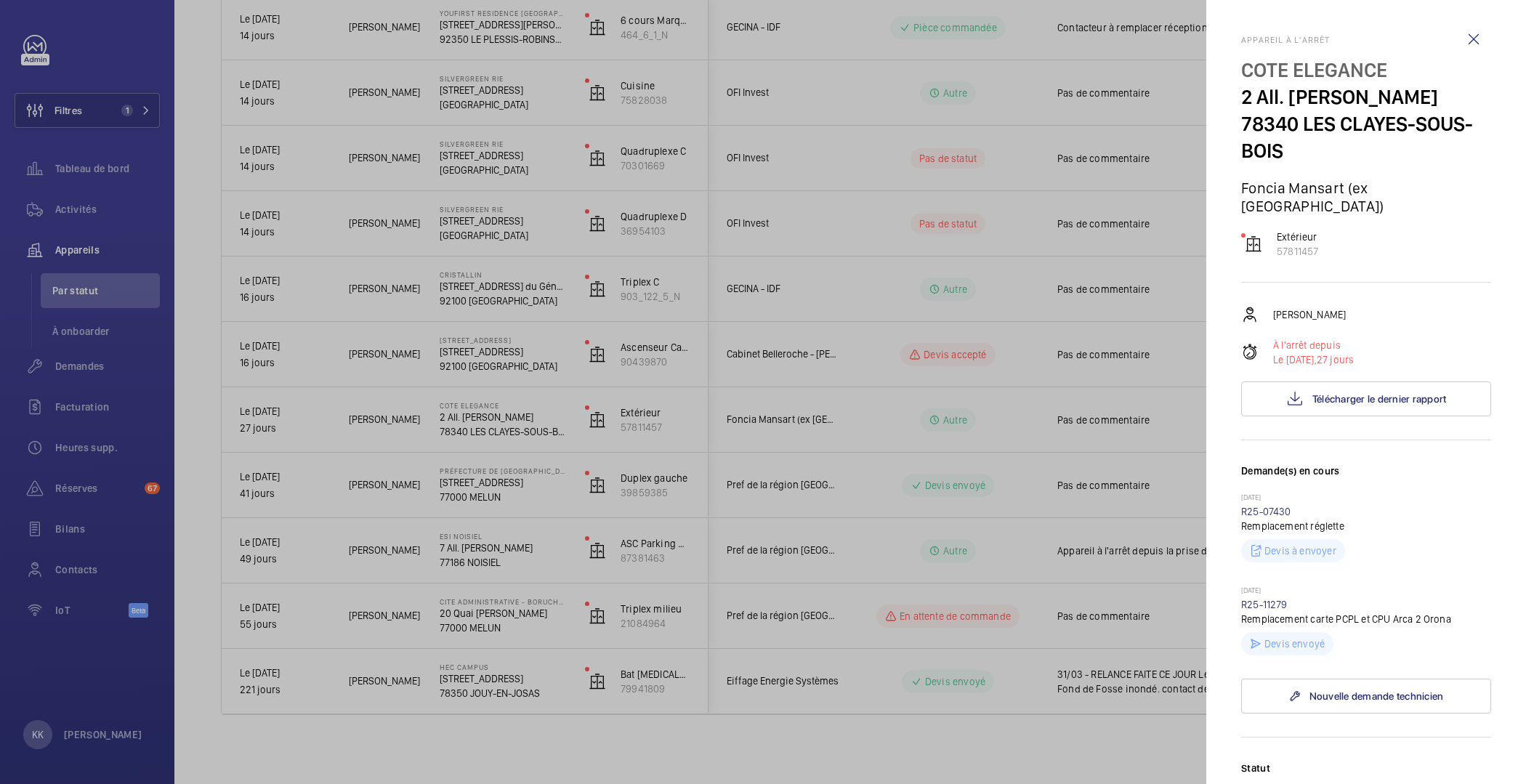
click at [484, 368] on div at bounding box center [763, 392] width 1526 height 784
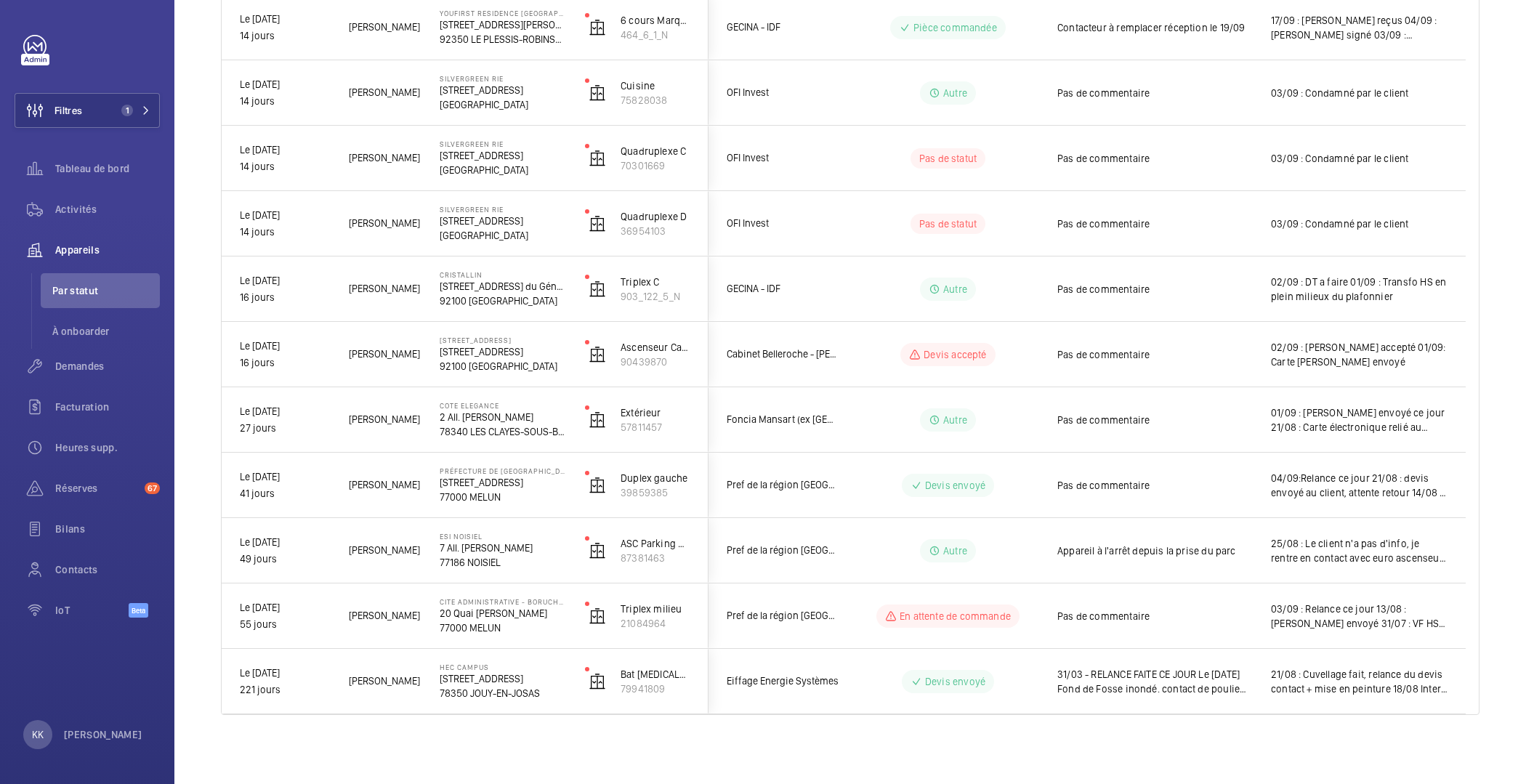
click at [484, 351] on mat-sidenav-container "Filtres 1 Tableau de bord Activités Appareils Par statut À onboarder Demandes F…" at bounding box center [763, 392] width 1526 height 784
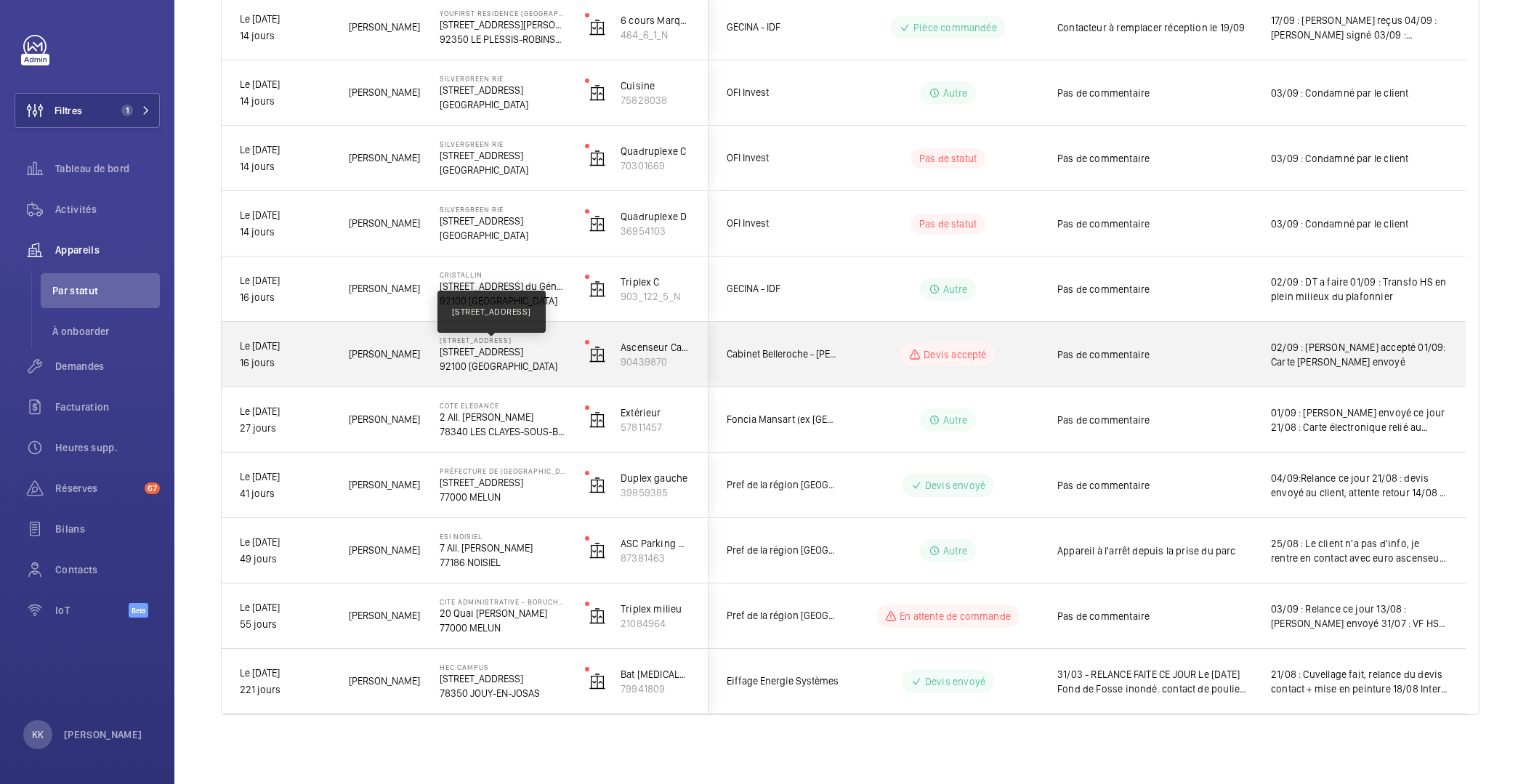
click at [511, 355] on p "[STREET_ADDRESS]" at bounding box center [503, 351] width 127 height 15
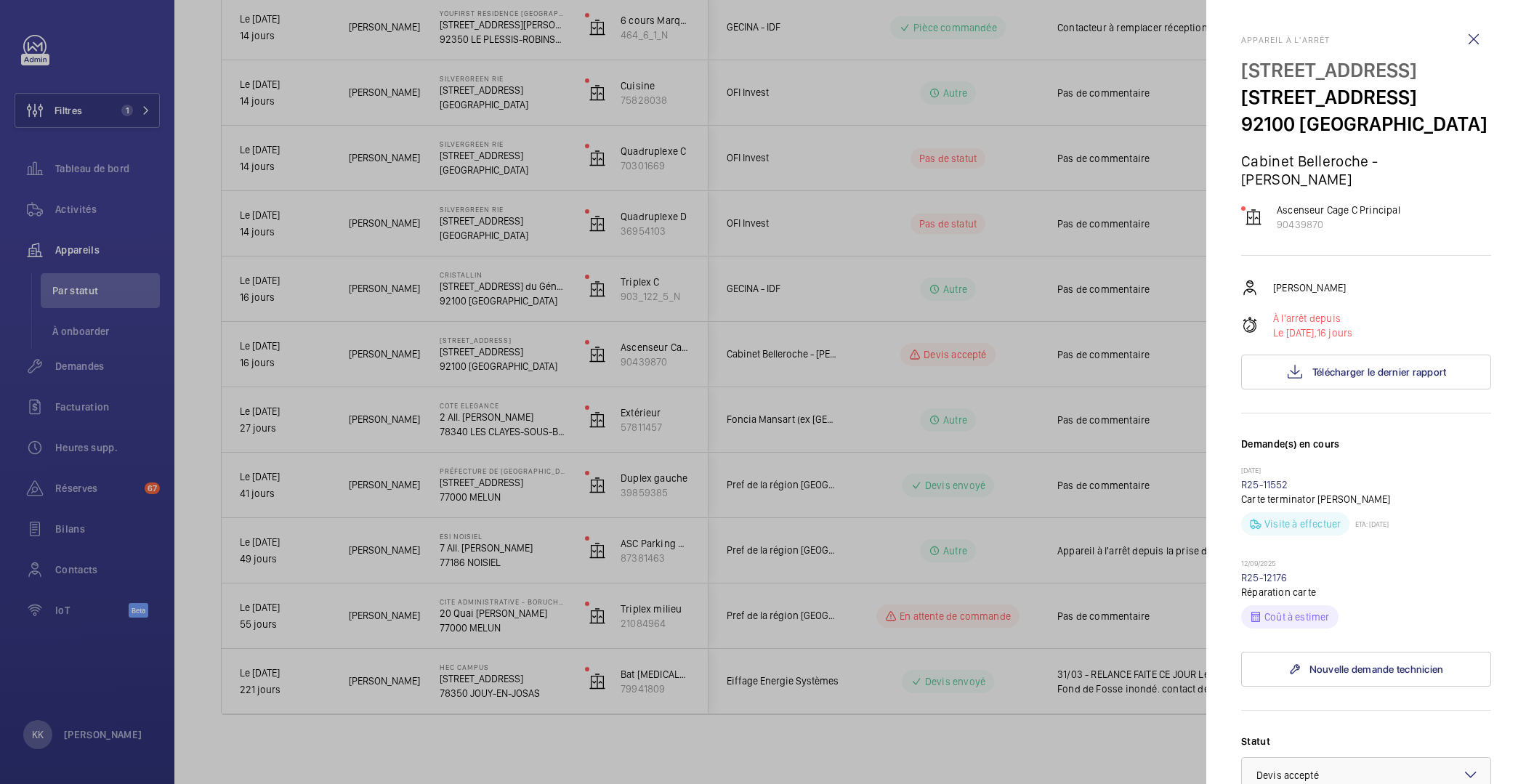
scroll to position [524, 0]
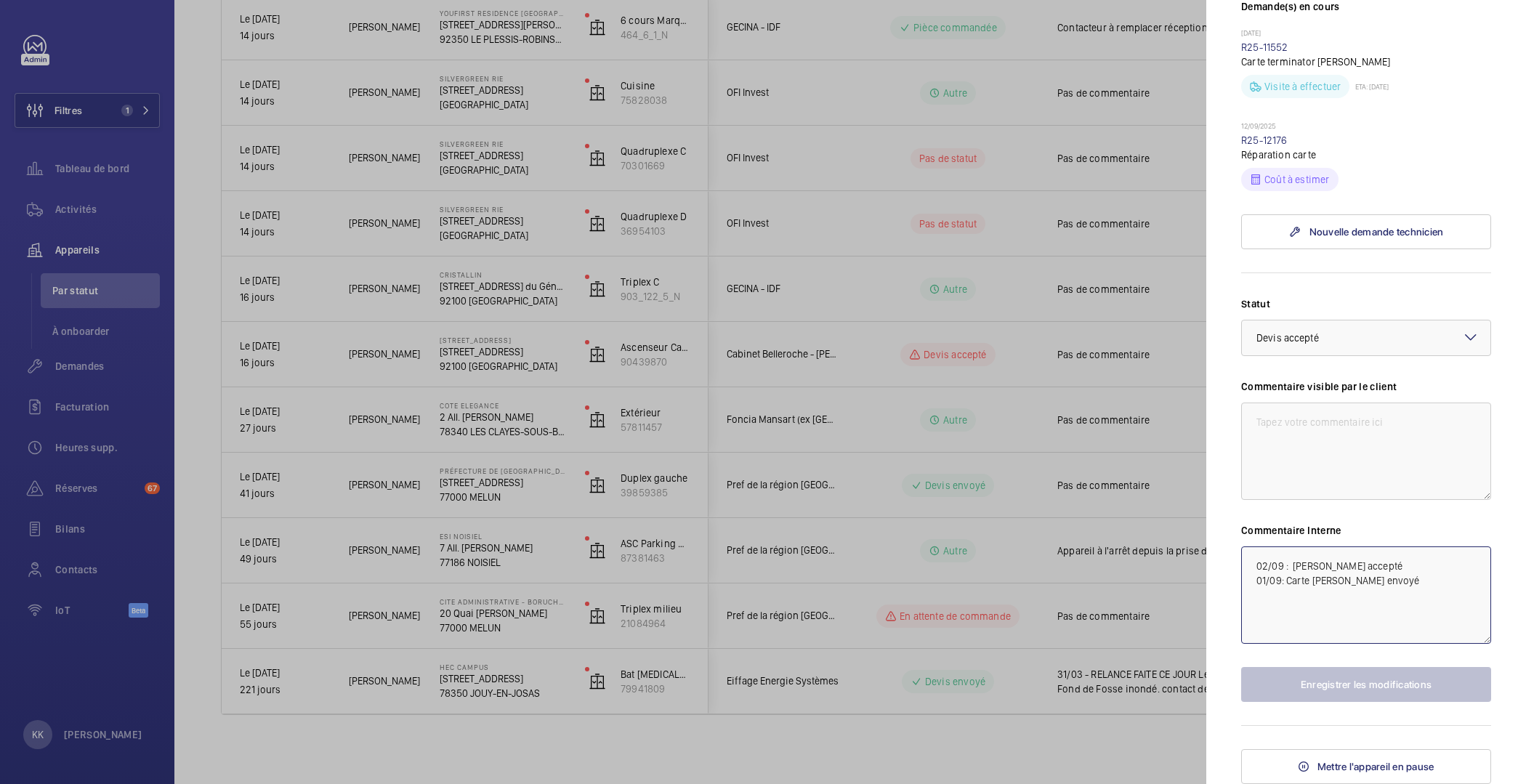
click at [1357, 568] on textarea "02/09 : [PERSON_NAME] accepté 01/09: Carte [PERSON_NAME] envoyé" at bounding box center [1366, 595] width 250 height 97
click at [1252, 567] on textarea "02/09 : [PERSON_NAME] accepté 01/09: Carte [PERSON_NAME] envoyé" at bounding box center [1366, 595] width 250 height 97
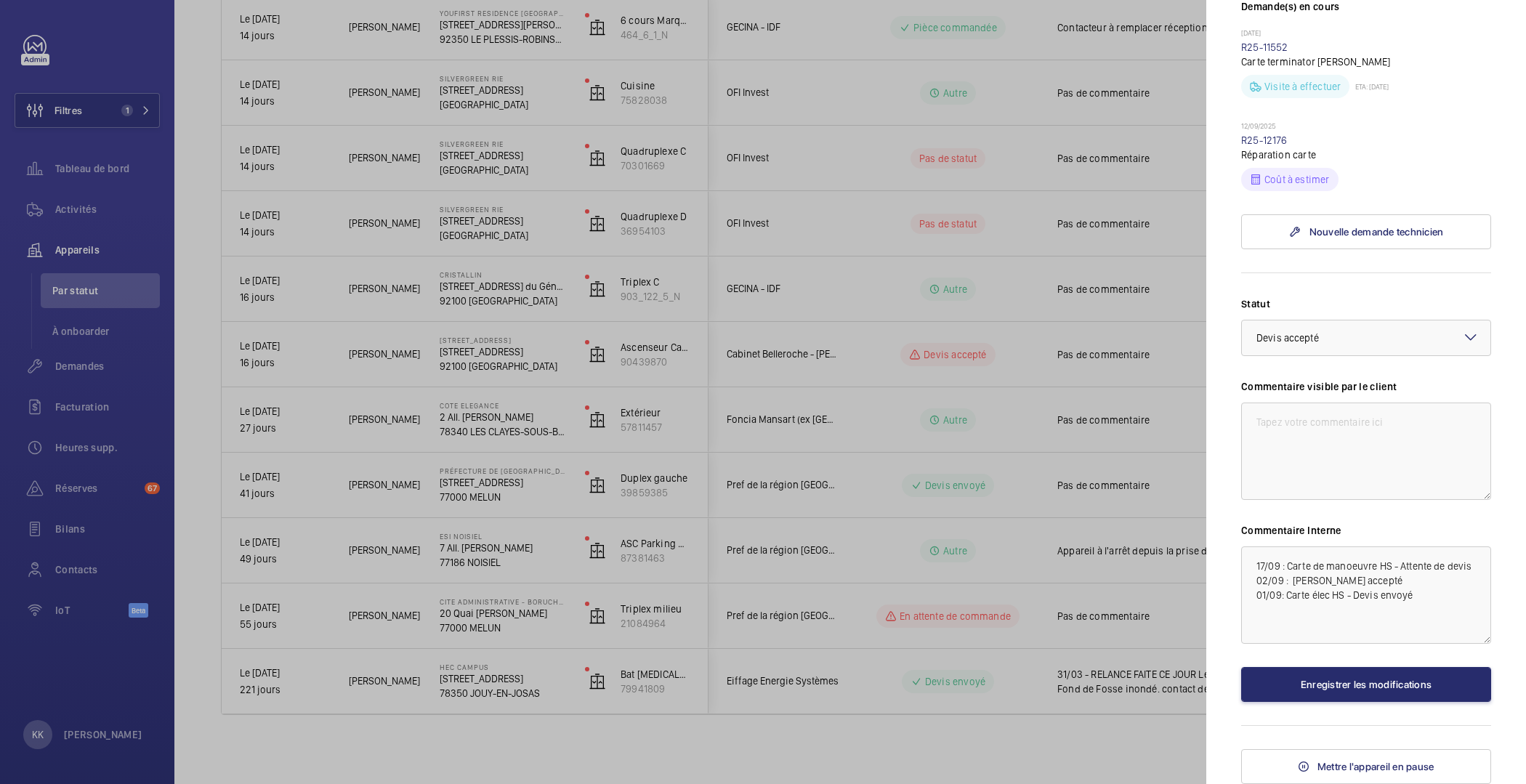
click at [1264, 149] on p "Réparation carte" at bounding box center [1366, 154] width 250 height 15
click at [1419, 568] on textarea "17/09 : Carte de manoeuvre HS - Attente de devis 02/09 : [PERSON_NAME] accepté …" at bounding box center [1366, 595] width 250 height 97
click at [1389, 575] on textarea "17/09 : Carte de manoeuvre HS - Attente de devis 02/09 : [PERSON_NAME] accepté …" at bounding box center [1366, 595] width 250 height 97
type textarea "17/09 : Carte de manoeuvre HS - Attente de devis du réparateur 02/09 : [PERSON_…"
click at [1277, 128] on p "12/09/2025" at bounding box center [1366, 127] width 250 height 12
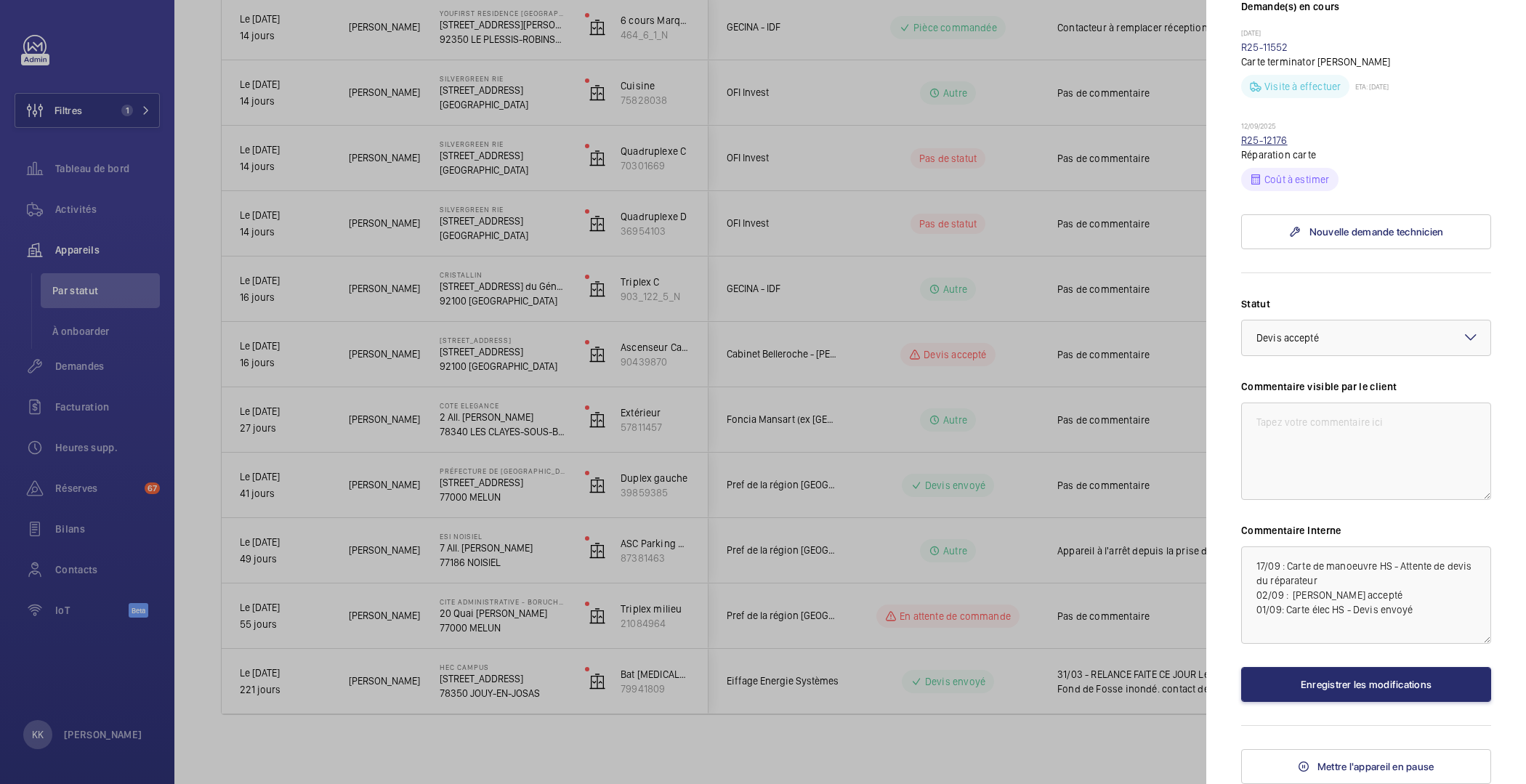
click at [1274, 143] on link "R25-12176" at bounding box center [1264, 140] width 46 height 12
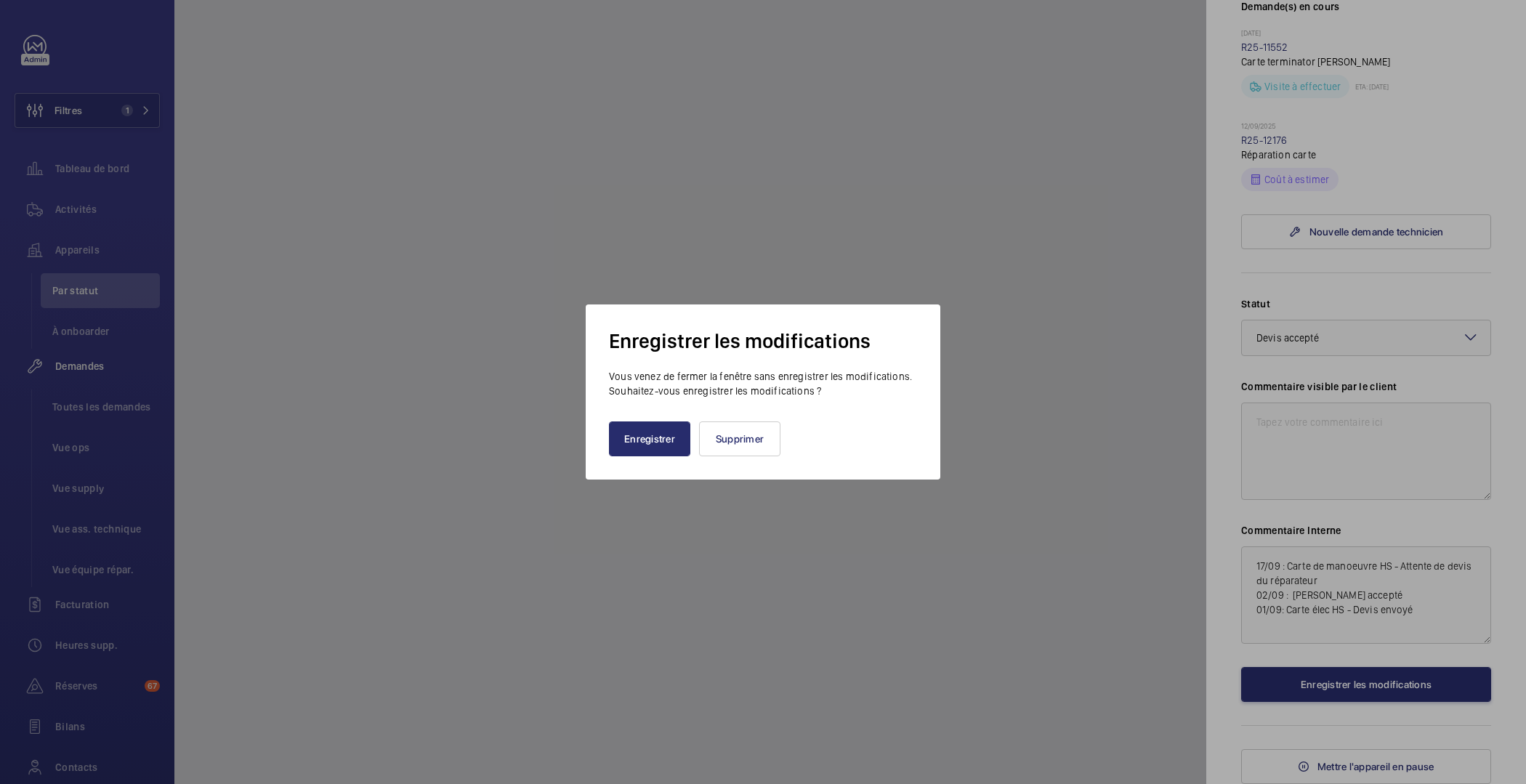
scroll to position [475, 0]
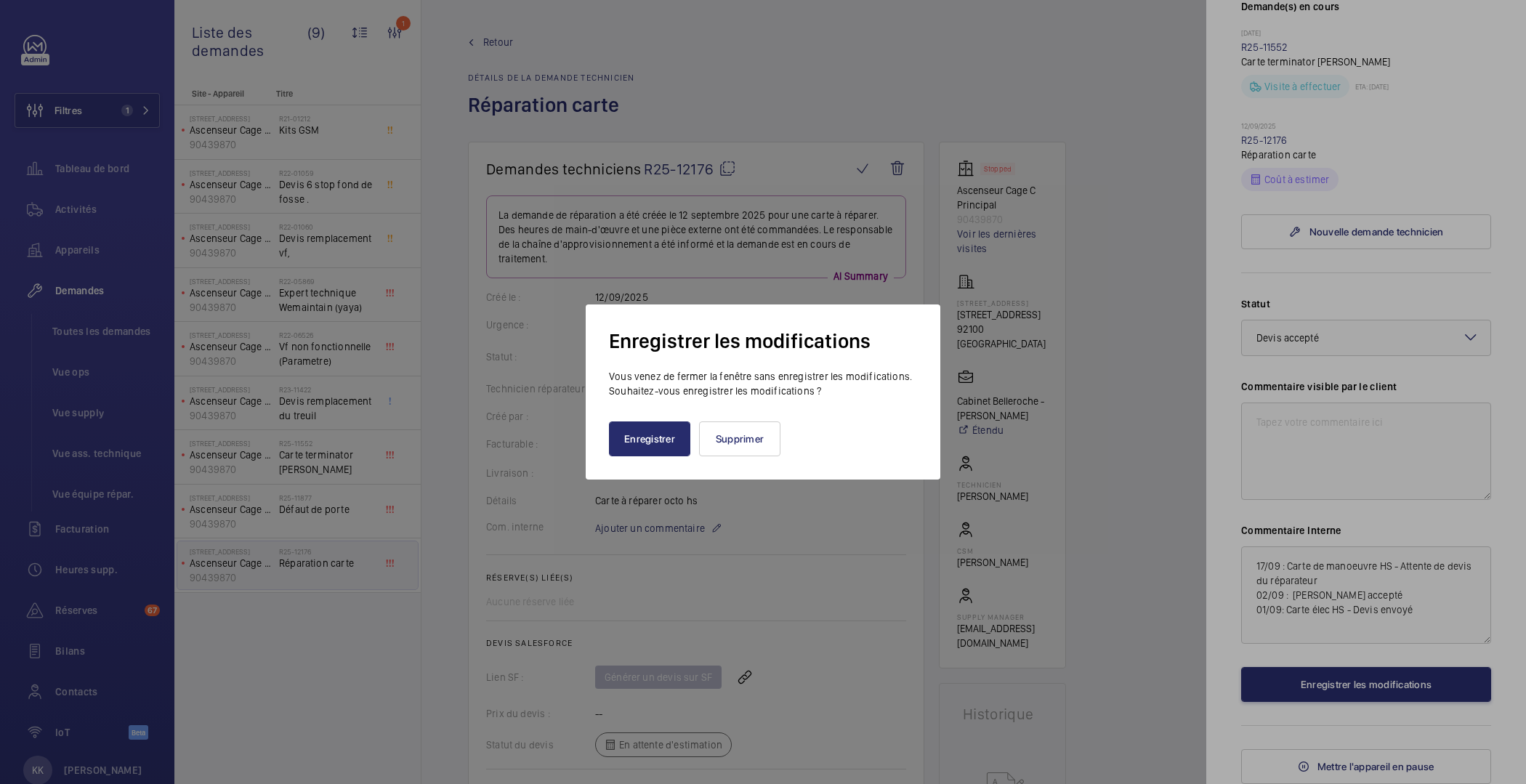
click at [627, 417] on wm-front-confirm-exit-dialog "Enregistrer les modifications Vous venez de fermer la fenêtre sans enregistrer …" at bounding box center [763, 392] width 308 height 128
drag, startPoint x: 654, startPoint y: 433, endPoint x: 726, endPoint y: 152, distance: 290.1
click at [654, 433] on button "Enregistrer" at bounding box center [649, 438] width 81 height 35
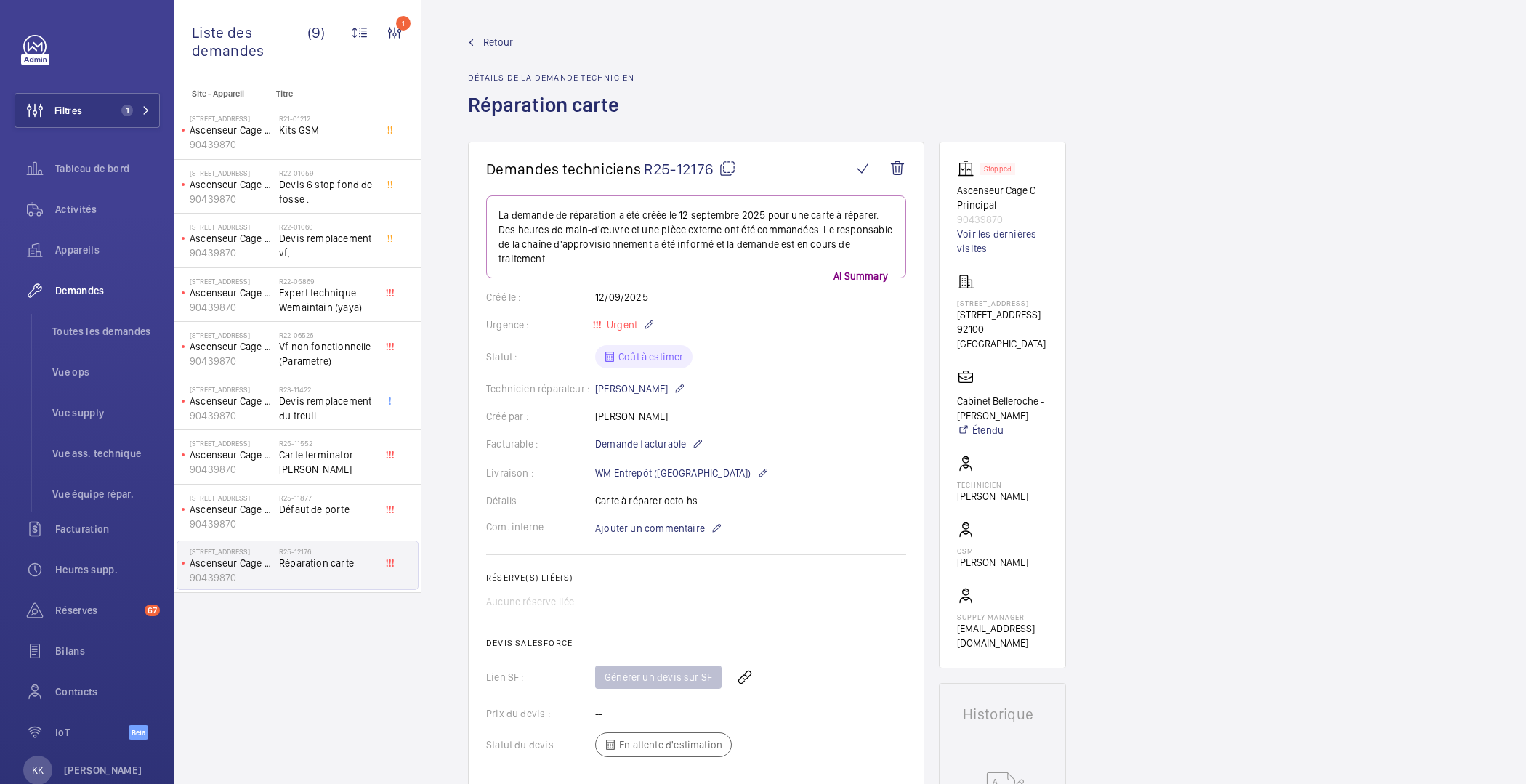
click at [726, 168] on mat-icon at bounding box center [727, 168] width 18 height 18
click at [474, 46] on link "Retour" at bounding box center [551, 42] width 166 height 15
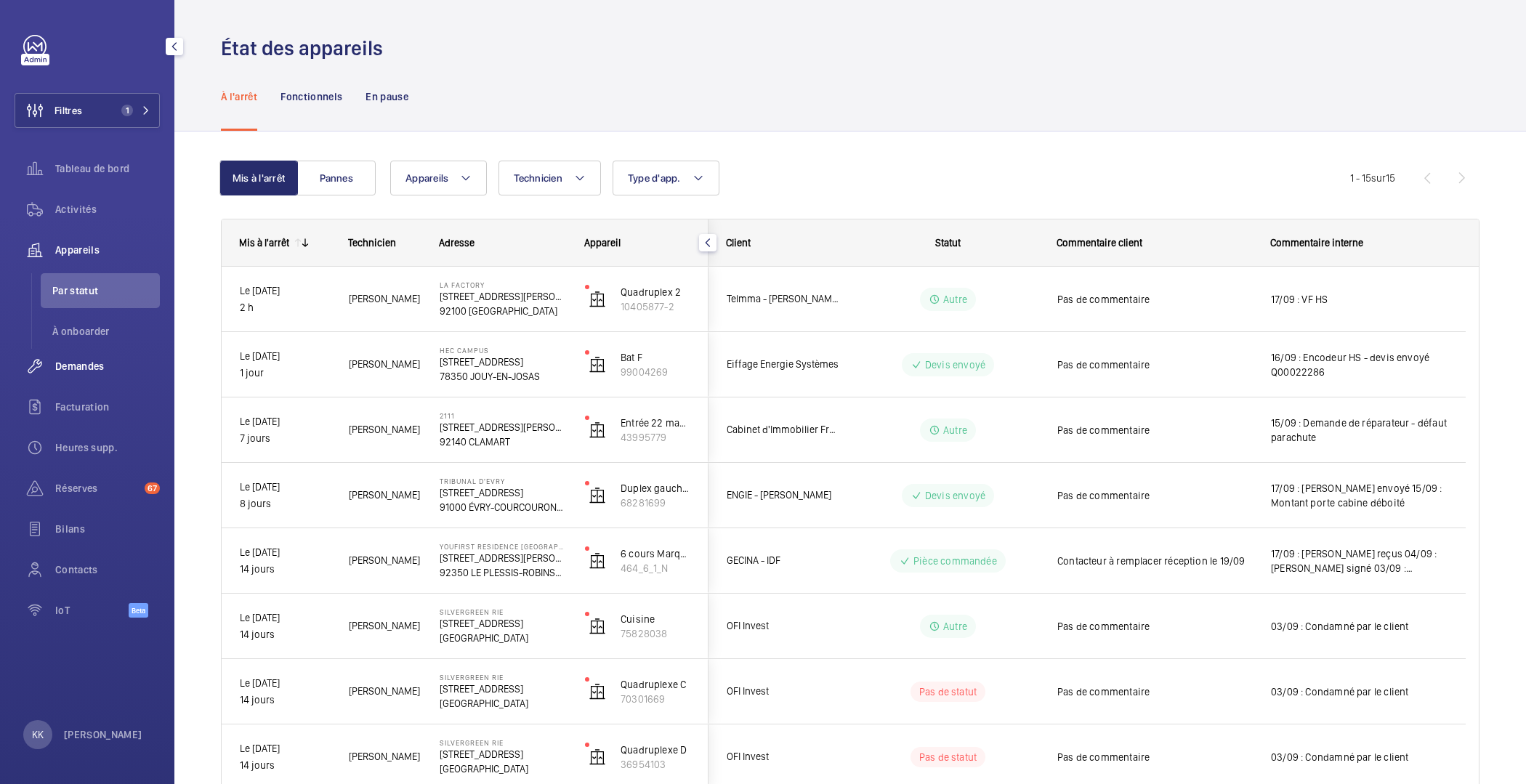
click at [70, 351] on div "Demandes" at bounding box center [87, 365] width 145 height 35
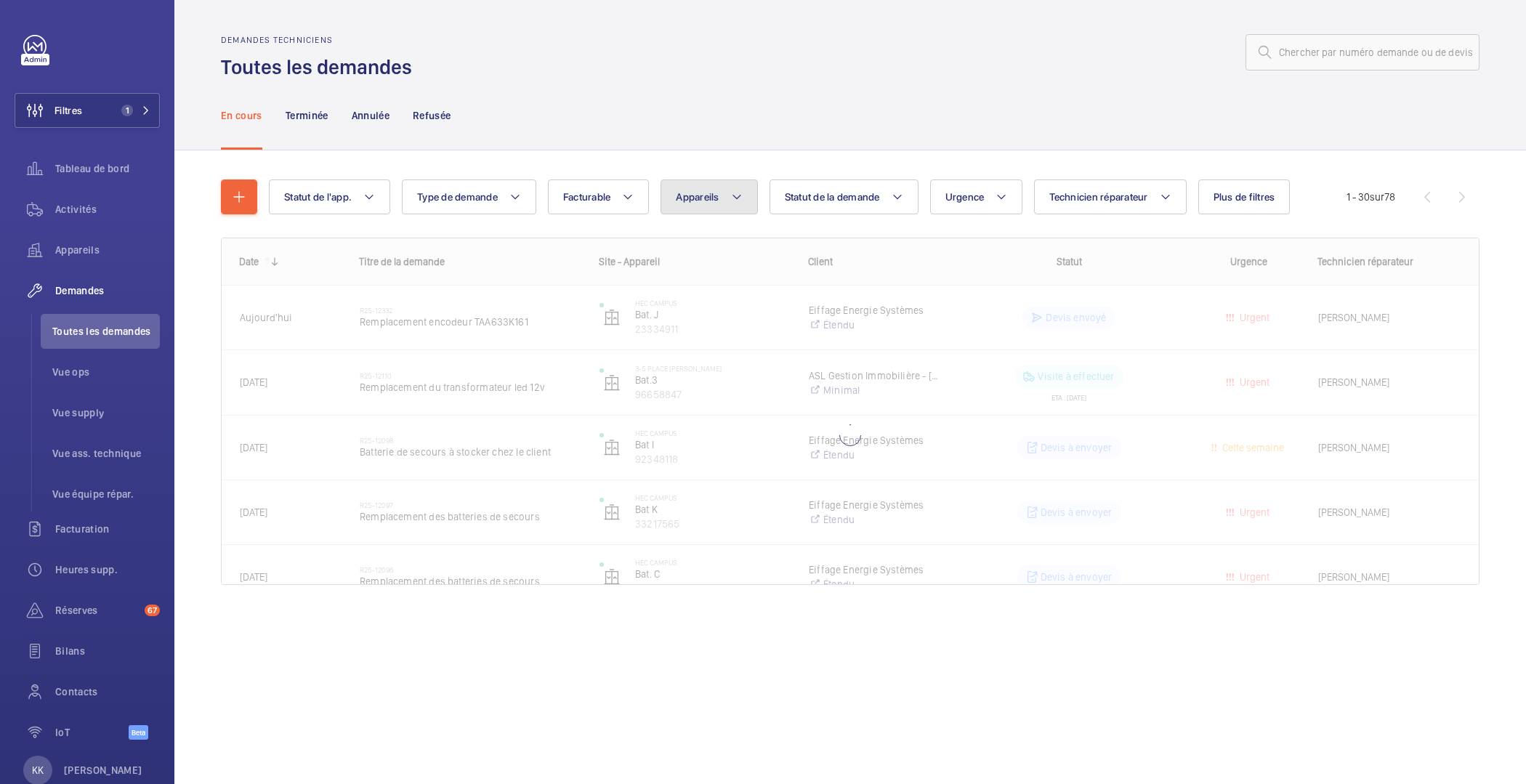
click at [731, 203] on mat-icon at bounding box center [736, 197] width 12 height 18
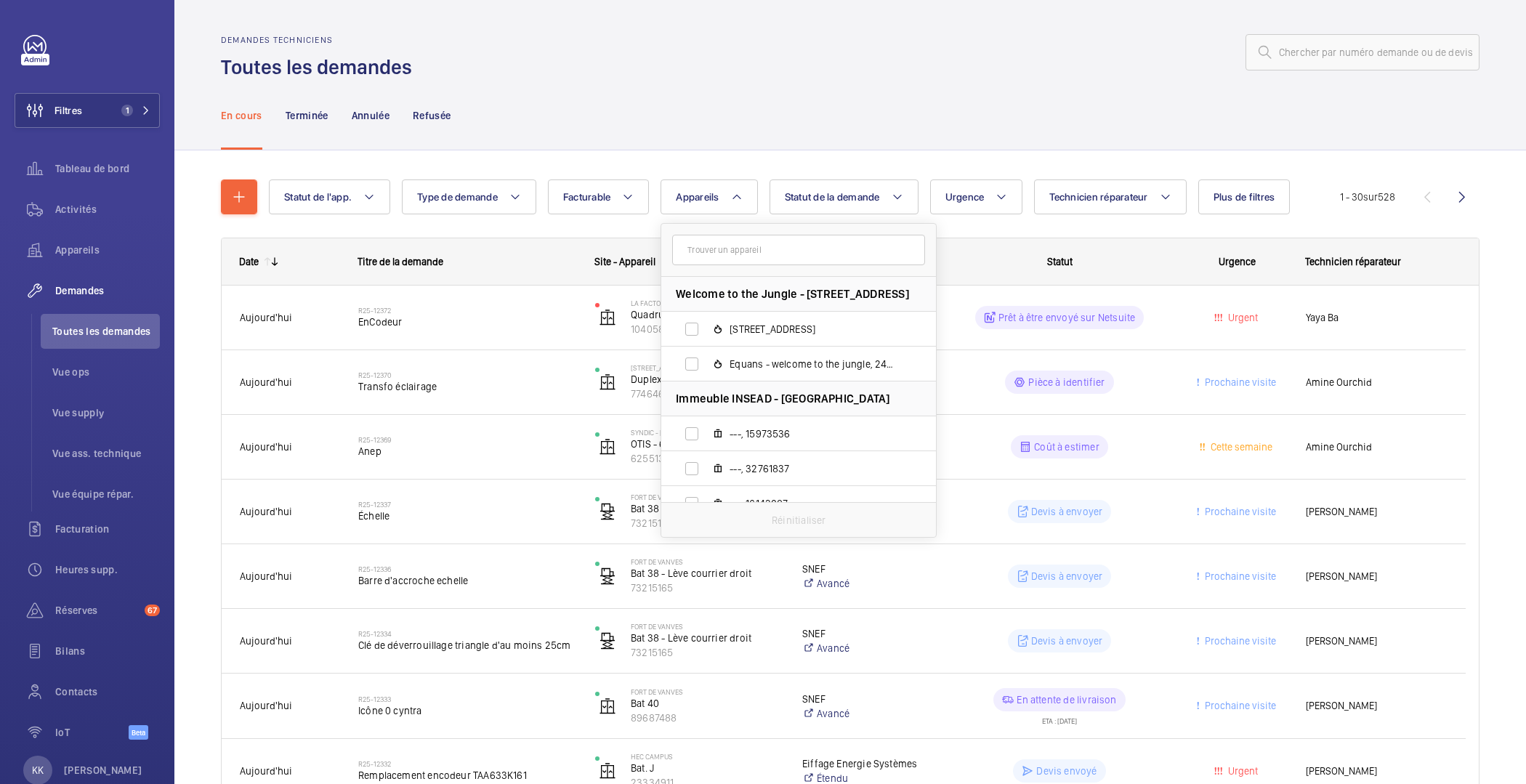
click at [469, 141] on div "En cours Terminée Annulée Refusée" at bounding box center [850, 114] width 1259 height 69
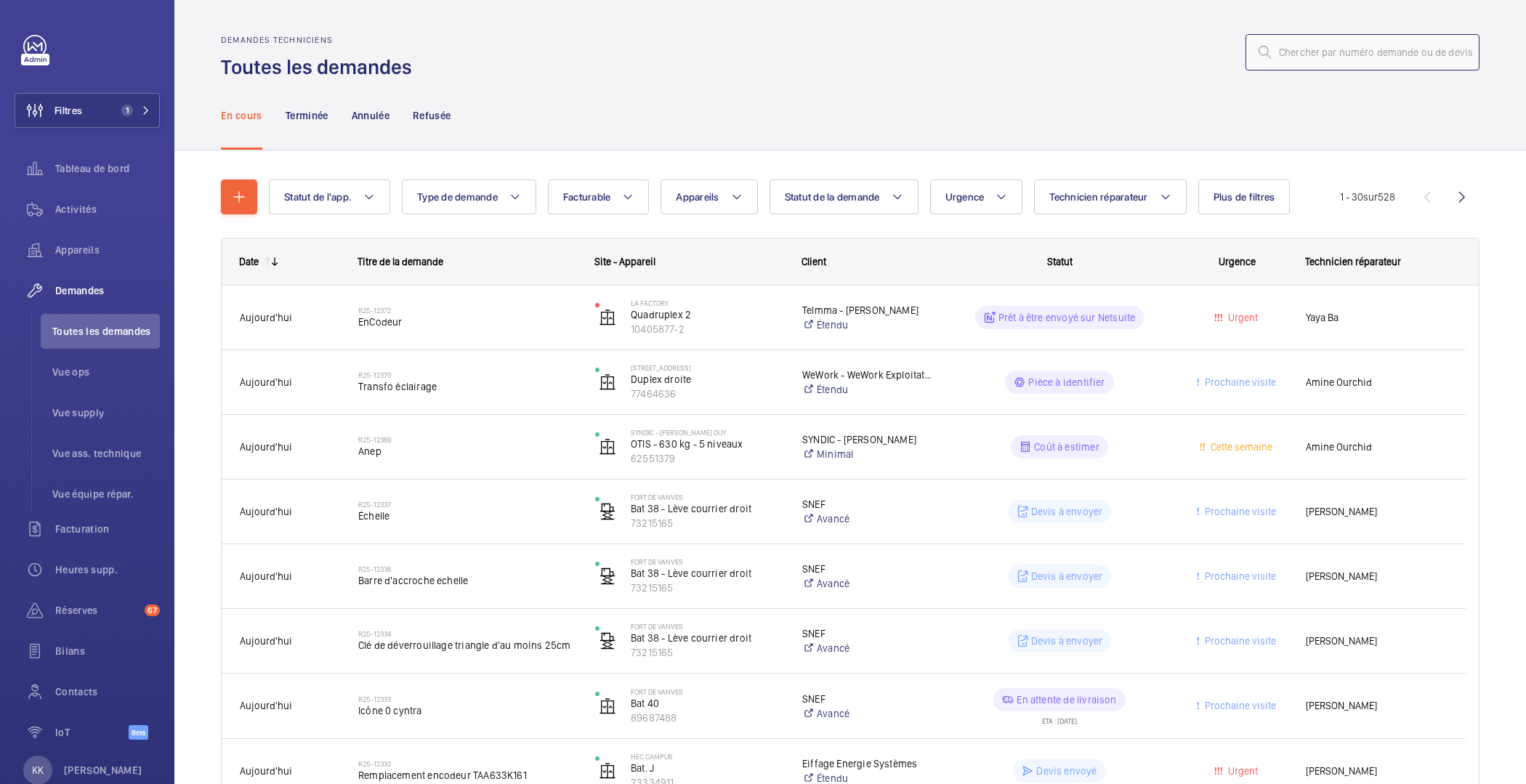
click at [1393, 58] on input "text" at bounding box center [1362, 52] width 234 height 36
paste input "R25-10749"
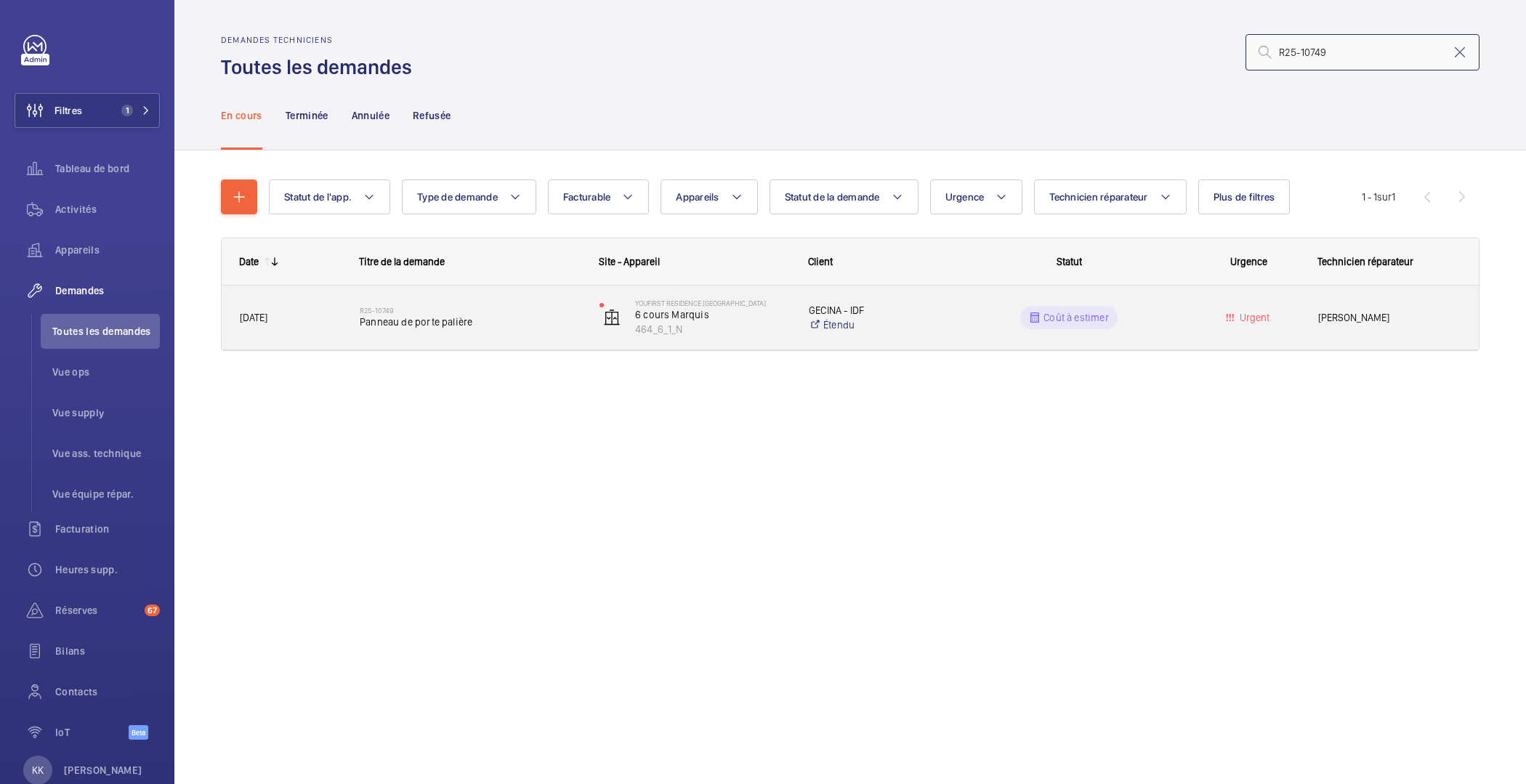
type input "R25-10749"
click at [464, 341] on div "R25-10749 Panneau de porte palière" at bounding box center [461, 317] width 238 height 66
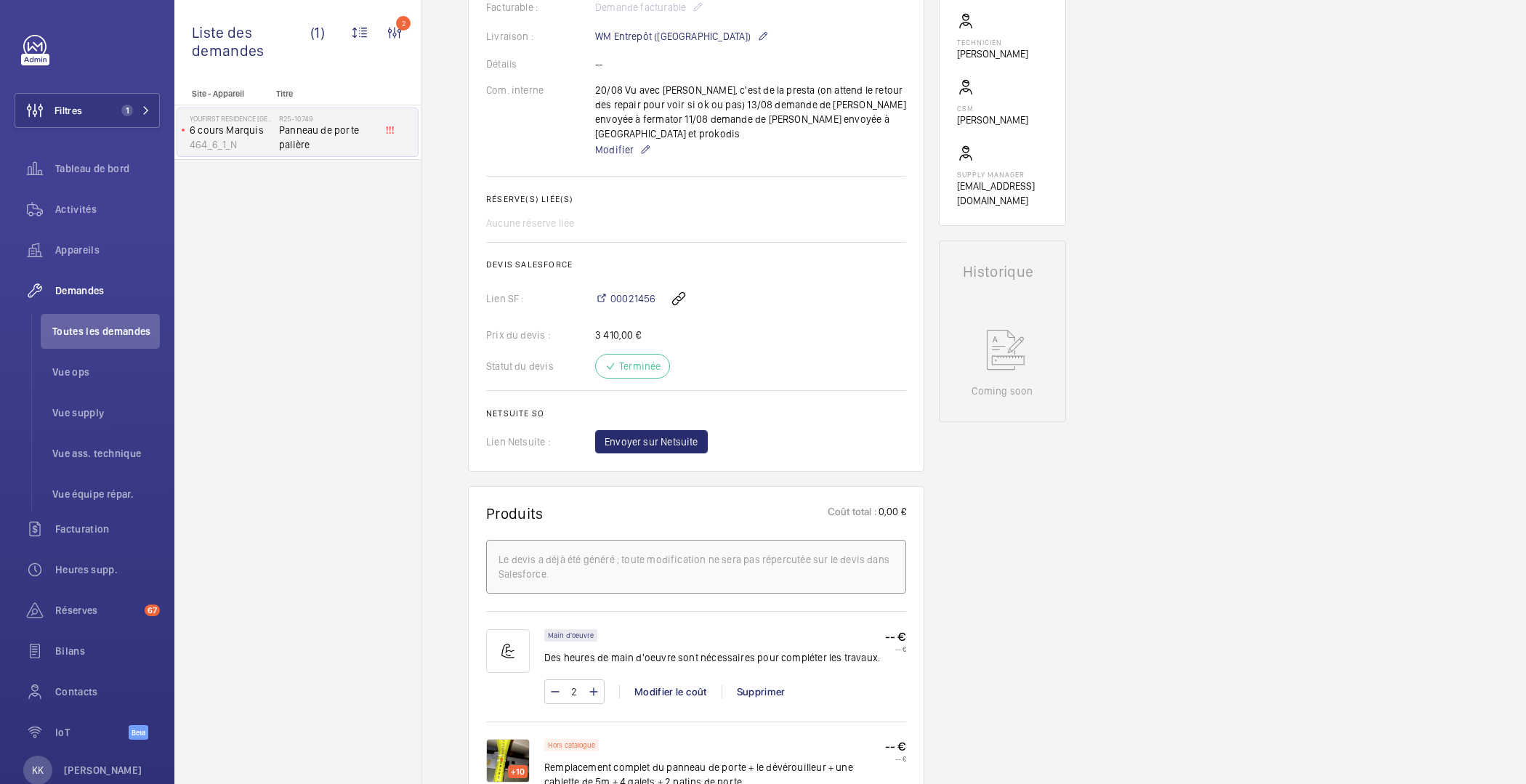
scroll to position [727, 0]
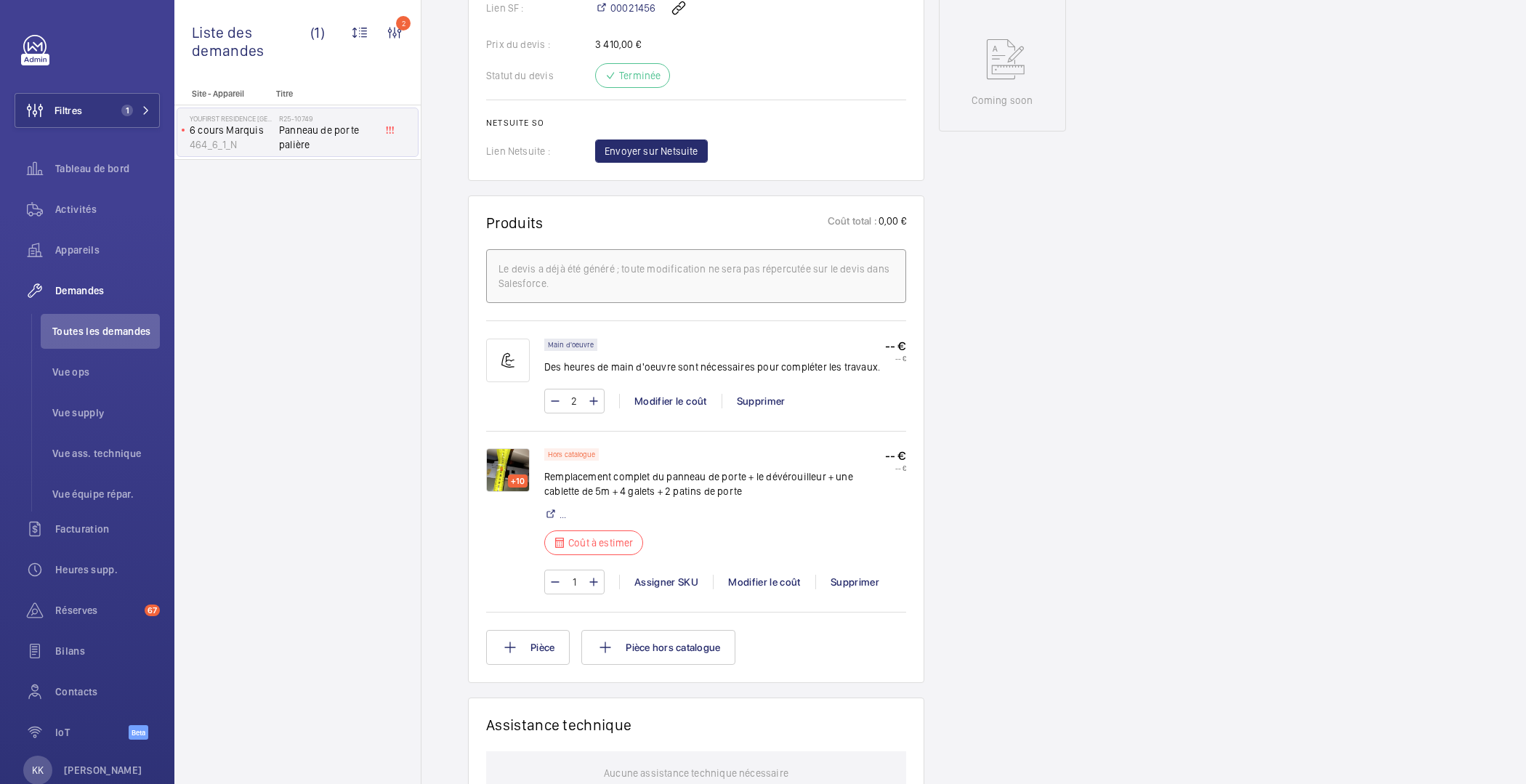
click at [500, 458] on img at bounding box center [508, 470] width 43 height 43
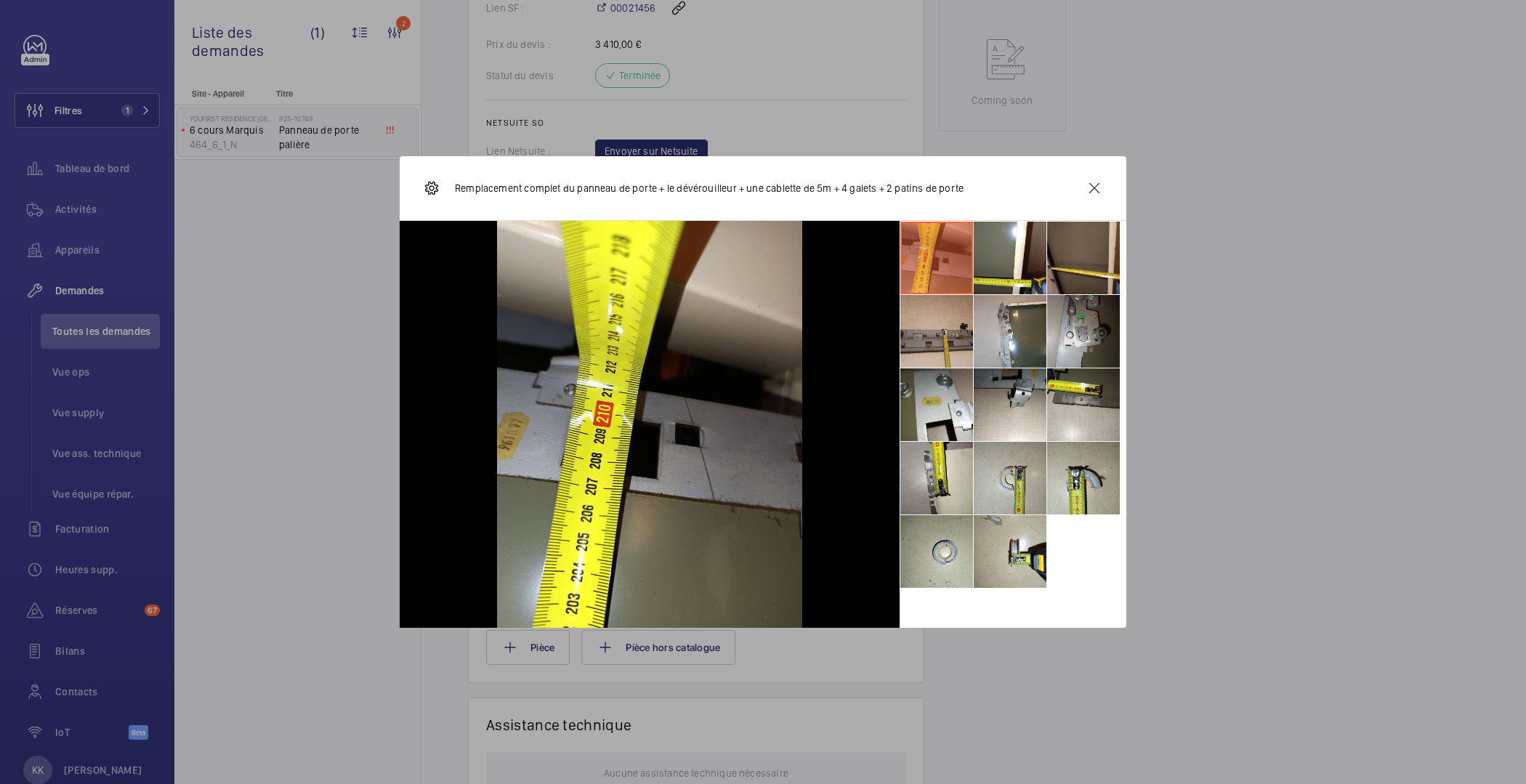
click at [1099, 336] on li at bounding box center [1083, 331] width 73 height 73
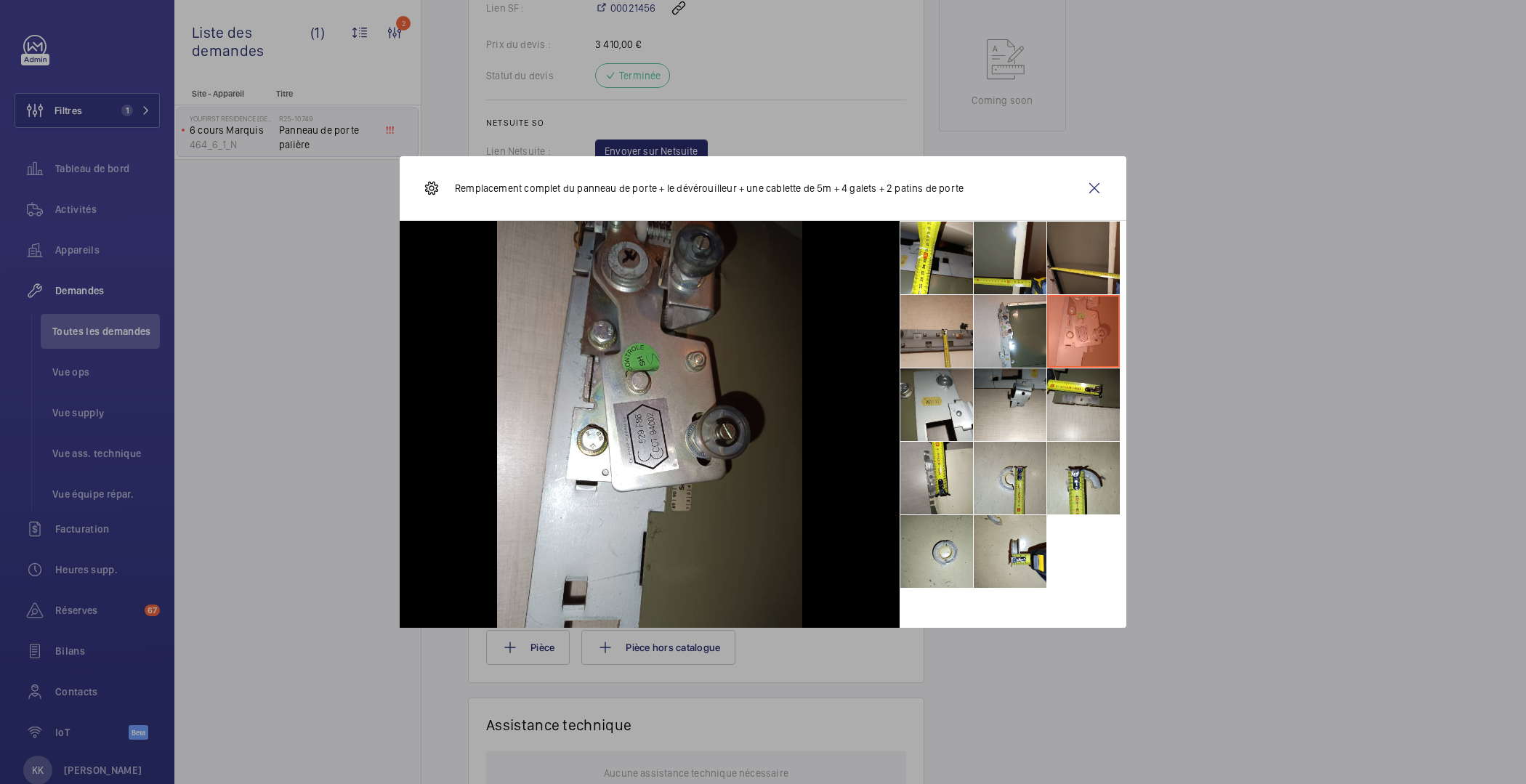
click at [983, 263] on li at bounding box center [1010, 258] width 73 height 73
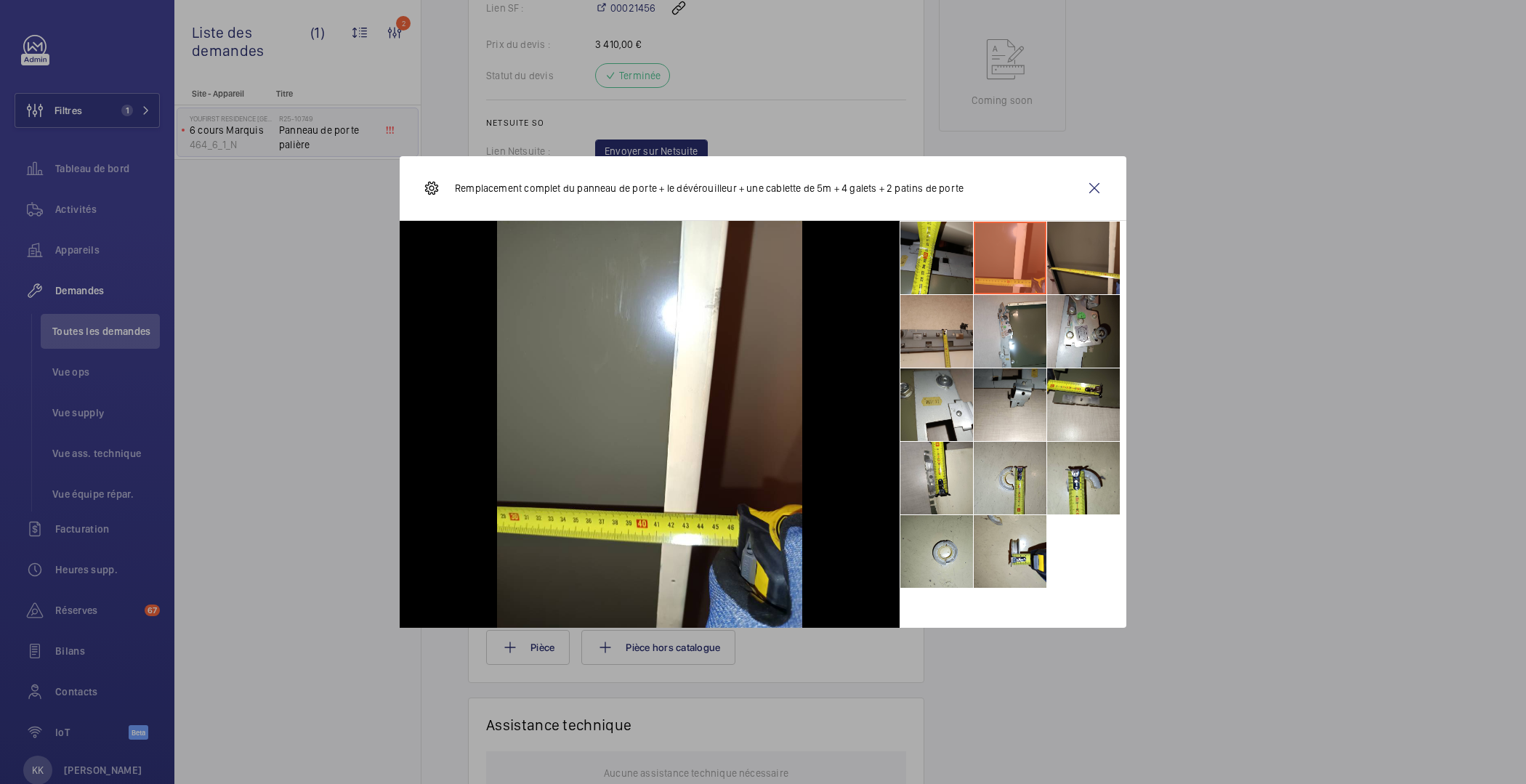
click at [907, 266] on li at bounding box center [936, 258] width 73 height 73
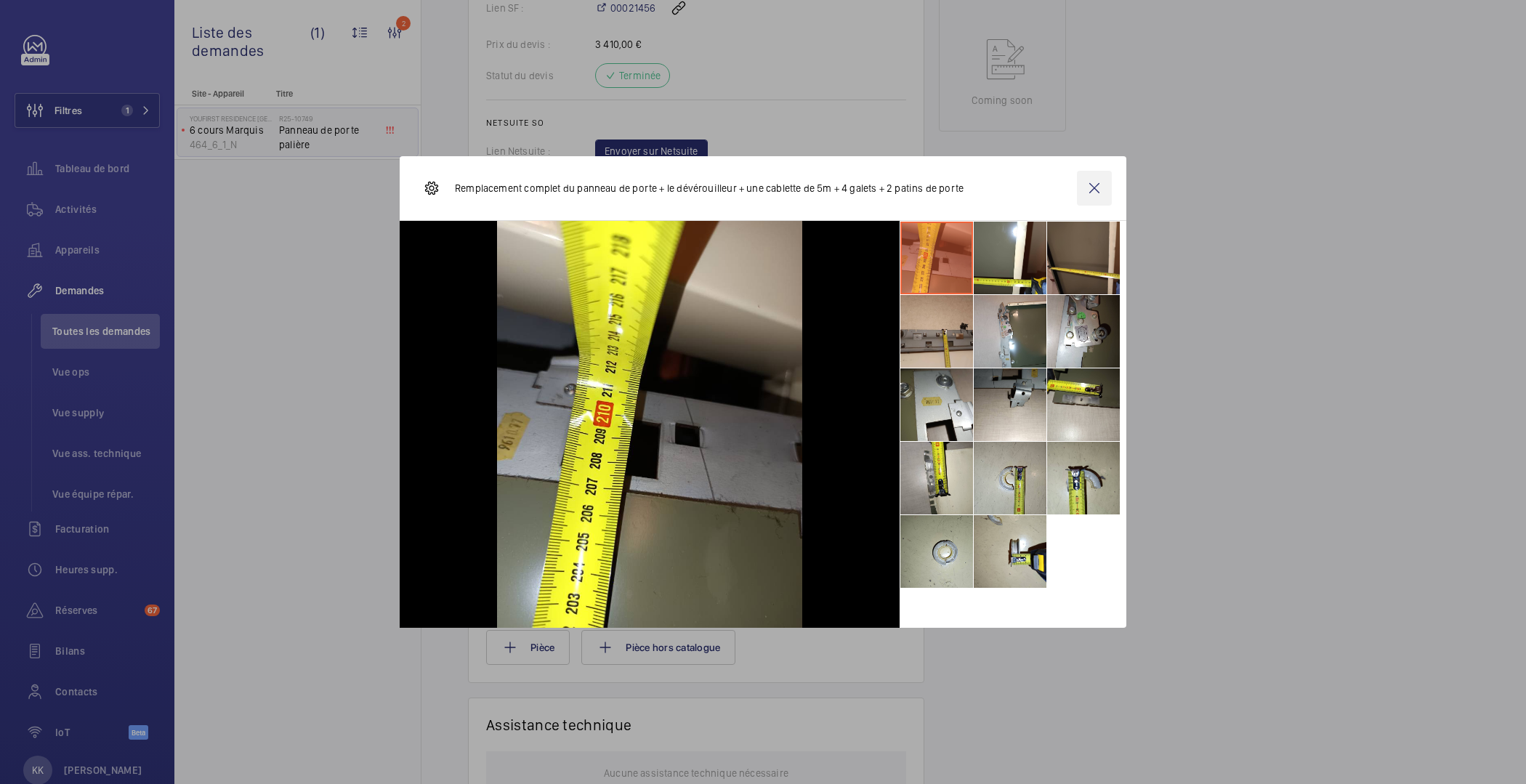
click at [1098, 185] on wm-front-icon-button at bounding box center [1094, 188] width 35 height 35
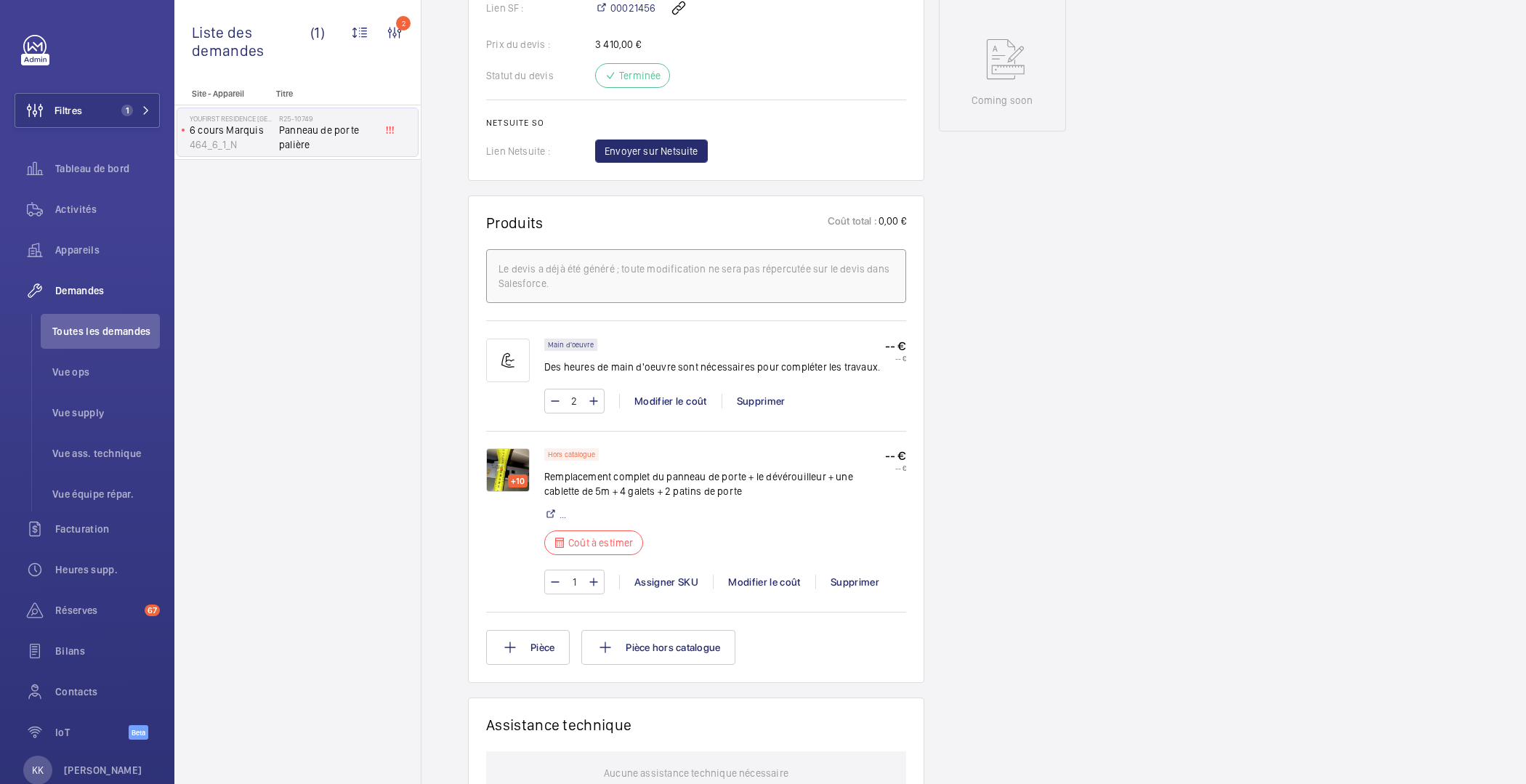
scroll to position [0, 0]
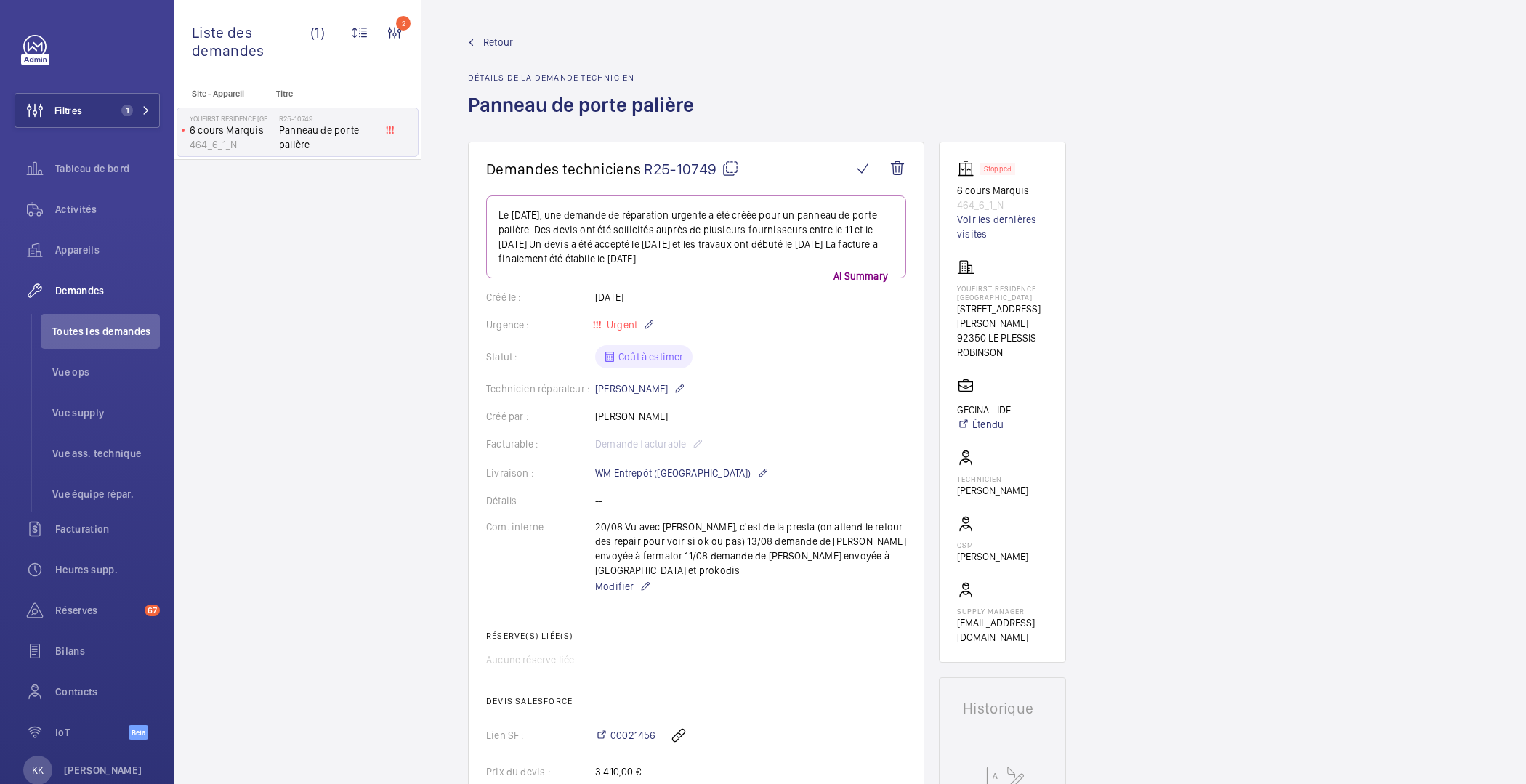
click at [493, 41] on span "Retour" at bounding box center [498, 42] width 30 height 15
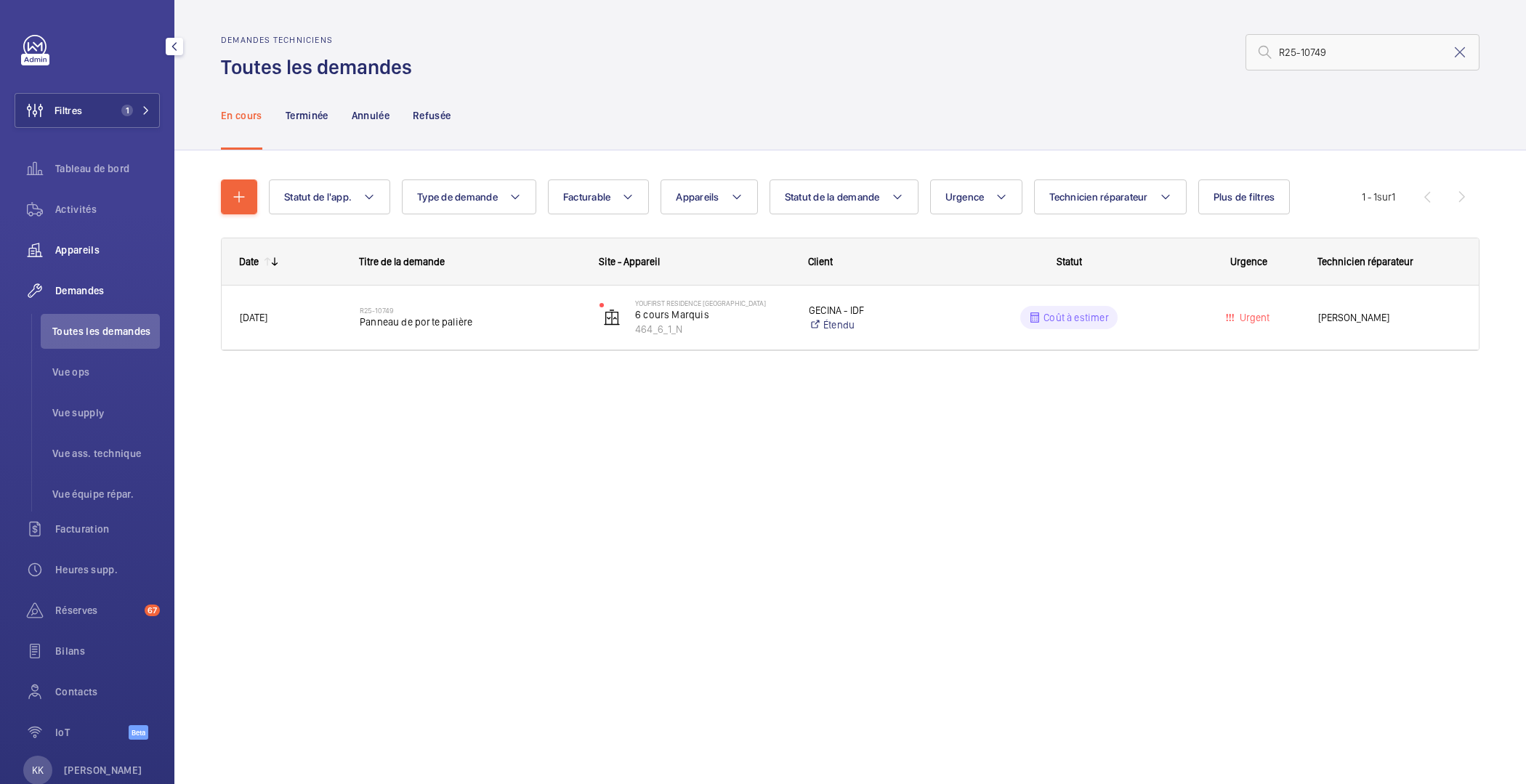
click at [67, 239] on div "Appareils" at bounding box center [87, 249] width 145 height 35
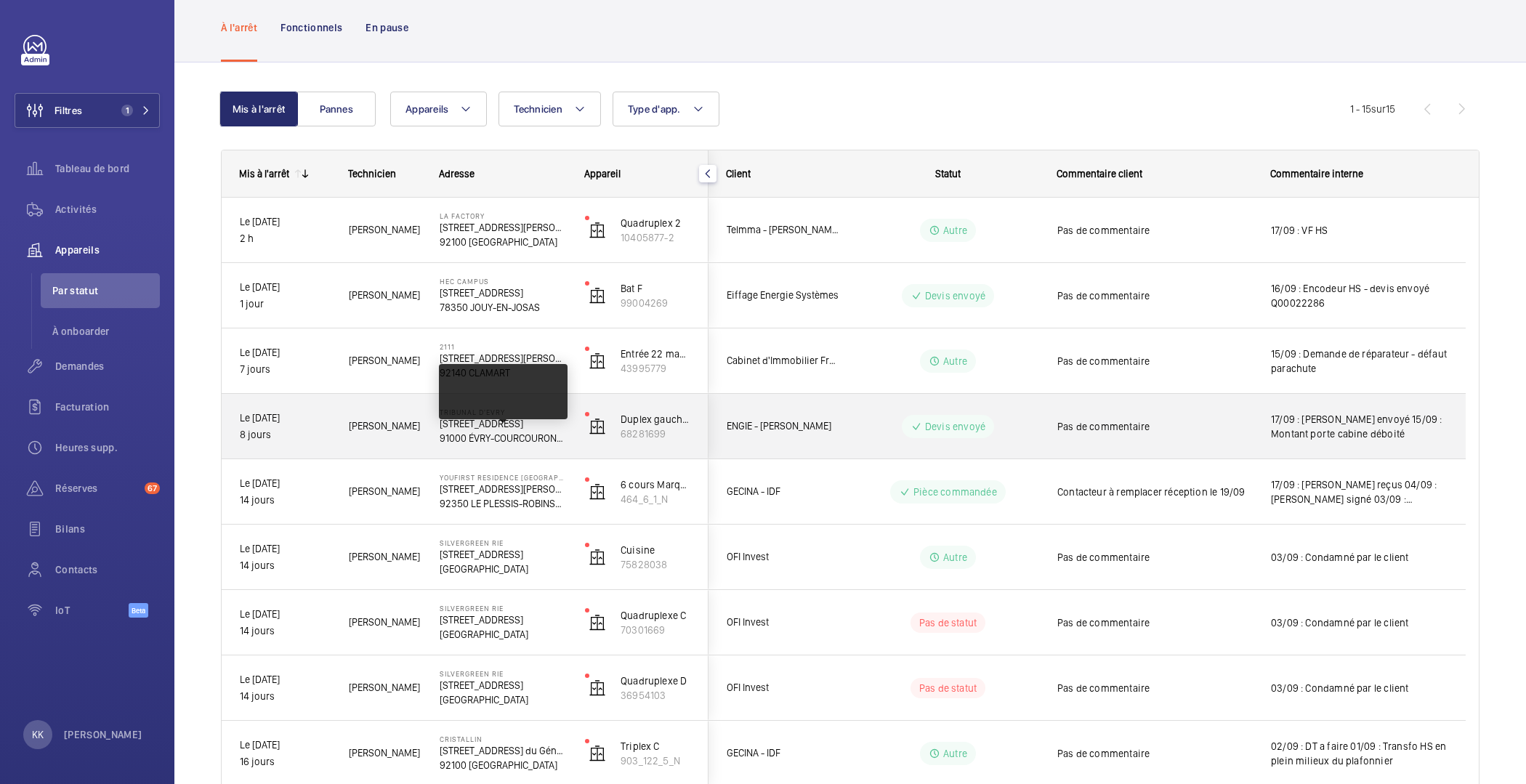
scroll to position [129, 0]
